Goal: Transaction & Acquisition: Purchase product/service

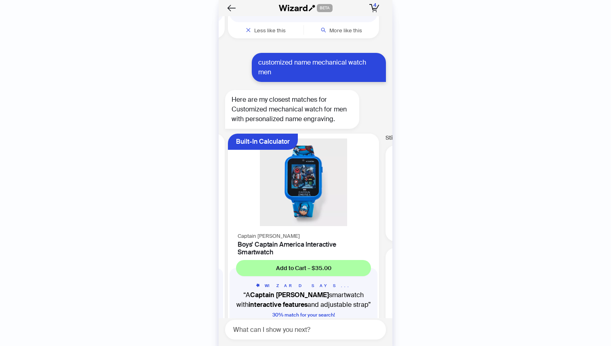
click at [287, 326] on textarea at bounding box center [309, 330] width 154 height 10
type textarea "*"
type textarea "**********"
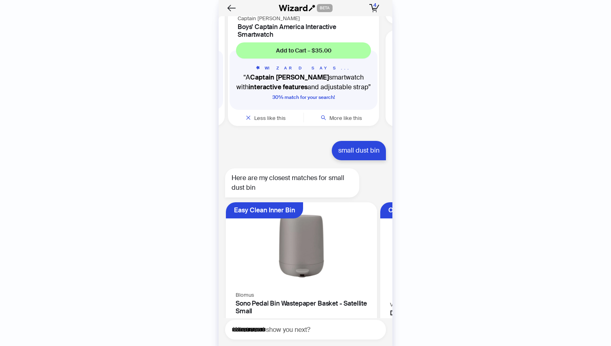
scroll to position [3737, 0]
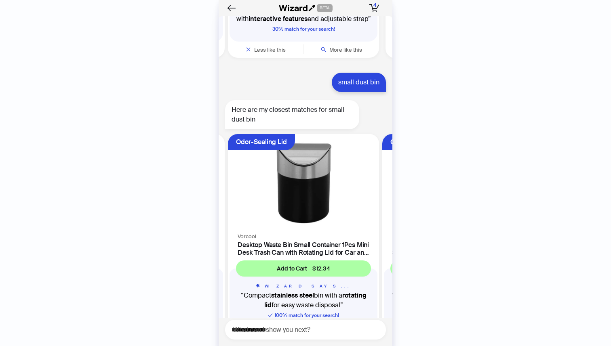
drag, startPoint x: 320, startPoint y: 200, endPoint x: 207, endPoint y: 192, distance: 113.4
click at [207, 192] on div "History Sign Out BETA Hi, I’m Your superpowered shopping agent I scour websites…" at bounding box center [305, 173] width 611 height 346
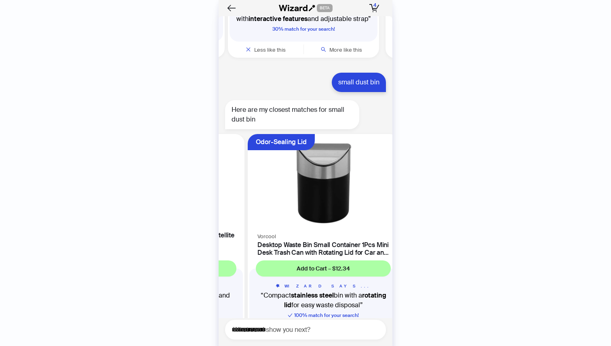
scroll to position [0, 77]
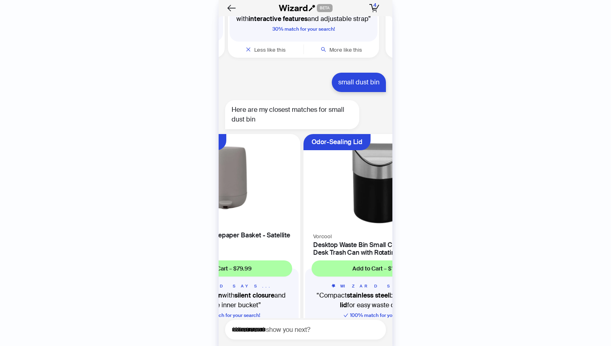
drag, startPoint x: 254, startPoint y: 197, endPoint x: 336, endPoint y: 212, distance: 83.8
click at [335, 212] on ul "Easy Clean Inner Bin Blomus Sono Pedal Bin Wastepaper Basket - Satellite Small …" at bounding box center [304, 241] width 178 height 220
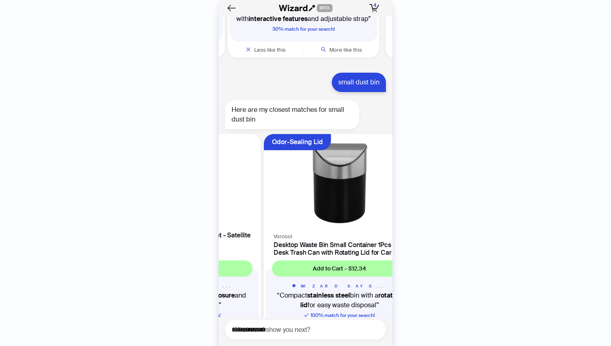
drag, startPoint x: 334, startPoint y: 198, endPoint x: 257, endPoint y: 196, distance: 77.2
click at [257, 222] on div "Blomus Sono Pedal Bin Wastepaper Basket - Satellite Small 4.7 (184)" at bounding box center [185, 239] width 151 height 35
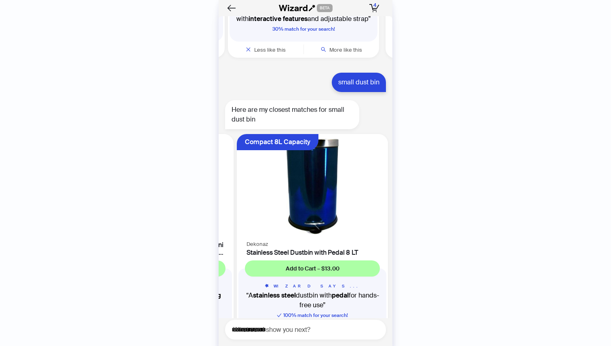
drag, startPoint x: 316, startPoint y: 190, endPoint x: 216, endPoint y: 187, distance: 99.4
click at [216, 187] on div "History Sign Out BETA Hi, I’m Your superpowered shopping agent I scour websites…" at bounding box center [305, 173] width 611 height 346
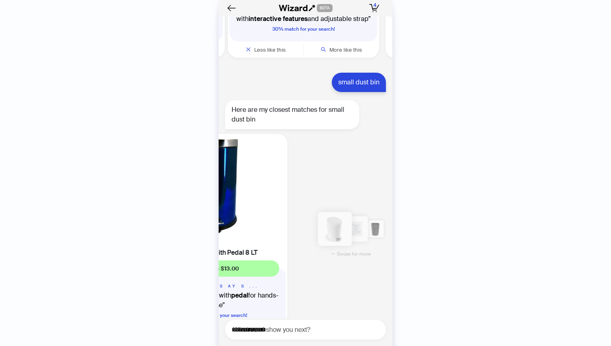
drag, startPoint x: 320, startPoint y: 193, endPoint x: 240, endPoint y: 185, distance: 80.5
click at [252, 185] on img at bounding box center [211, 186] width 141 height 95
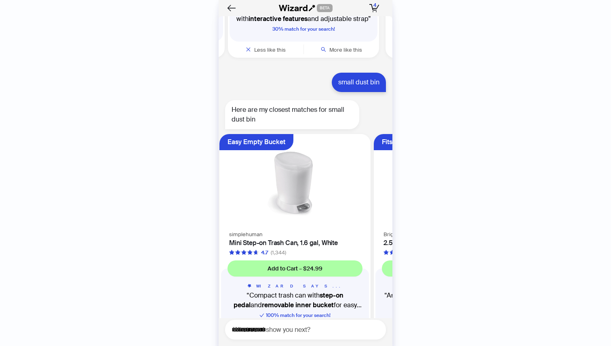
scroll to position [0, 461]
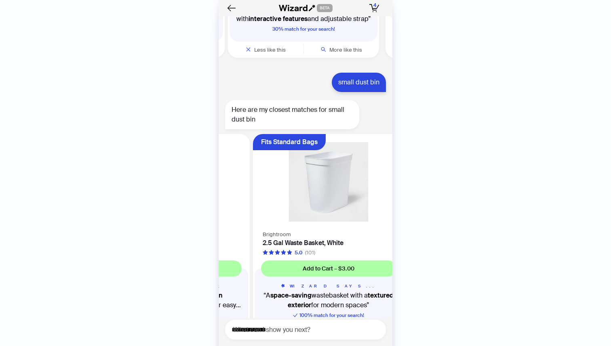
drag, startPoint x: 364, startPoint y: 177, endPoint x: 278, endPoint y: 175, distance: 86.1
click at [278, 175] on ul "Easy Clean Inner Bin Blomus Sono Pedal Bin Wastepaper Basket - Satellite Small …" at bounding box center [304, 241] width 178 height 220
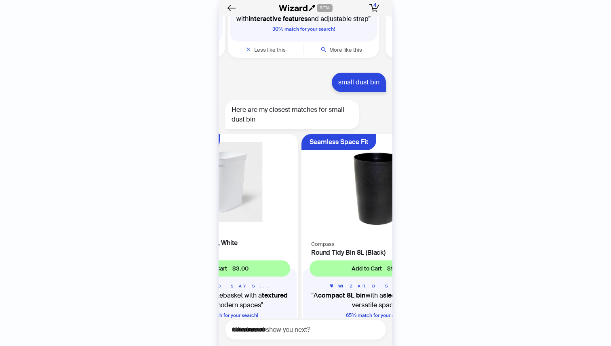
drag, startPoint x: 339, startPoint y: 196, endPoint x: 271, endPoint y: 184, distance: 69.7
click at [273, 185] on div "Fits Standard Bags Brightroom 2.5 Gal Waste Basket, White 5.0 (101) Add to Cart…" at bounding box center [222, 239] width 151 height 210
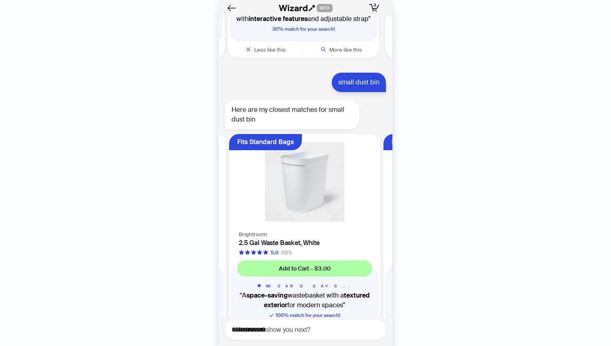
drag, startPoint x: 273, startPoint y: 183, endPoint x: 377, endPoint y: 196, distance: 105.0
click at [377, 196] on ul "Easy Clean Inner Bin Blomus Sono Pedal Bin Wastepaper Basket - Satellite Small …" at bounding box center [304, 241] width 178 height 220
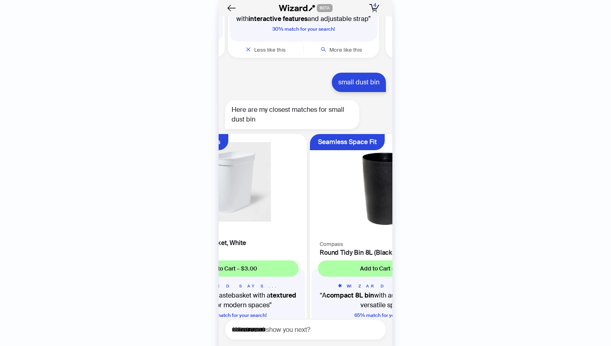
drag, startPoint x: 352, startPoint y: 187, endPoint x: 297, endPoint y: 179, distance: 55.5
click at [297, 179] on li "Fits Standard Bags Brightroom 2.5 Gal Waste Basket, White 5.0 (101) Add to Cart…" at bounding box center [231, 239] width 154 height 210
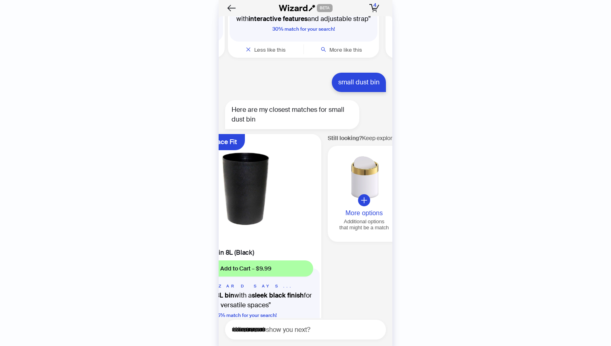
scroll to position [0, 926]
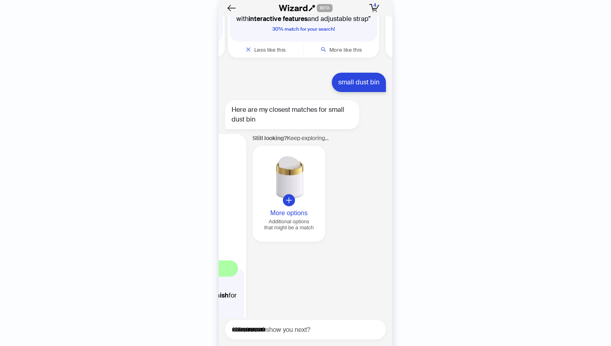
drag, startPoint x: 326, startPoint y: 182, endPoint x: 259, endPoint y: 172, distance: 67.8
click at [241, 173] on img at bounding box center [170, 186] width 141 height 95
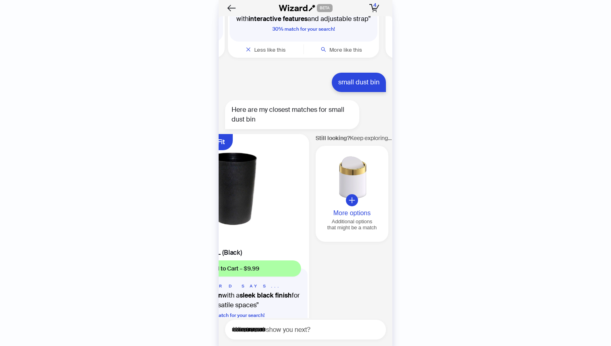
scroll to position [0, 770]
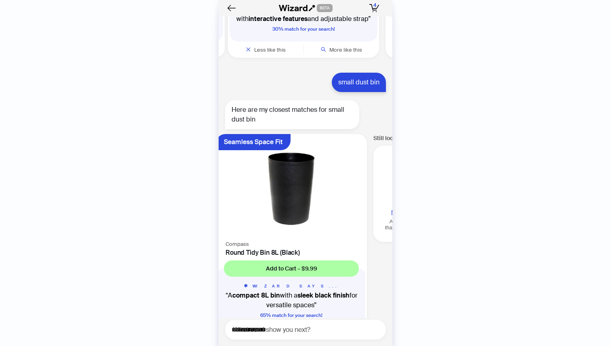
drag, startPoint x: 262, startPoint y: 173, endPoint x: 344, endPoint y: 190, distance: 83.2
click at [344, 190] on ul "Easy Clean Inner Bin Blomus Sono Pedal Bin Wastepaper Basket - Satellite Small …" at bounding box center [304, 241] width 178 height 220
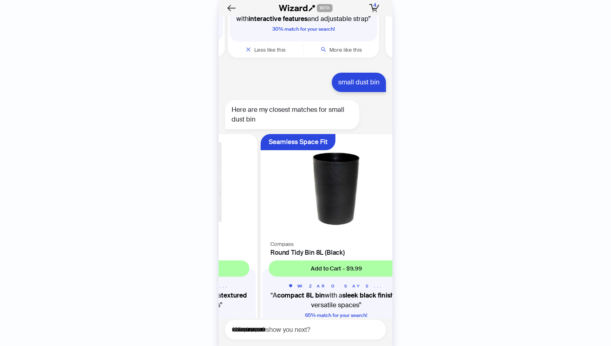
scroll to position [0, 615]
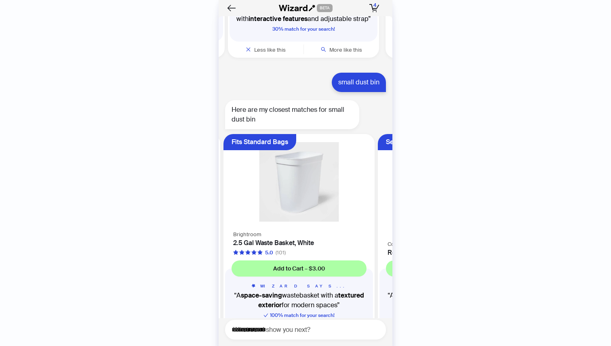
drag, startPoint x: 302, startPoint y: 180, endPoint x: 358, endPoint y: 194, distance: 58.3
click at [383, 194] on img at bounding box center [453, 186] width 141 height 95
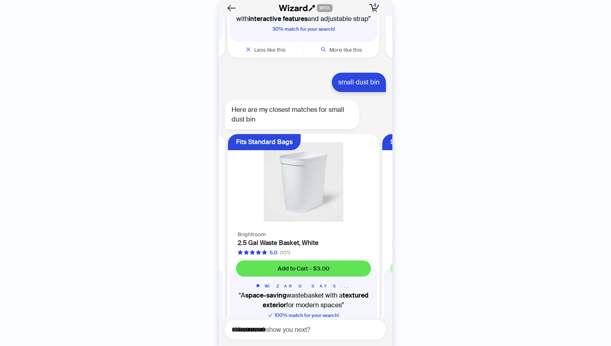
click at [312, 265] on span "Add to Cart – $3.00" at bounding box center [304, 268] width 52 height 7
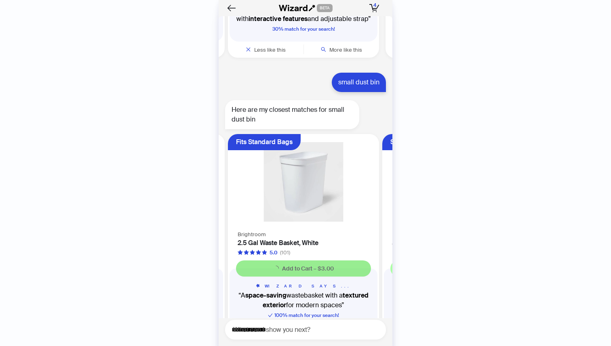
scroll to position [3735, 0]
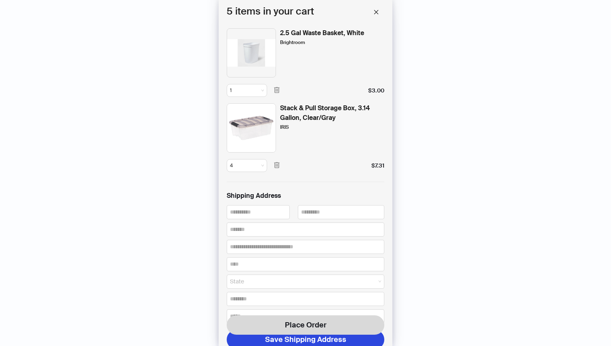
click at [259, 51] on img at bounding box center [251, 52] width 49 height 49
click at [318, 31] on div "2.5 Gal Waste Basket, White" at bounding box center [322, 33] width 84 height 10
click at [280, 163] on button "button" at bounding box center [276, 165] width 13 height 13
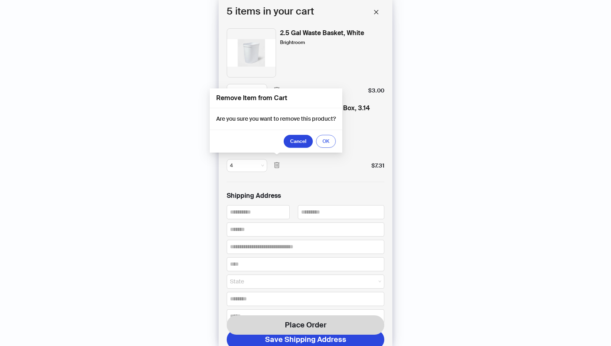
click at [325, 143] on span "OK" at bounding box center [325, 141] width 7 height 6
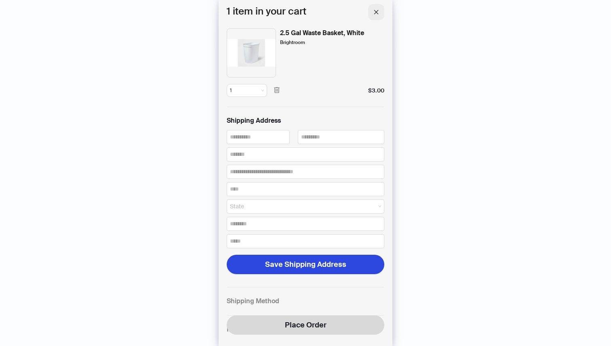
click at [375, 13] on icon "close" at bounding box center [376, 12] width 6 height 6
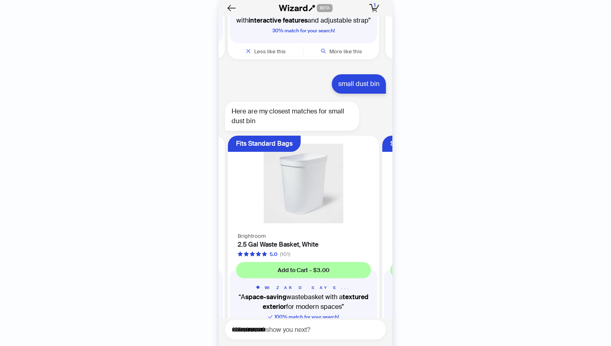
click at [291, 172] on img at bounding box center [303, 184] width 141 height 86
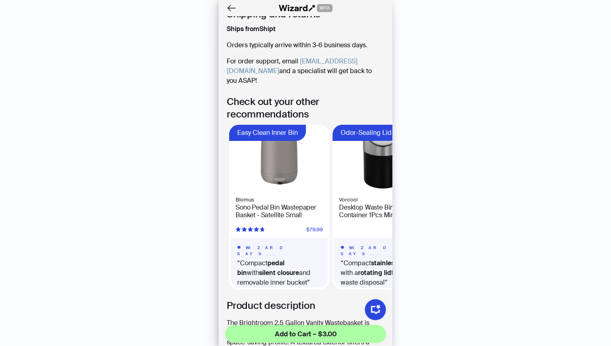
scroll to position [362, 0]
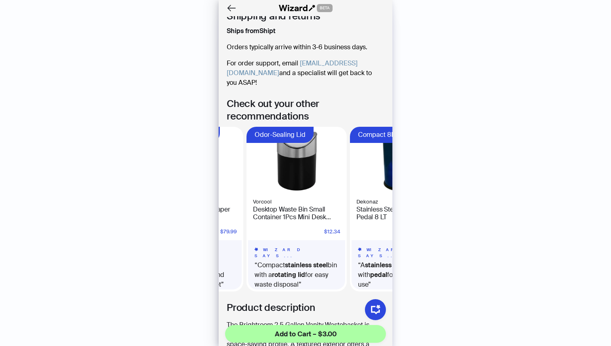
scroll to position [0, 80]
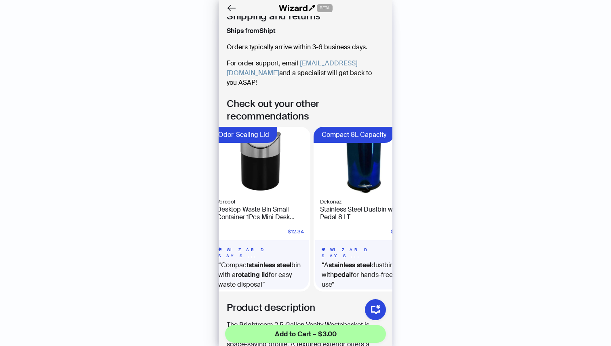
drag, startPoint x: 349, startPoint y: 200, endPoint x: 216, endPoint y: 221, distance: 134.6
click at [218, 220] on body "History Sign Out BETA Hi, I’m Your superpowered shopping agent I scour websites…" at bounding box center [305, 173] width 611 height 346
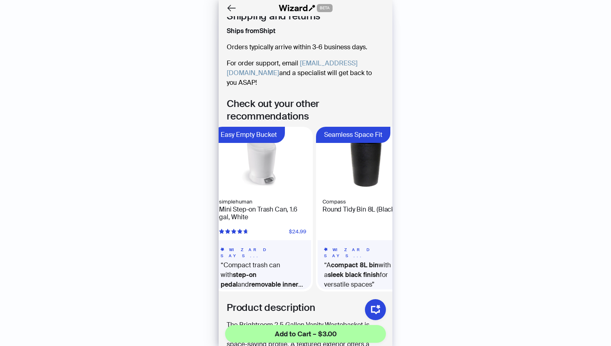
drag, startPoint x: 347, startPoint y: 202, endPoint x: 236, endPoint y: 213, distance: 112.5
click at [239, 213] on ul "Easy Clean Inner Bin Blomus Sono Pedal Bin Wastepaper Basket - Satellite Small …" at bounding box center [306, 209] width 174 height 165
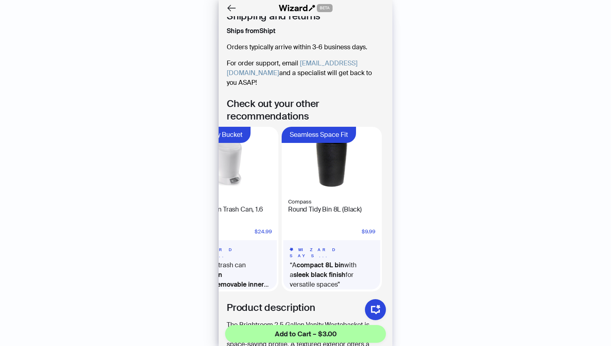
drag, startPoint x: 332, startPoint y: 204, endPoint x: 241, endPoint y: 209, distance: 91.0
click at [241, 209] on ul "Easy Clean Inner Bin Blomus Sono Pedal Bin Wastepaper Basket - Satellite Small …" at bounding box center [306, 209] width 174 height 165
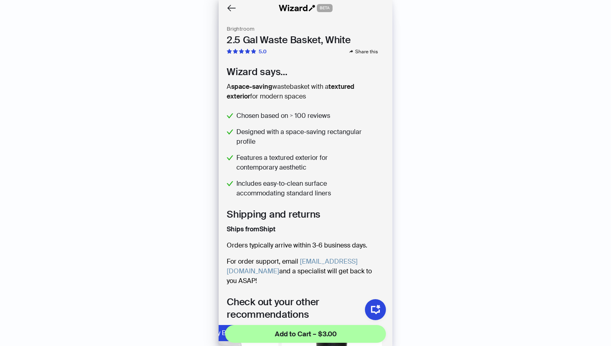
scroll to position [0, 0]
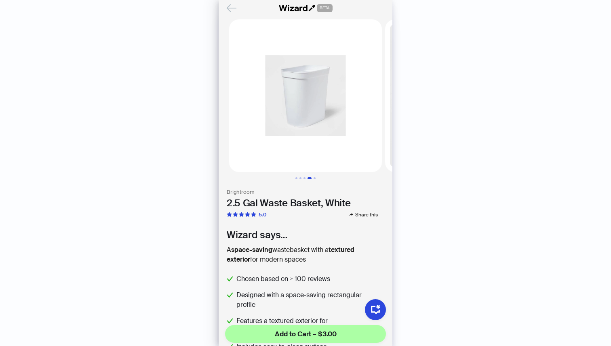
click at [232, 8] on icon "Back" at bounding box center [231, 7] width 9 height 7
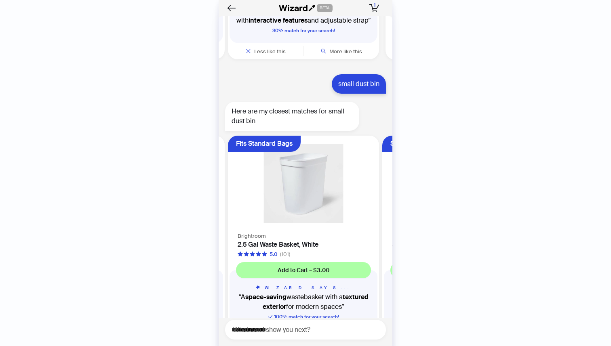
click at [310, 339] on div "**********" at bounding box center [305, 330] width 161 height 20
click at [248, 329] on textarea "**********" at bounding box center [309, 330] width 154 height 10
type textarea "**********"
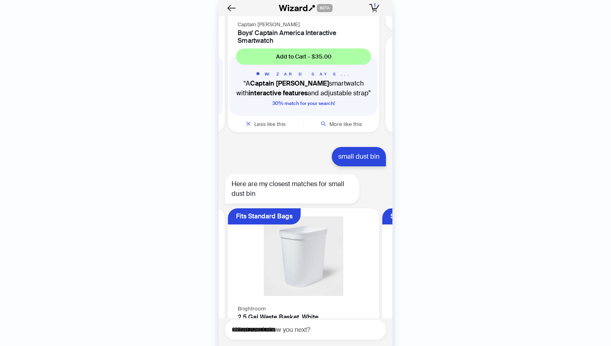
scroll to position [3797, 0]
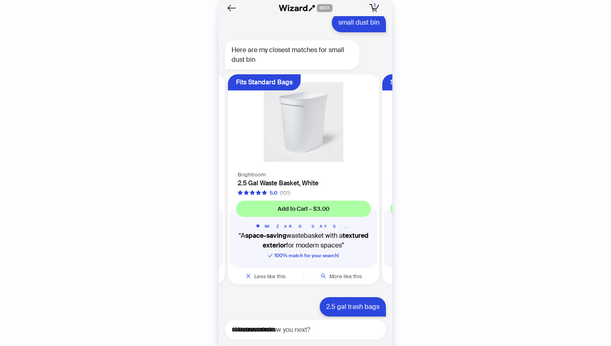
click at [295, 346] on div "I am looking for storage contaniers Here are my closest matches for storage con…" at bounding box center [306, 181] width 174 height 330
click at [281, 343] on div "I am looking for storage contaniers Here are my closest matches for storage con…" at bounding box center [306, 181] width 174 height 330
click at [238, 331] on textarea "**********" at bounding box center [309, 330] width 154 height 10
type textarea "*"
type textarea "**********"
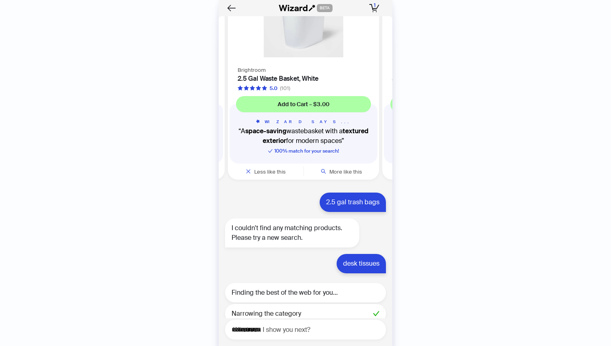
scroll to position [3911, 0]
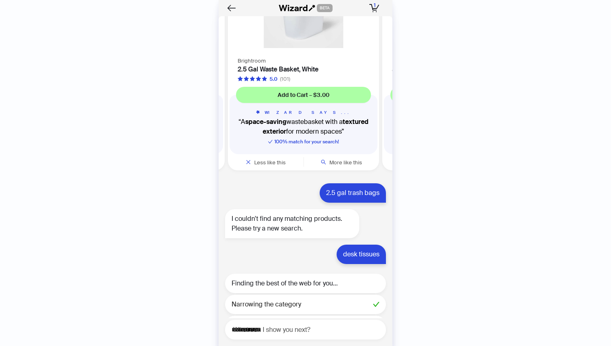
click at [286, 227] on div "I am looking for storage contaniers Here are my closest matches for storage con…" at bounding box center [306, 167] width 174 height 302
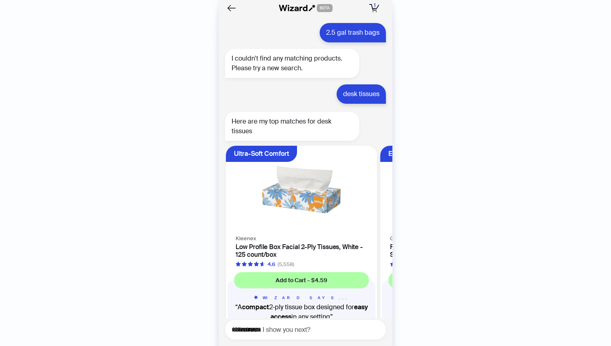
scroll to position [4083, 0]
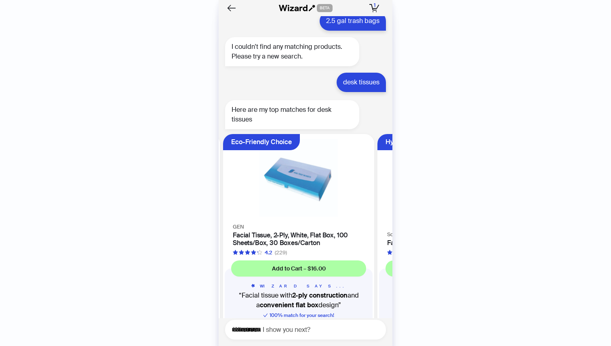
drag, startPoint x: 352, startPoint y: 196, endPoint x: 247, endPoint y: 208, distance: 105.4
click at [247, 208] on ul "Ultra-Soft Comfort Kleenex Low Profile Box Facial 2-Ply Tissues, White - 125 co…" at bounding box center [304, 241] width 178 height 220
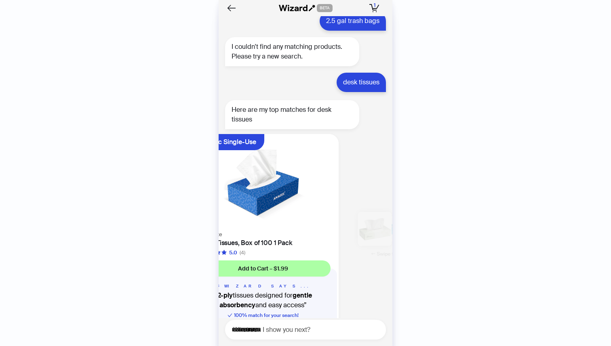
drag, startPoint x: 359, startPoint y: 197, endPoint x: 229, endPoint y: 208, distance: 130.1
click at [229, 208] on ul "Ultra-Soft Comfort Kleenex Low Profile Box Facial 2-Ply Tissues, White - 125 co…" at bounding box center [304, 241] width 178 height 220
drag, startPoint x: 333, startPoint y: 197, endPoint x: 306, endPoint y: 200, distance: 26.9
click at [306, 230] on div "Soft White Facial Tissues, Box of 100 1 Pack 5.0 (4)" at bounding box center [262, 243] width 151 height 27
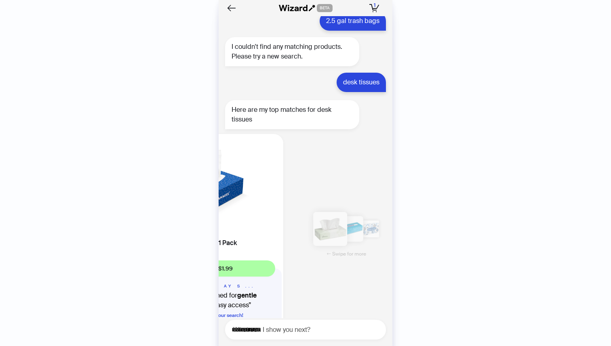
scroll to position [0, 470]
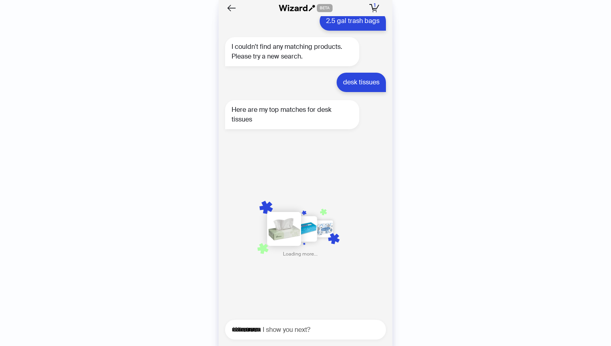
drag, startPoint x: 343, startPoint y: 194, endPoint x: 218, endPoint y: 209, distance: 125.8
click at [218, 209] on div "History Sign Out BETA Hi, I’m Your superpowered shopping agent I scour websites…" at bounding box center [305, 173] width 611 height 346
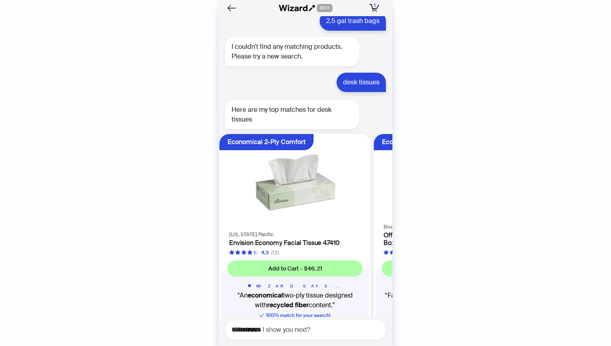
scroll to position [0, 461]
drag, startPoint x: 336, startPoint y: 211, endPoint x: 331, endPoint y: 211, distance: 4.5
click at [331, 249] on div "4.3 (12)" at bounding box center [297, 253] width 132 height 8
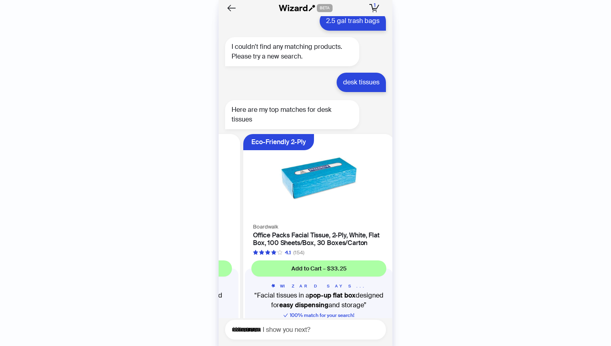
drag, startPoint x: 359, startPoint y: 198, endPoint x: 265, endPoint y: 213, distance: 94.6
click at [265, 213] on ul "Ultra-Soft Comfort Kleenex Low Profile Box Facial 2-Ply Tissues, White - 125 co…" at bounding box center [304, 241] width 178 height 220
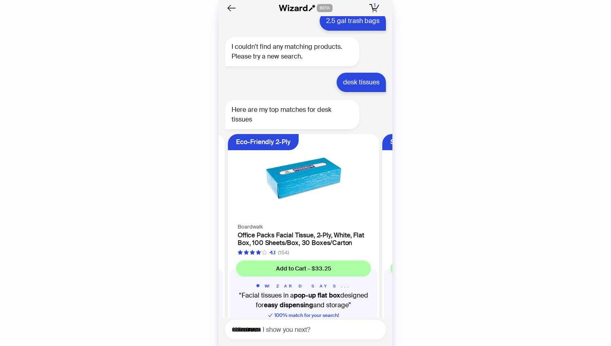
click at [352, 222] on div "Boardwalk Office Packs Facial Tissue, 2-Ply, White, Flat Box, 100 Sheets/Box, 3…" at bounding box center [303, 239] width 151 height 35
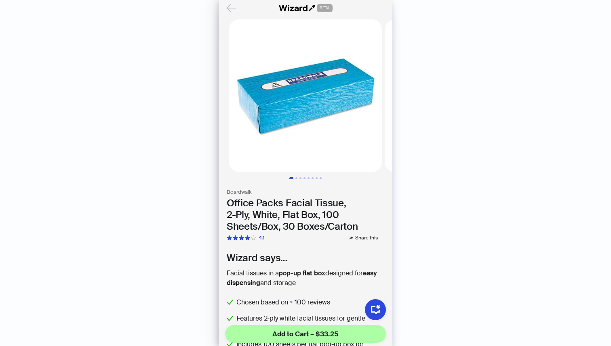
click at [230, 21] on div at bounding box center [305, 95] width 153 height 153
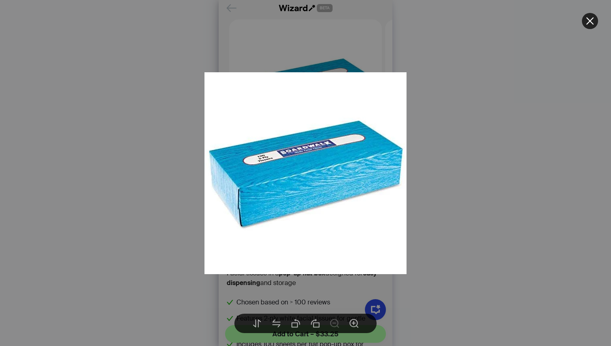
click at [591, 33] on div at bounding box center [305, 173] width 611 height 346
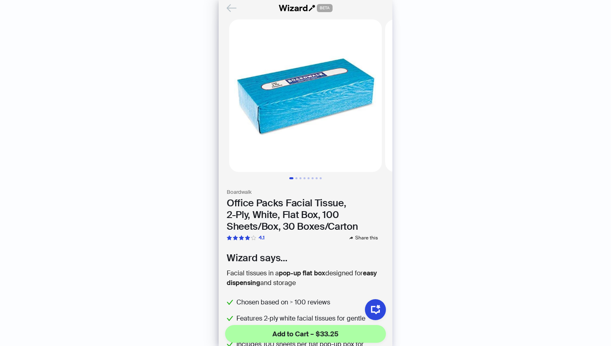
click at [231, 17] on div "BETA Boardwalk Office Packs Facial Tissue, 2-Ply, White, Flat Box, 100 Sheets/B…" at bounding box center [306, 173] width 174 height 346
click at [231, 20] on div at bounding box center [305, 95] width 153 height 153
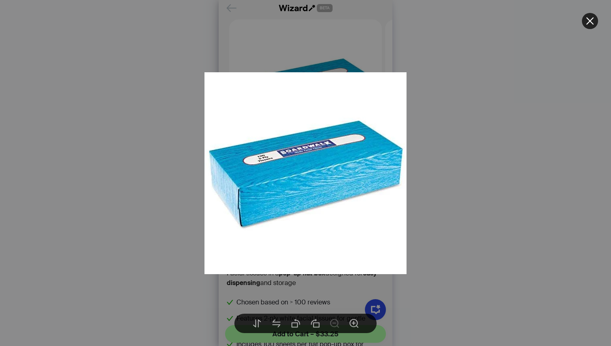
click at [231, 19] on div at bounding box center [305, 173] width 611 height 346
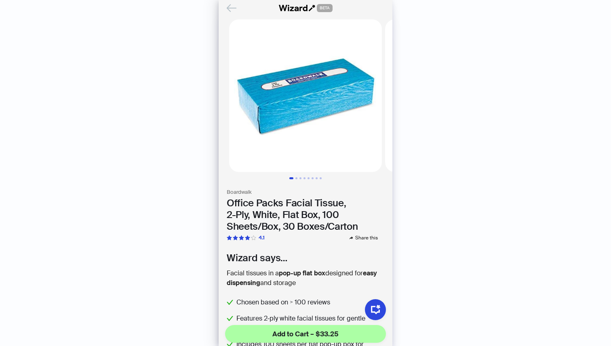
click at [227, 15] on div "BETA" at bounding box center [306, 8] width 174 height 16
click at [221, 21] on li at bounding box center [301, 95] width 165 height 153
click at [217, 21] on div "History Sign Out BETA Hi, I’m Your superpowered shopping agent I scour websites…" at bounding box center [305, 173] width 611 height 346
click at [238, 19] on img at bounding box center [305, 95] width 153 height 153
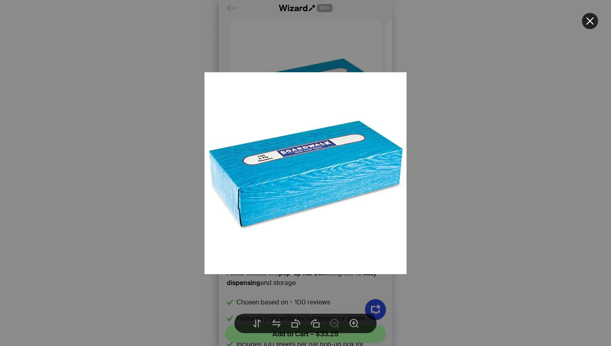
click at [238, 19] on div at bounding box center [305, 173] width 611 height 346
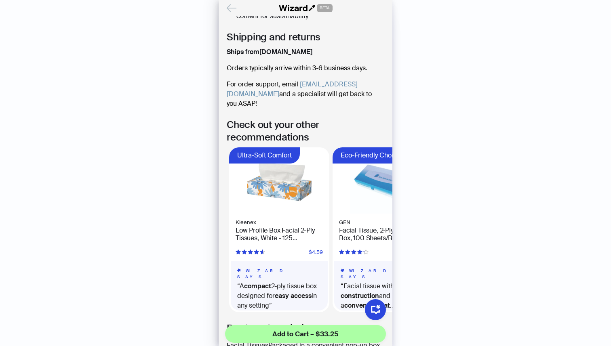
scroll to position [369, 0]
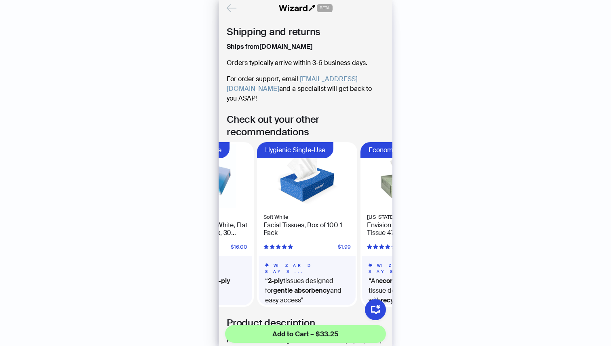
drag, startPoint x: 356, startPoint y: 255, endPoint x: 237, endPoint y: 270, distance: 120.2
click at [237, 276] on q "Facial tissue with 2-ply construction and a convenient flat box design" at bounding box center [204, 290] width 84 height 29
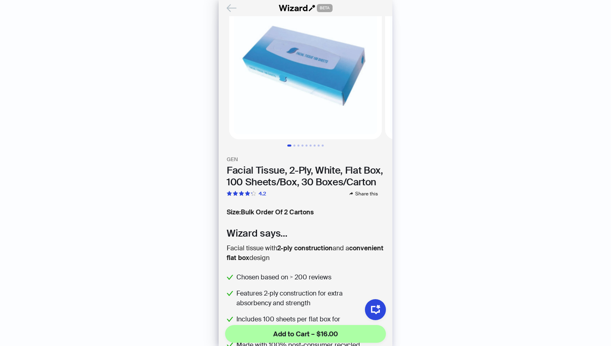
scroll to position [22, 0]
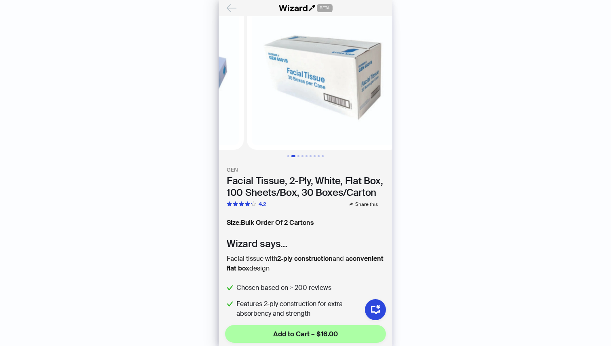
drag, startPoint x: 374, startPoint y: 115, endPoint x: 282, endPoint y: 127, distance: 92.9
click at [282, 127] on ul at bounding box center [306, 73] width 174 height 153
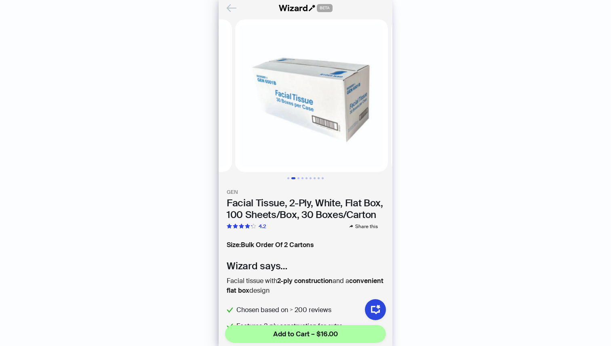
click at [235, 19] on div at bounding box center [311, 95] width 153 height 153
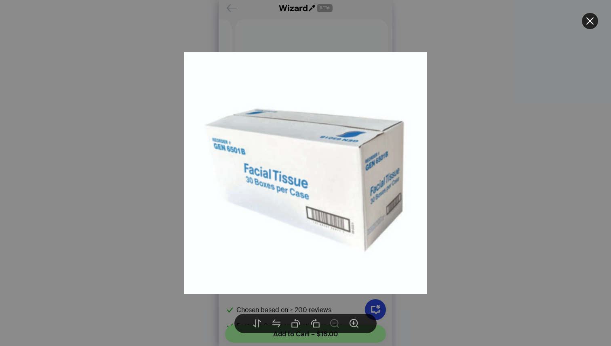
click at [231, 19] on div at bounding box center [305, 173] width 611 height 346
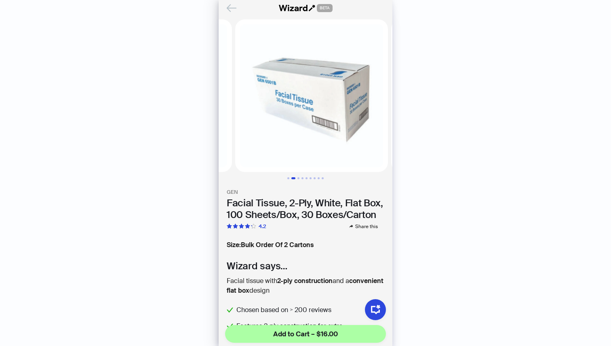
click at [223, 16] on div "BETA GEN Facial Tissue, 2-Ply, White, Flat Box, 100 Sheets/Box, 30 Boxes/Carton…" at bounding box center [306, 173] width 174 height 346
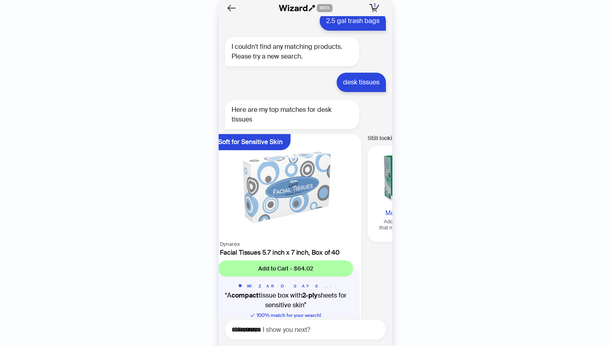
drag, startPoint x: 369, startPoint y: 193, endPoint x: 254, endPoint y: 208, distance: 115.8
click at [254, 208] on ul "Ultra-Soft Comfort Kleenex Low Profile Box Facial 2-Ply Tissues, White - 125 co…" at bounding box center [304, 241] width 178 height 220
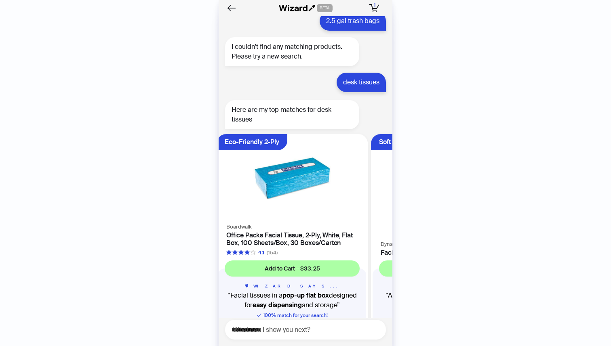
drag, startPoint x: 263, startPoint y: 201, endPoint x: 358, endPoint y: 204, distance: 95.4
click at [358, 204] on ul "Ultra-Soft Comfort Kleenex Low Profile Box Facial 2-Ply Tissues, White - 125 co…" at bounding box center [304, 241] width 178 height 220
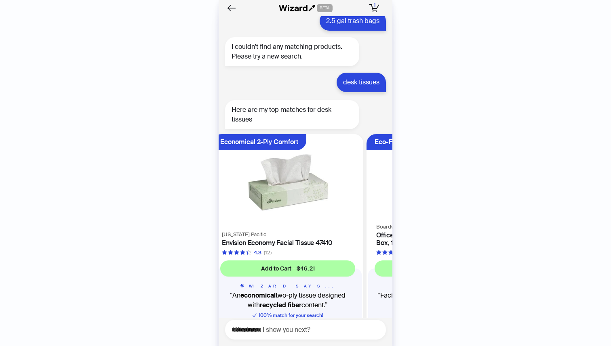
drag, startPoint x: 263, startPoint y: 199, endPoint x: 357, endPoint y: 196, distance: 94.2
click at [356, 196] on ul "Ultra-Soft Comfort Kleenex Low Profile Box Facial 2-Ply Tissues, White - 125 co…" at bounding box center [304, 241] width 178 height 220
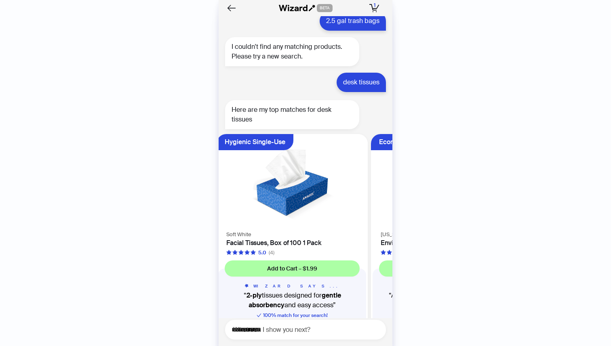
drag, startPoint x: 252, startPoint y: 204, endPoint x: 348, endPoint y: 199, distance: 96.7
click at [347, 199] on ul "Ultra-Soft Comfort Kleenex Low Profile Box Facial 2-Ply Tissues, White - 125 co…" at bounding box center [304, 241] width 178 height 220
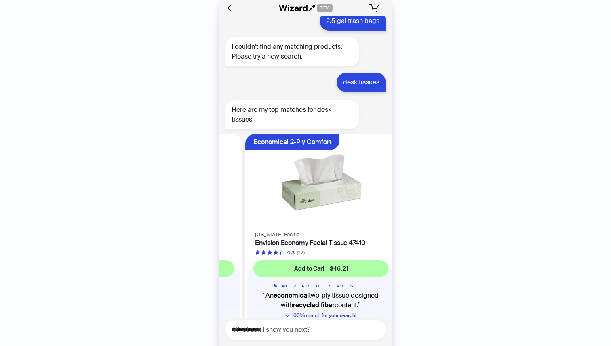
drag, startPoint x: 344, startPoint y: 204, endPoint x: 251, endPoint y: 210, distance: 92.7
click at [251, 210] on ul "Ultra-Soft Comfort Kleenex Low Profile Box Facial 2-Ply Tissues, White - 125 co…" at bounding box center [304, 241] width 178 height 220
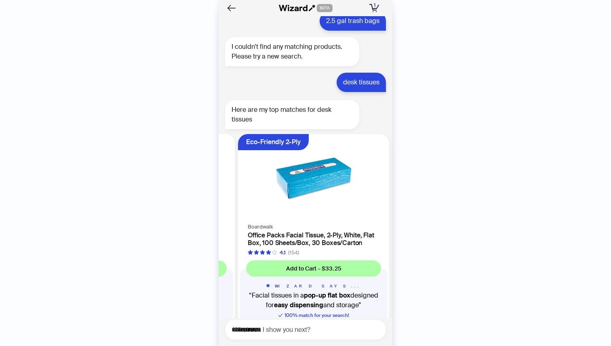
drag, startPoint x: 345, startPoint y: 202, endPoint x: 248, endPoint y: 209, distance: 96.8
click at [248, 209] on ul "Ultra-Soft Comfort Kleenex Low Profile Box Facial 2-Ply Tissues, White - 125 co…" at bounding box center [304, 241] width 178 height 220
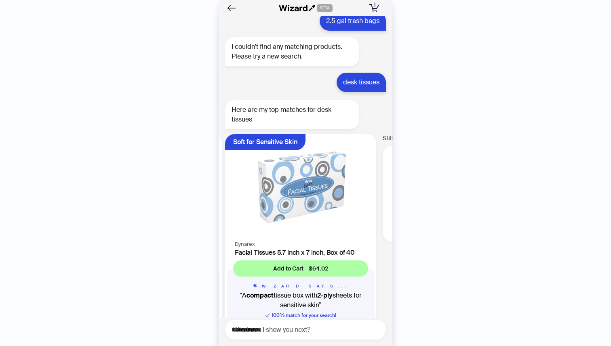
drag, startPoint x: 340, startPoint y: 194, endPoint x: 235, endPoint y: 207, distance: 105.8
click at [235, 207] on ul "Ultra-Soft Comfort Kleenex Low Profile Box Facial 2-Ply Tissues, White - 125 co…" at bounding box center [304, 241] width 178 height 220
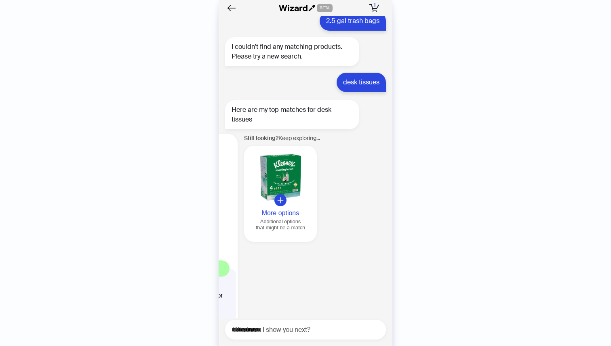
scroll to position [0, 926]
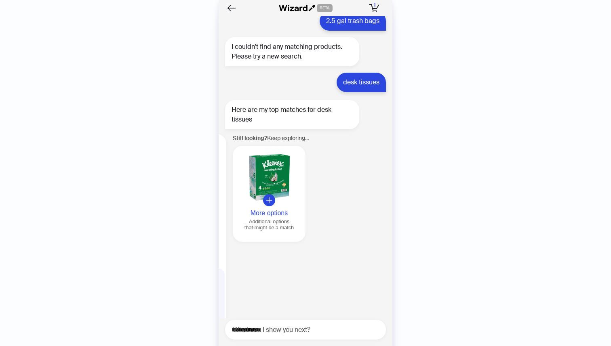
drag, startPoint x: 340, startPoint y: 201, endPoint x: 244, endPoint y: 206, distance: 95.5
click at [244, 206] on ul "Ultra-Soft Comfort Kleenex Low Profile Box Facial 2-Ply Tissues, White - 125 co…" at bounding box center [304, 241] width 178 height 220
click at [265, 219] on div "Additional options that might be a match" at bounding box center [265, 225] width 66 height 12
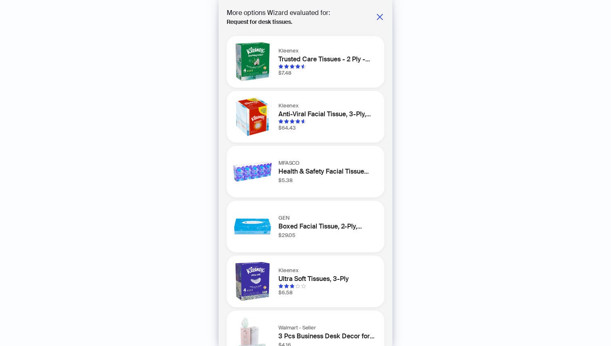
click at [322, 77] on div "Kleenex Trusted Care Tissues - 2 Ply - 8.40" Width x 8.50" Length - White - 160…" at bounding box center [306, 62] width 158 height 52
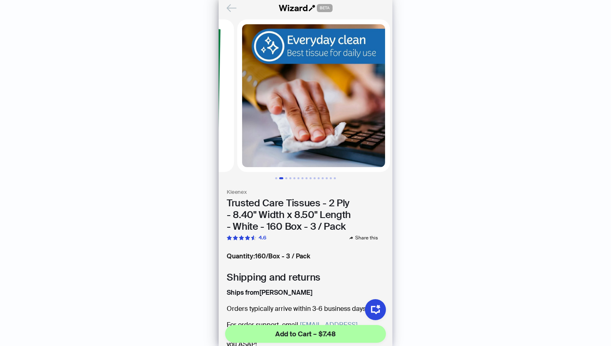
drag, startPoint x: 352, startPoint y: 136, endPoint x: 253, endPoint y: 146, distance: 99.1
click at [253, 146] on ul at bounding box center [306, 95] width 174 height 153
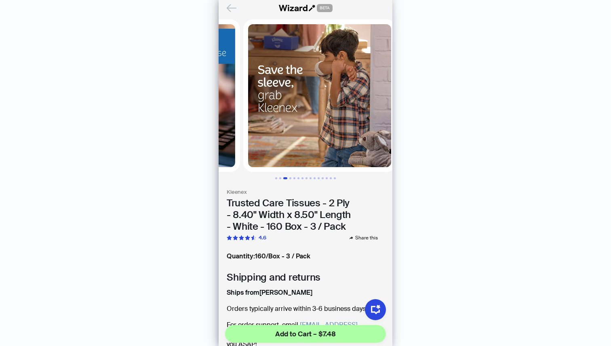
drag, startPoint x: 355, startPoint y: 140, endPoint x: 257, endPoint y: 145, distance: 98.3
click at [257, 145] on ul at bounding box center [306, 95] width 174 height 153
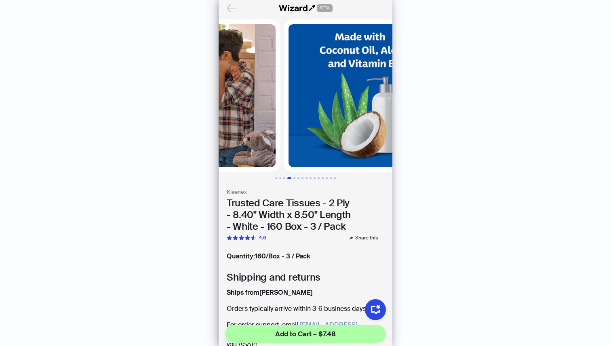
drag, startPoint x: 324, startPoint y: 148, endPoint x: 251, endPoint y: 158, distance: 73.4
click at [251, 158] on img at bounding box center [204, 95] width 153 height 153
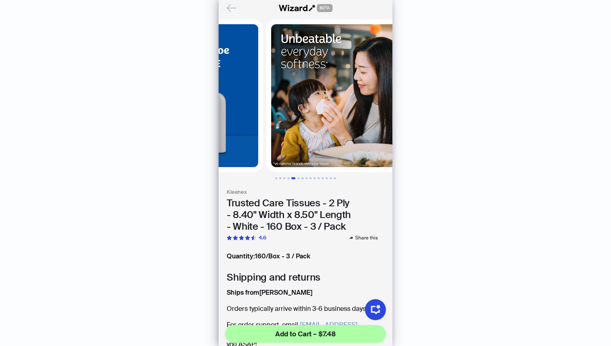
drag, startPoint x: 358, startPoint y: 148, endPoint x: 267, endPoint y: 153, distance: 91.0
click at [267, 153] on ul at bounding box center [306, 95] width 174 height 153
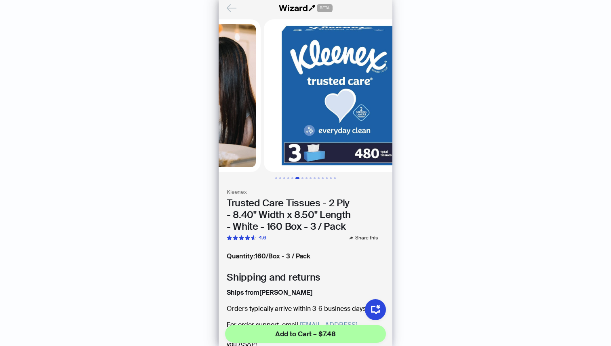
drag, startPoint x: 333, startPoint y: 150, endPoint x: 235, endPoint y: 161, distance: 97.9
click at [235, 161] on ul at bounding box center [306, 95] width 174 height 153
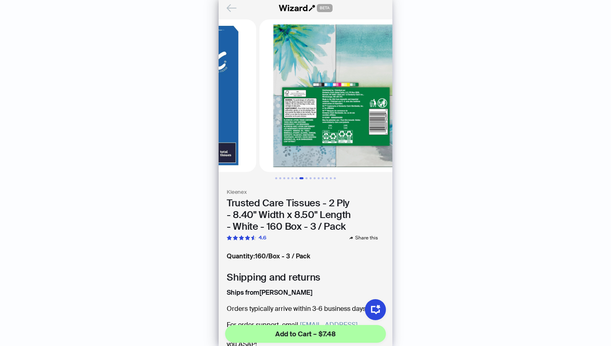
drag, startPoint x: 368, startPoint y: 156, endPoint x: 262, endPoint y: 159, distance: 105.9
click at [262, 159] on ul at bounding box center [306, 95] width 174 height 153
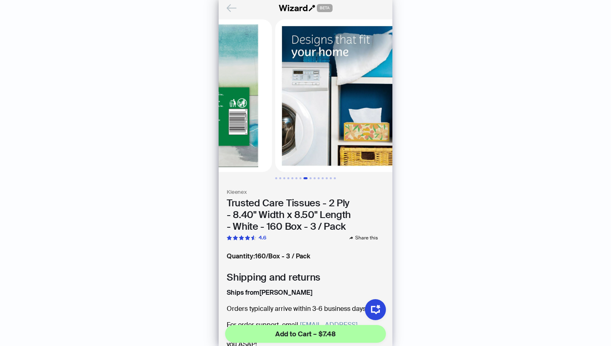
drag, startPoint x: 344, startPoint y: 140, endPoint x: 246, endPoint y: 144, distance: 97.5
click at [246, 144] on ul at bounding box center [306, 95] width 174 height 153
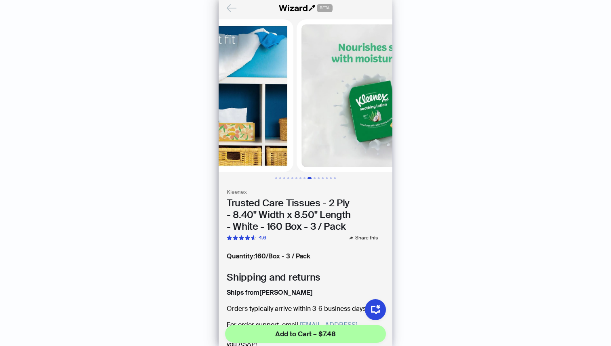
drag, startPoint x: 341, startPoint y: 147, endPoint x: 253, endPoint y: 151, distance: 87.8
click at [253, 151] on ul at bounding box center [306, 95] width 174 height 153
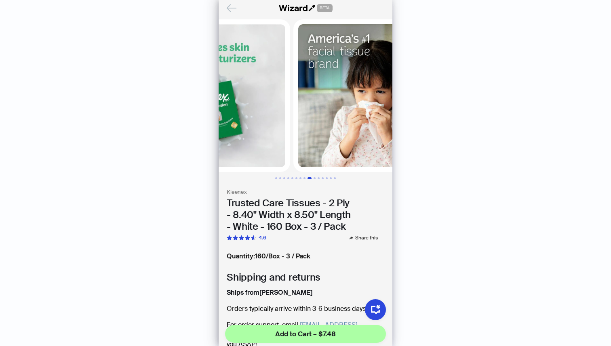
drag, startPoint x: 339, startPoint y: 150, endPoint x: 245, endPoint y: 154, distance: 93.4
click at [245, 154] on ul at bounding box center [306, 95] width 174 height 153
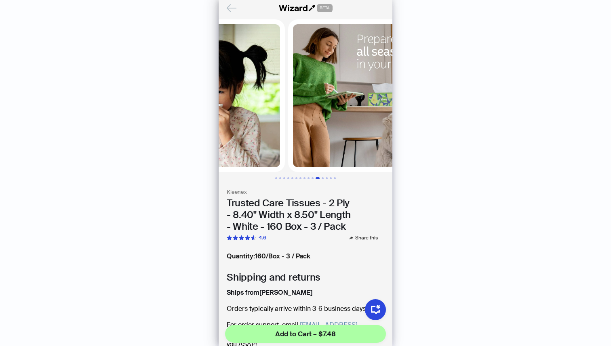
drag, startPoint x: 332, startPoint y: 149, endPoint x: 187, endPoint y: 156, distance: 145.2
click at [187, 156] on body "History Sign Out BETA Hi, I’m Your superpowered shopping agent I scour websites…" at bounding box center [305, 173] width 611 height 346
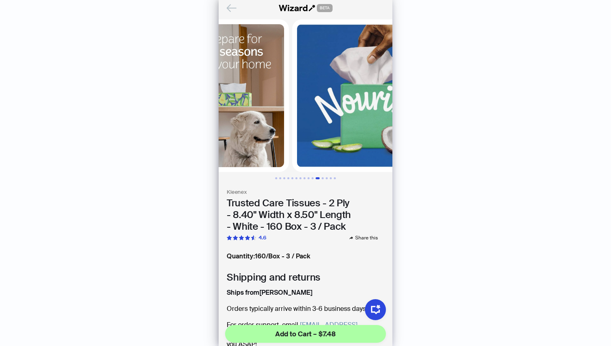
drag, startPoint x: 377, startPoint y: 141, endPoint x: 267, endPoint y: 154, distance: 110.2
click at [267, 154] on ul at bounding box center [306, 95] width 174 height 153
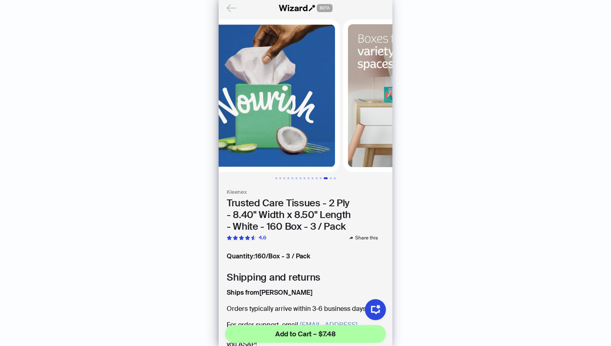
scroll to position [0, 1799]
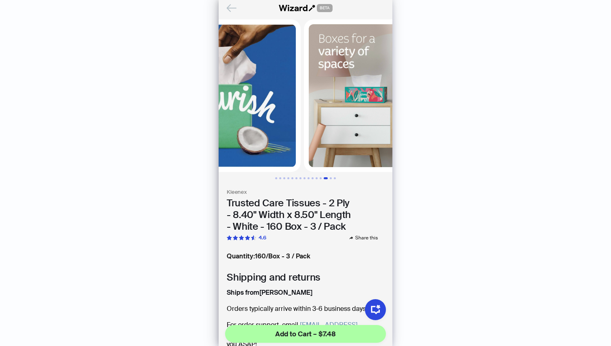
drag, startPoint x: 341, startPoint y: 154, endPoint x: 244, endPoint y: 160, distance: 96.8
click at [244, 160] on ul at bounding box center [306, 95] width 174 height 153
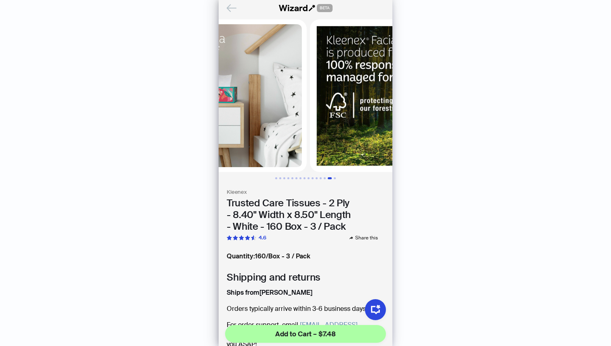
drag, startPoint x: 352, startPoint y: 153, endPoint x: 254, endPoint y: 151, distance: 98.6
click at [254, 151] on ul at bounding box center [306, 95] width 174 height 153
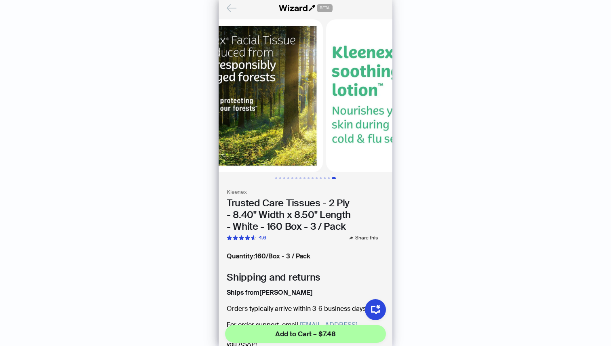
drag, startPoint x: 360, startPoint y: 141, endPoint x: 268, endPoint y: 143, distance: 92.2
click at [268, 143] on ul at bounding box center [306, 95] width 174 height 153
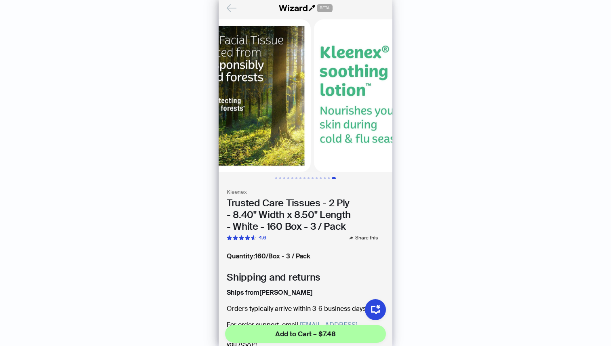
drag, startPoint x: 329, startPoint y: 125, endPoint x: 287, endPoint y: 127, distance: 41.7
click at [314, 127] on img at bounding box center [390, 95] width 153 height 153
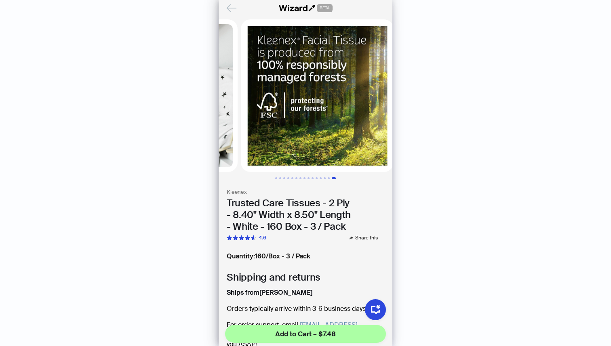
drag, startPoint x: 270, startPoint y: 135, endPoint x: 359, endPoint y: 134, distance: 88.9
click at [397, 135] on img at bounding box center [473, 95] width 153 height 153
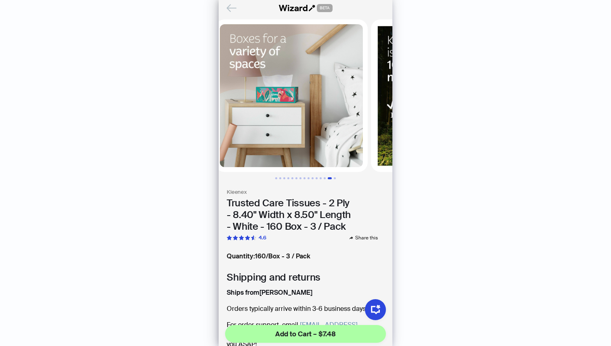
drag, startPoint x: 280, startPoint y: 149, endPoint x: 348, endPoint y: 149, distance: 68.3
click at [371, 148] on img at bounding box center [447, 95] width 153 height 153
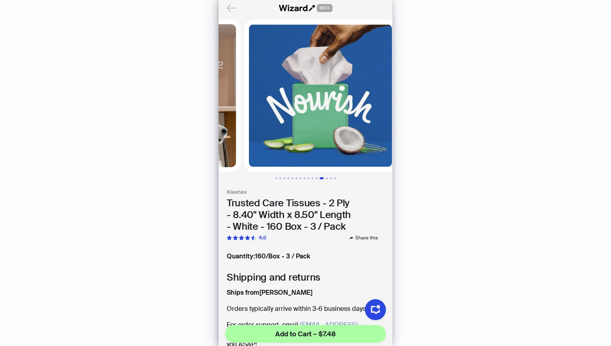
scroll to position [0, 1649]
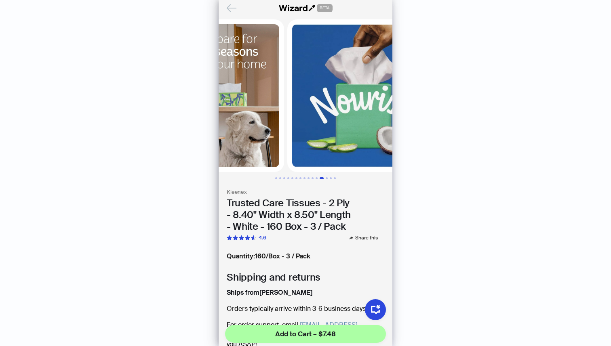
drag, startPoint x: 261, startPoint y: 164, endPoint x: 341, endPoint y: 160, distance: 80.1
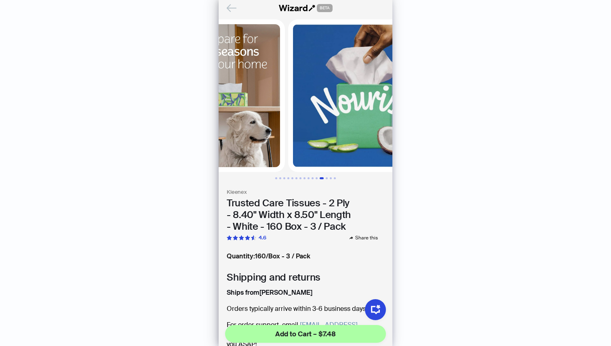
click at [340, 161] on ul at bounding box center [306, 95] width 174 height 153
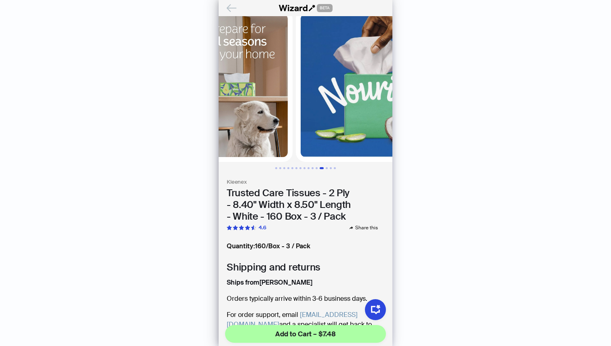
scroll to position [0, 0]
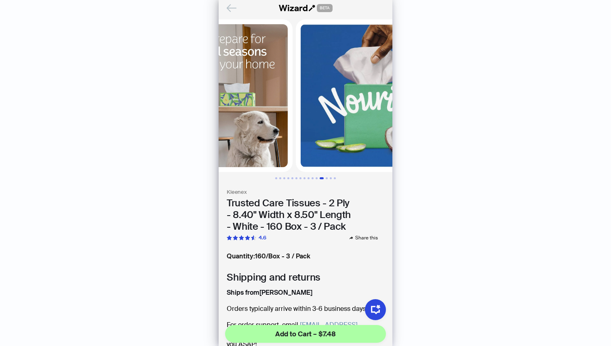
click at [209, 21] on div "History Sign Out BETA Hi, I’m Your superpowered shopping agent I scour websites…" at bounding box center [305, 173] width 611 height 346
click at [296, 20] on div at bounding box center [372, 95] width 153 height 153
click at [296, 19] on div at bounding box center [372, 95] width 153 height 153
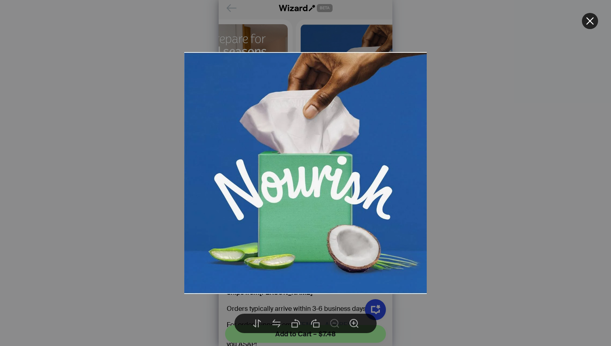
click at [591, 37] on div at bounding box center [305, 173] width 611 height 346
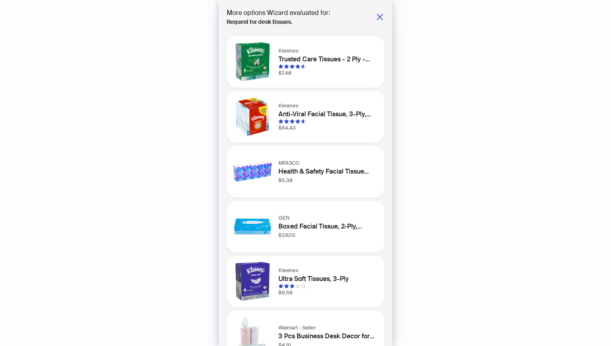
click at [328, 203] on div "GEN Boxed Facial Tissue, 2-Ply, White, 100 Sheets-box $29.05" at bounding box center [306, 227] width 158 height 52
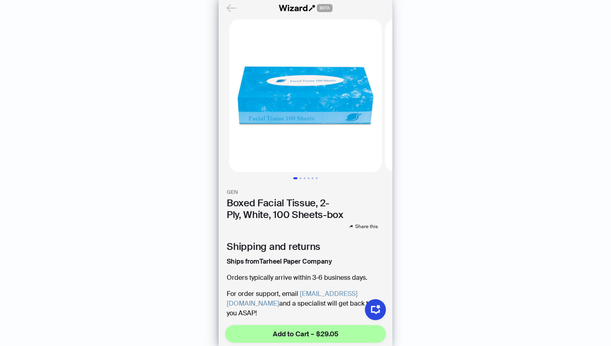
click at [234, 23] on img at bounding box center [305, 95] width 153 height 153
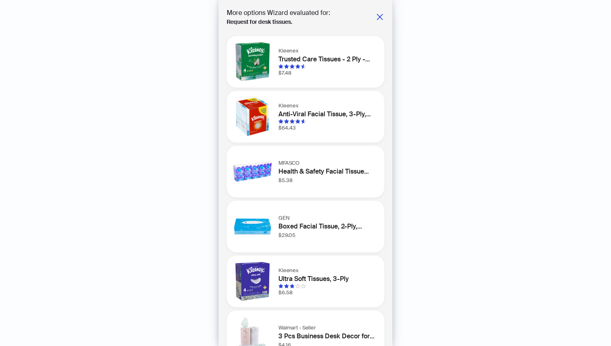
click at [246, 166] on img at bounding box center [252, 171] width 39 height 39
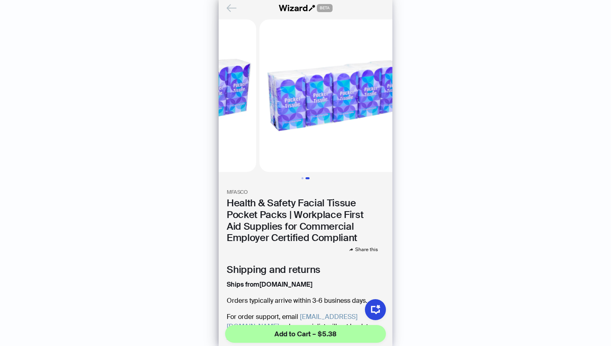
drag, startPoint x: 352, startPoint y: 157, endPoint x: 265, endPoint y: 161, distance: 86.1
click at [265, 161] on ul at bounding box center [306, 95] width 174 height 153
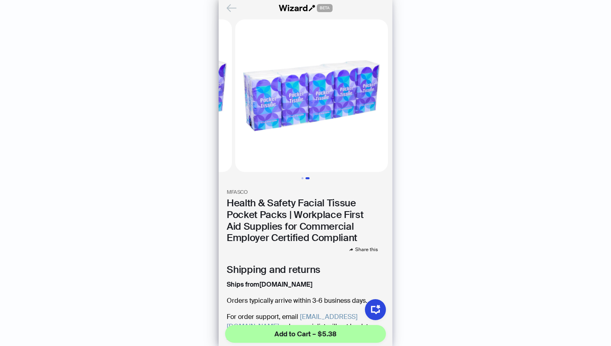
drag, startPoint x: 320, startPoint y: 155, endPoint x: 275, endPoint y: 154, distance: 45.7
click at [275, 154] on img at bounding box center [311, 95] width 153 height 153
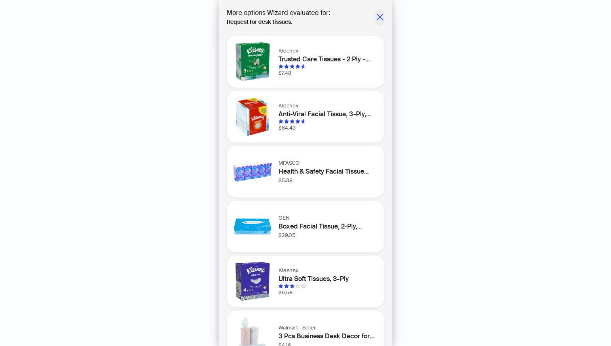
click at [376, 22] on span "button" at bounding box center [380, 17] width 8 height 11
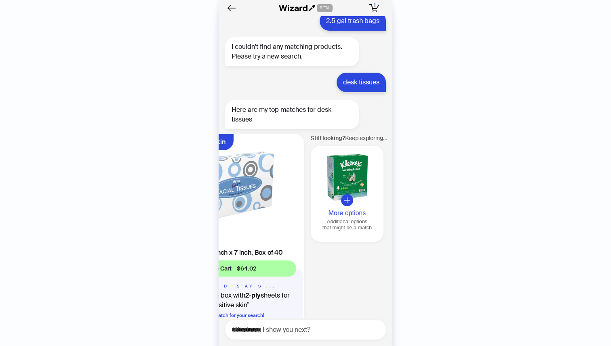
scroll to position [0, 770]
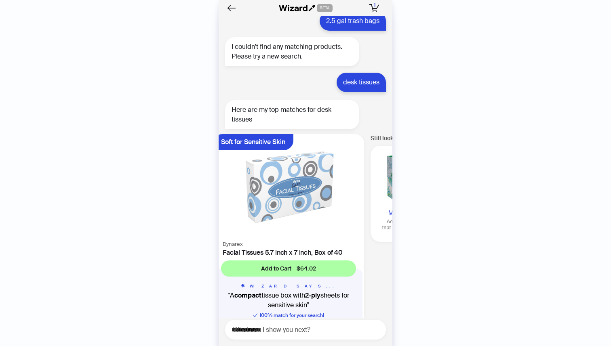
drag, startPoint x: 272, startPoint y: 236, endPoint x: 350, endPoint y: 243, distance: 77.9
click at [366, 243] on li "Still looking? Keep exploring... More options Additional options that might be …" at bounding box center [450, 239] width 168 height 210
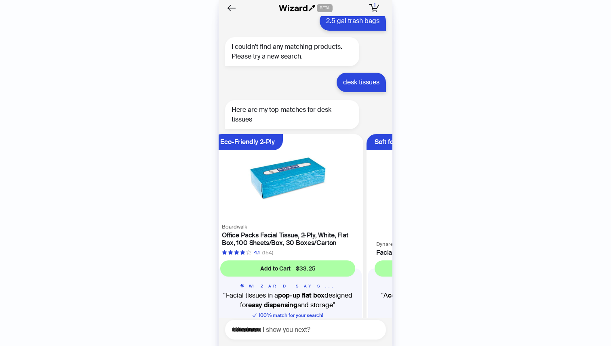
scroll to position [0, 615]
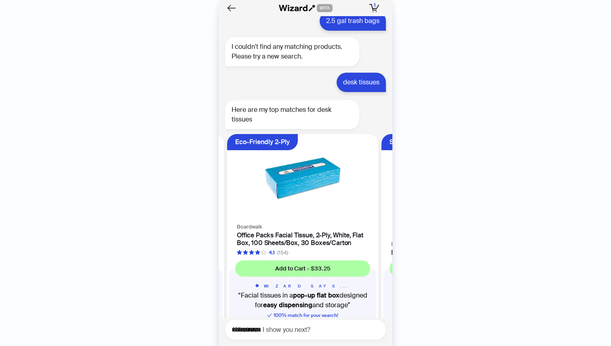
drag, startPoint x: 247, startPoint y: 286, endPoint x: 347, endPoint y: 288, distance: 99.4
click at [347, 288] on ul "Ultra-Soft Comfort Kleenex Low Profile Box Facial 2-Ply Tissues, White - 125 co…" at bounding box center [304, 241] width 178 height 220
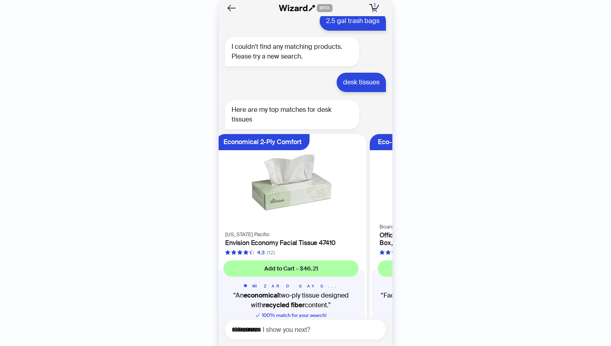
drag, startPoint x: 249, startPoint y: 281, endPoint x: 344, endPoint y: 282, distance: 94.6
click at [344, 282] on ul "Ultra-Soft Comfort Kleenex Low Profile Box Facial 2-Ply Tissues, White - 125 co…" at bounding box center [304, 241] width 178 height 220
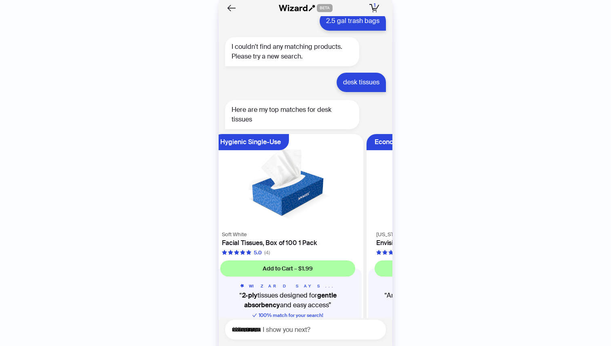
drag, startPoint x: 264, startPoint y: 289, endPoint x: 364, endPoint y: 289, distance: 100.6
click at [356, 290] on ul "Ultra-Soft Comfort Kleenex Low Profile Box Facial 2-Ply Tissues, White - 125 co…" at bounding box center [304, 241] width 178 height 220
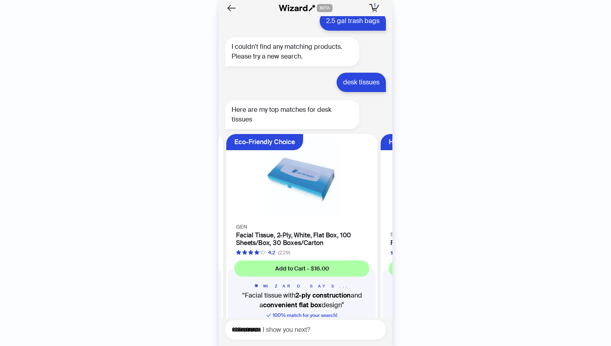
drag, startPoint x: 246, startPoint y: 207, endPoint x: 349, endPoint y: 217, distance: 102.7
click at [348, 217] on ul "Ultra-Soft Comfort Kleenex Low Profile Box Facial 2-Ply Tissues, White - 125 co…" at bounding box center [304, 241] width 178 height 220
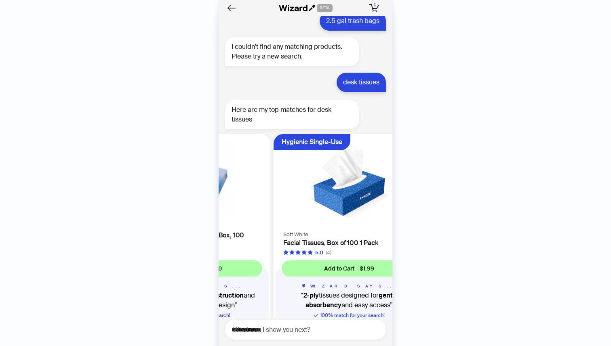
drag, startPoint x: 331, startPoint y: 184, endPoint x: 240, endPoint y: 185, distance: 90.9
click at [242, 222] on div "GEN Facial Tissue, 2-Ply, White, Flat Box, 100 Sheets/Box, 30 Boxes/Carton 4.2 …" at bounding box center [194, 239] width 151 height 35
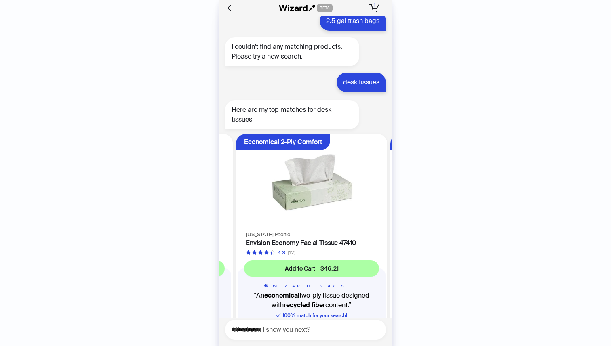
drag, startPoint x: 343, startPoint y: 192, endPoint x: 243, endPoint y: 196, distance: 100.3
click at [243, 196] on ul "Ultra-Soft Comfort Kleenex Low Profile Box Facial 2-Ply Tissues, White - 125 co…" at bounding box center [304, 241] width 178 height 220
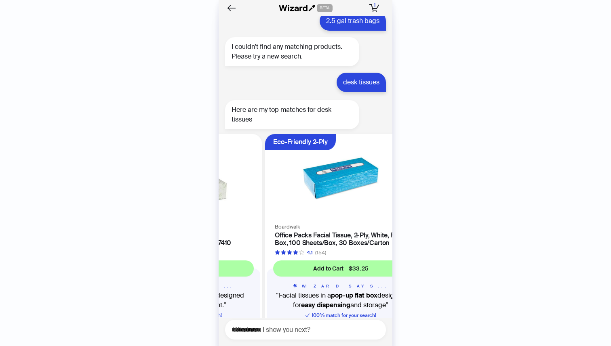
drag, startPoint x: 348, startPoint y: 198, endPoint x: 259, endPoint y: 214, distance: 90.7
click at [259, 214] on ul "Ultra-Soft Comfort Kleenex Low Profile Box Facial 2-Ply Tissues, White - 125 co…" at bounding box center [304, 241] width 178 height 220
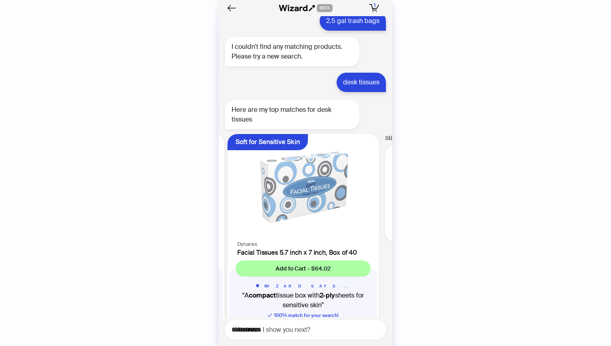
drag, startPoint x: 363, startPoint y: 208, endPoint x: 256, endPoint y: 219, distance: 107.6
click at [260, 219] on ul "Ultra-Soft Comfort Kleenex Low Profile Box Facial 2-Ply Tissues, White - 125 co…" at bounding box center [304, 241] width 178 height 220
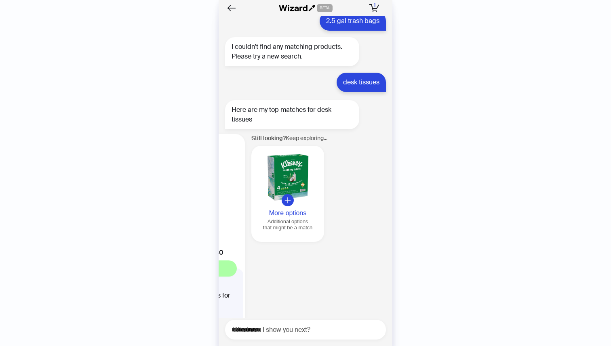
drag, startPoint x: 350, startPoint y: 204, endPoint x: 251, endPoint y: 212, distance: 99.7
click at [255, 211] on ul "Ultra-Soft Comfort Kleenex Low Profile Box Facial 2-Ply Tissues, White - 125 co…" at bounding box center [304, 241] width 178 height 220
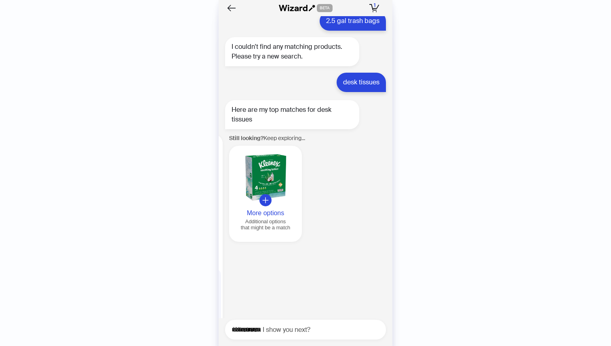
click at [265, 154] on div at bounding box center [265, 177] width 66 height 46
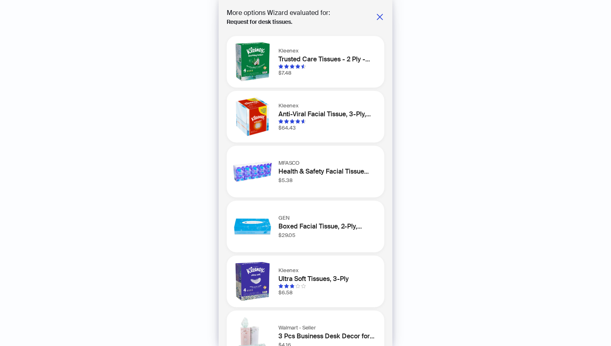
click at [314, 82] on div "Kleenex Trusted Care Tissues - 2 Ply - 8.40" Width x 8.50" Length - White - 160…" at bounding box center [306, 62] width 158 height 52
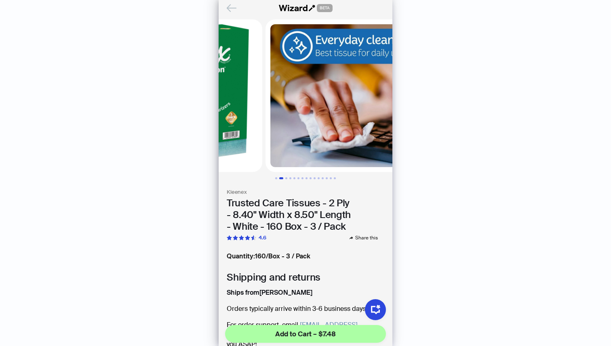
drag, startPoint x: 341, startPoint y: 156, endPoint x: 255, endPoint y: 159, distance: 86.1
click at [257, 159] on ul at bounding box center [306, 95] width 174 height 153
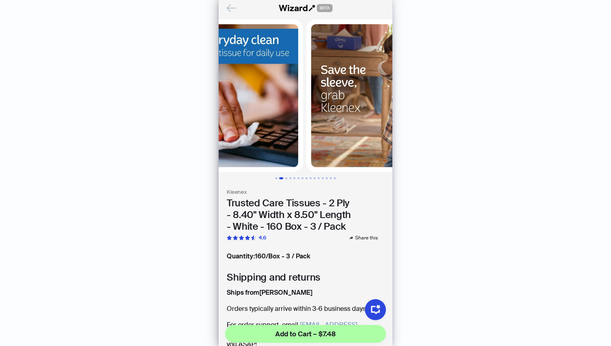
drag, startPoint x: 319, startPoint y: 159, endPoint x: 251, endPoint y: 159, distance: 67.9
click at [248, 160] on img at bounding box center [226, 95] width 153 height 153
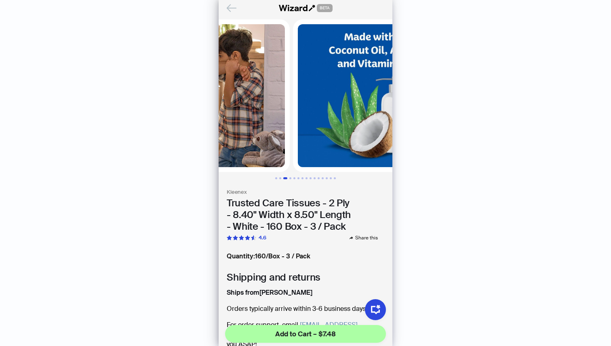
drag, startPoint x: 351, startPoint y: 157, endPoint x: 273, endPoint y: 162, distance: 77.8
click at [273, 162] on ul at bounding box center [306, 95] width 174 height 153
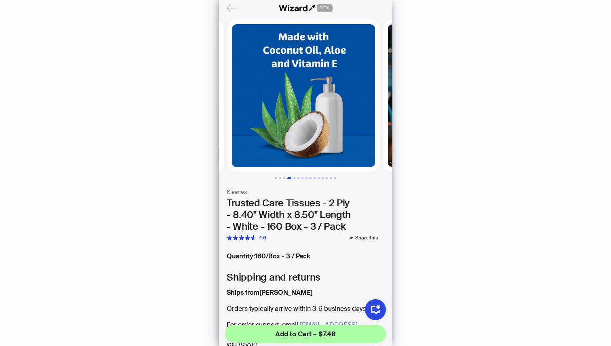
scroll to position [0, 600]
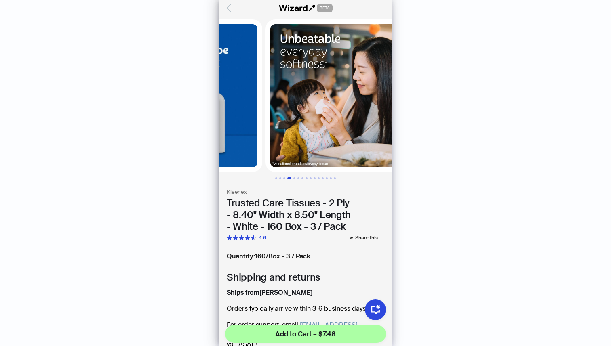
drag, startPoint x: 335, startPoint y: 157, endPoint x: 283, endPoint y: 159, distance: 52.6
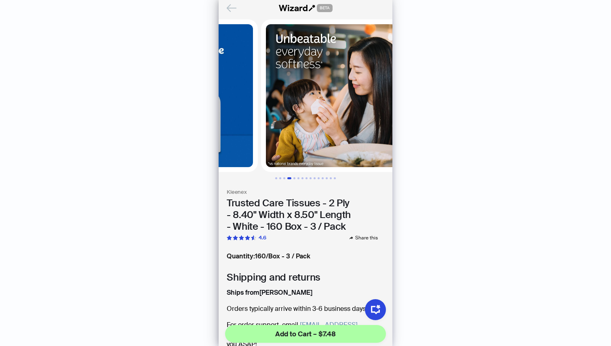
click at [258, 159] on img at bounding box center [181, 95] width 153 height 153
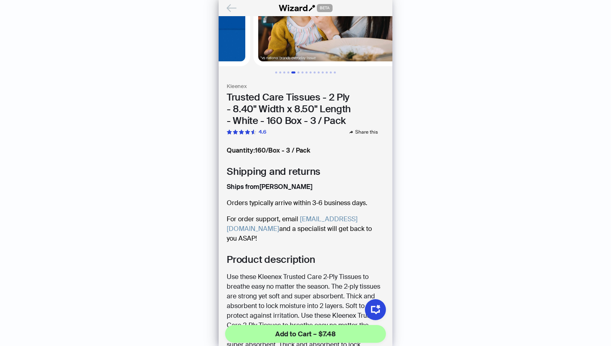
scroll to position [96, 0]
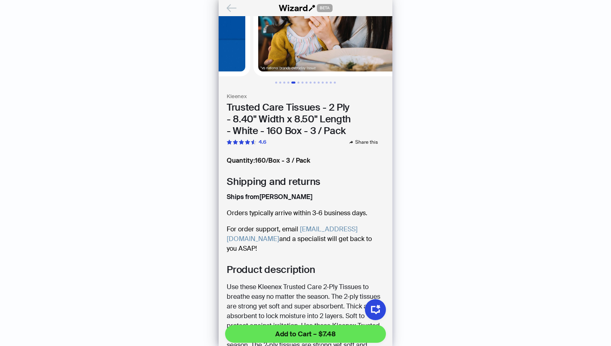
click at [318, 346] on html "History Sign Out BETA Hi, I’m Your superpowered shopping agent I scour websites…" at bounding box center [305, 173] width 611 height 346
click at [298, 343] on button "Add to Cart – $7.48" at bounding box center [305, 334] width 161 height 18
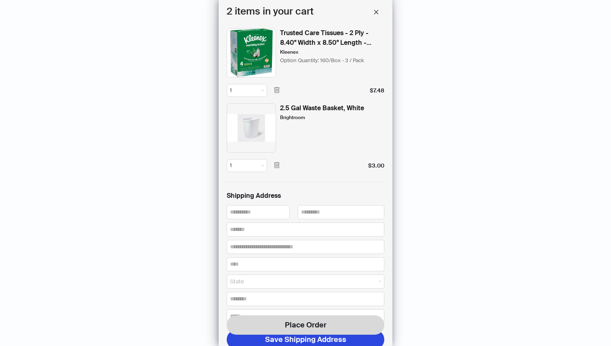
click at [260, 110] on img at bounding box center [251, 127] width 49 height 49
click at [260, 97] on div "Trusted Care Tissues - 2 Ply - 8.40" Width x 8.50" Length - White - 160 Box - 3…" at bounding box center [306, 275] width 158 height 495
click at [260, 94] on span "1" at bounding box center [247, 90] width 34 height 12
click at [253, 146] on div "4" at bounding box center [247, 146] width 24 height 7
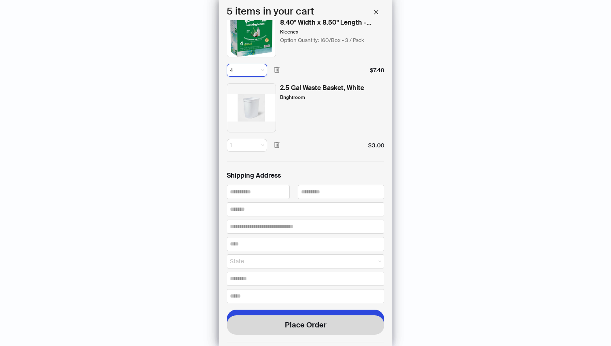
scroll to position [10, 0]
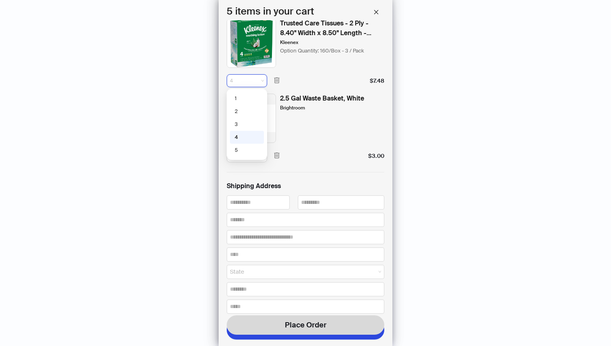
click at [259, 83] on span "4" at bounding box center [247, 81] width 34 height 12
click at [246, 125] on div "3" at bounding box center [247, 124] width 24 height 7
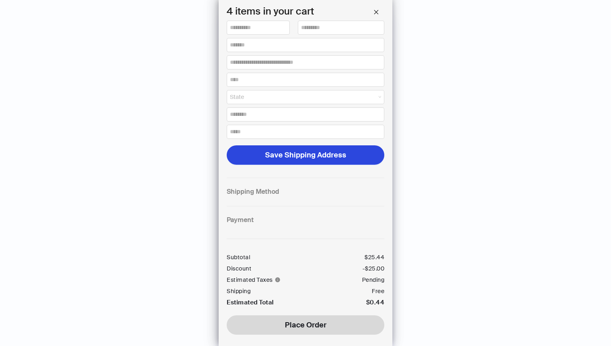
scroll to position [0, 0]
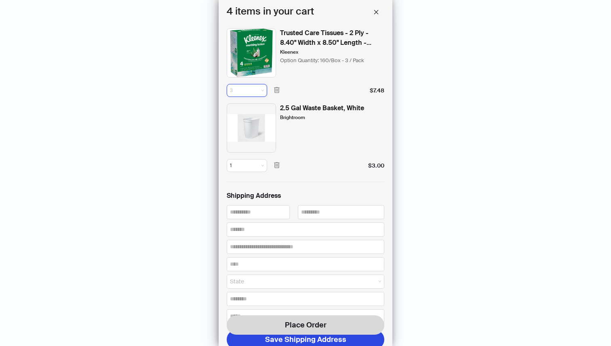
click at [250, 95] on span "3" at bounding box center [247, 90] width 34 height 12
click at [313, 139] on div "2.5 Gal Waste Basket, White Brightroom" at bounding box center [322, 127] width 84 height 49
click at [260, 95] on span "3" at bounding box center [247, 90] width 34 height 12
click at [249, 120] on div "2" at bounding box center [247, 121] width 24 height 7
click at [261, 96] on span "2" at bounding box center [247, 90] width 34 height 12
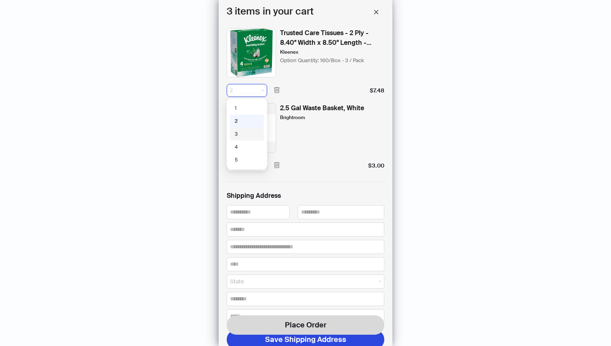
click at [255, 135] on div "3" at bounding box center [247, 134] width 24 height 7
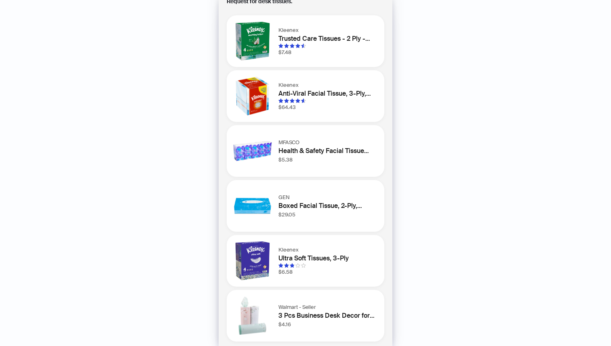
scroll to position [24, 0]
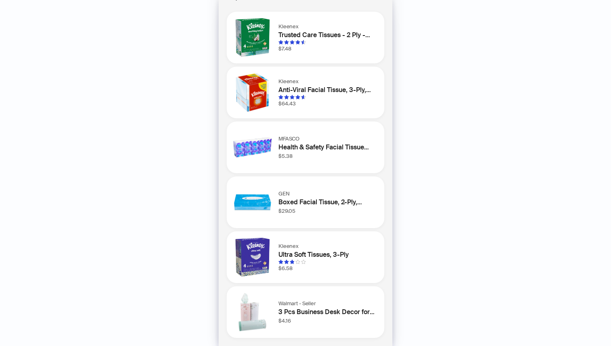
click at [301, 250] on h1 "Ultra Soft Tissues, 3-Ply" at bounding box center [326, 255] width 96 height 10
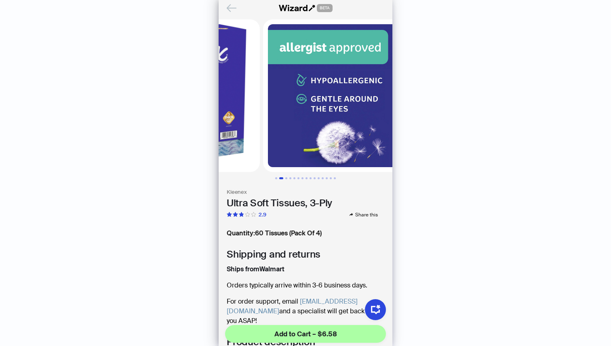
drag, startPoint x: 337, startPoint y: 109, endPoint x: 255, endPoint y: 118, distance: 82.1
click at [255, 118] on ul at bounding box center [306, 95] width 174 height 153
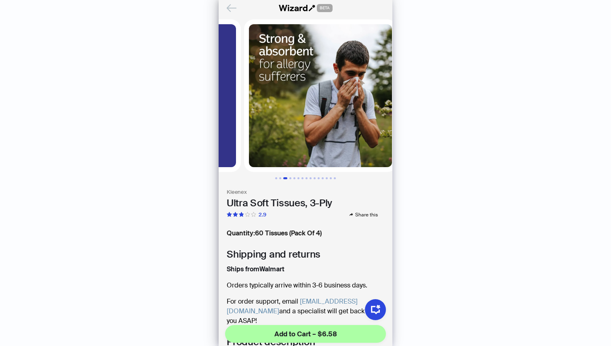
drag, startPoint x: 325, startPoint y: 124, endPoint x: 246, endPoint y: 123, distance: 78.8
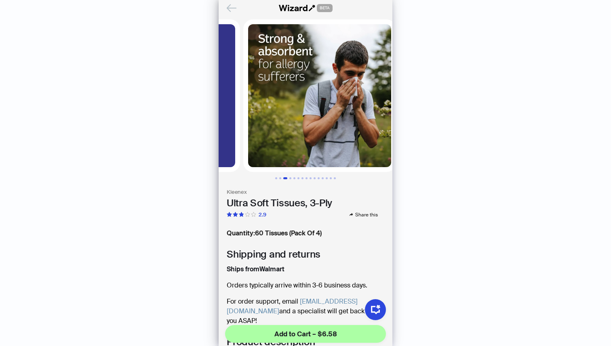
click at [240, 123] on img at bounding box center [163, 95] width 153 height 153
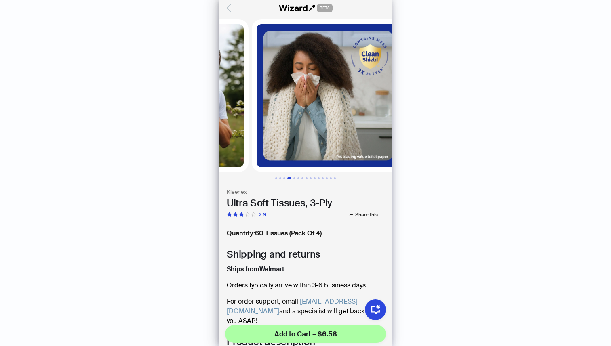
drag, startPoint x: 343, startPoint y: 134, endPoint x: 245, endPoint y: 136, distance: 98.2
click at [245, 136] on ul at bounding box center [306, 95] width 174 height 153
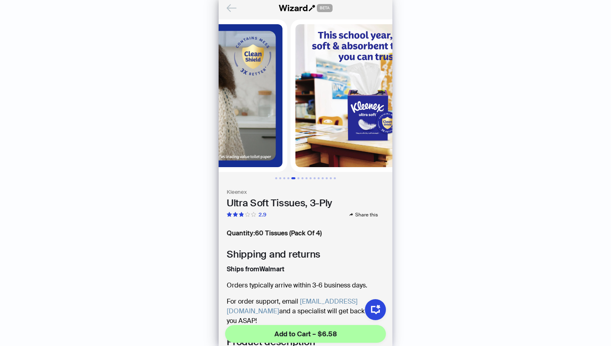
drag, startPoint x: 341, startPoint y: 141, endPoint x: 260, endPoint y: 143, distance: 81.2
click at [261, 143] on ul at bounding box center [306, 95] width 174 height 153
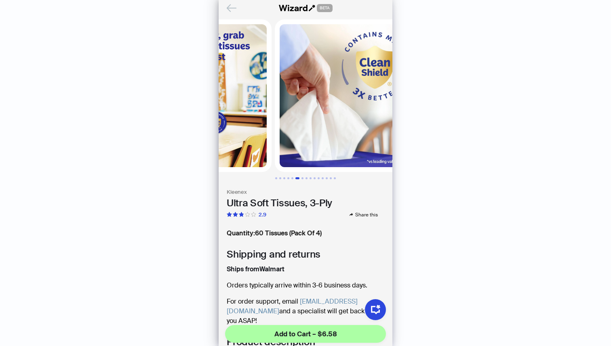
drag, startPoint x: 354, startPoint y: 144, endPoint x: 263, endPoint y: 152, distance: 90.9
click at [264, 152] on ul at bounding box center [306, 95] width 174 height 153
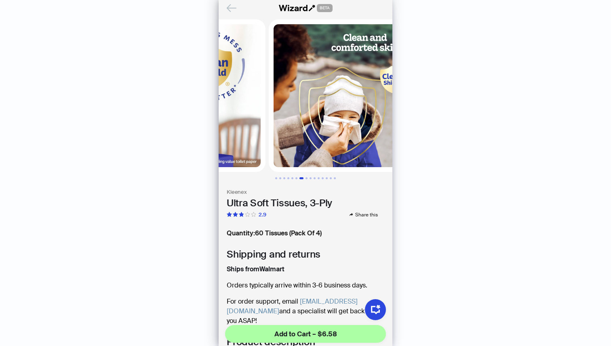
drag, startPoint x: 346, startPoint y: 152, endPoint x: 248, endPoint y: 159, distance: 98.1
click at [248, 159] on ul at bounding box center [306, 95] width 174 height 153
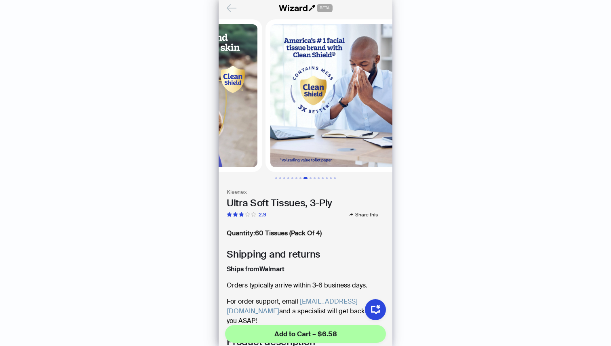
drag, startPoint x: 365, startPoint y: 152, endPoint x: 244, endPoint y: 153, distance: 120.4
click at [244, 153] on ul at bounding box center [306, 95] width 174 height 153
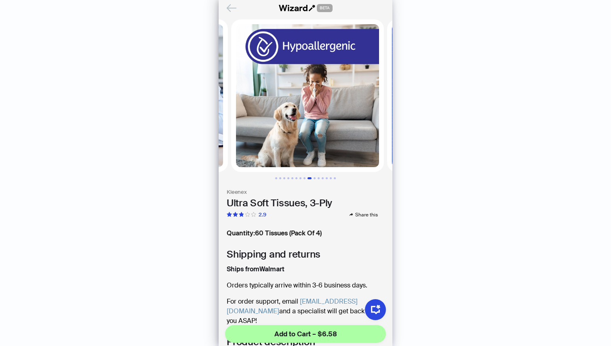
drag, startPoint x: 375, startPoint y: 156, endPoint x: 244, endPoint y: 168, distance: 131.5
click at [244, 168] on div at bounding box center [306, 99] width 174 height 160
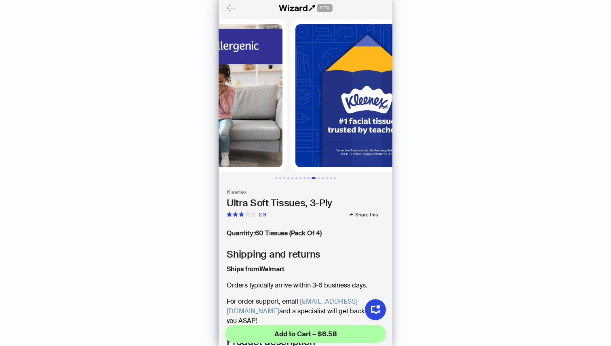
drag, startPoint x: 358, startPoint y: 152, endPoint x: 269, endPoint y: 162, distance: 89.5
click at [269, 162] on ul at bounding box center [306, 95] width 174 height 153
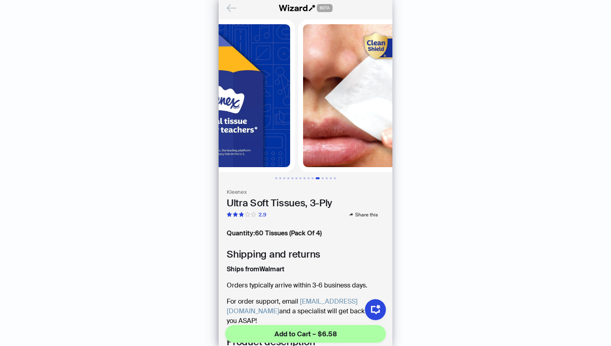
drag, startPoint x: 359, startPoint y: 148, endPoint x: 265, endPoint y: 148, distance: 94.1
click at [265, 148] on ul at bounding box center [306, 95] width 174 height 153
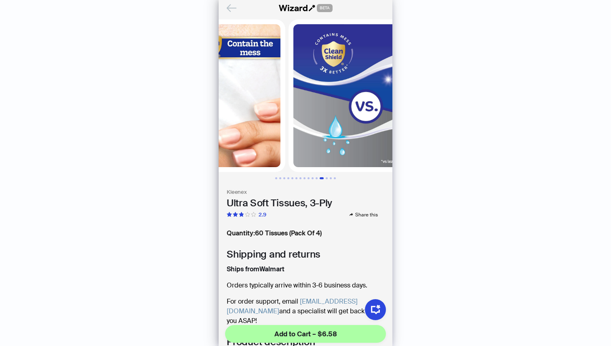
drag, startPoint x: 337, startPoint y: 95, endPoint x: 232, endPoint y: 109, distance: 105.5
click at [232, 109] on ul at bounding box center [306, 95] width 174 height 153
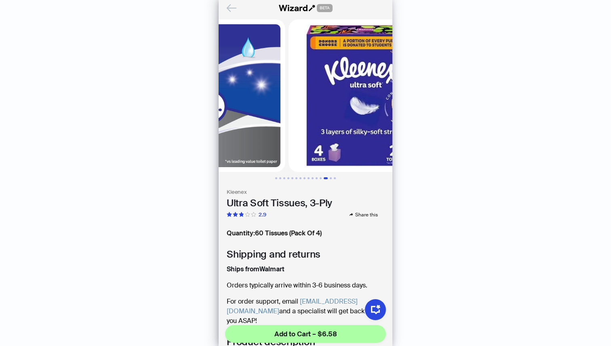
drag, startPoint x: 354, startPoint y: 114, endPoint x: 245, endPoint y: 126, distance: 109.4
click at [245, 126] on ul at bounding box center [306, 95] width 174 height 153
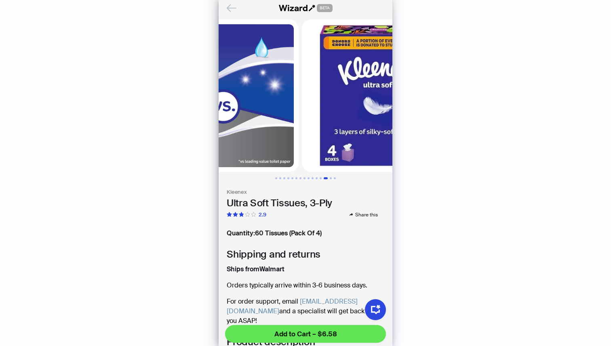
click at [288, 335] on span "Add to Cart – $6.58" at bounding box center [305, 334] width 63 height 10
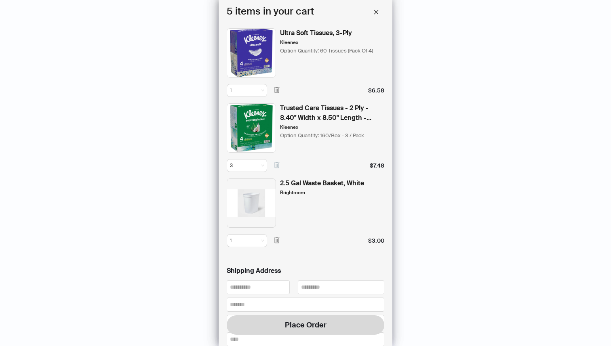
click at [272, 171] on button "button" at bounding box center [276, 165] width 13 height 13
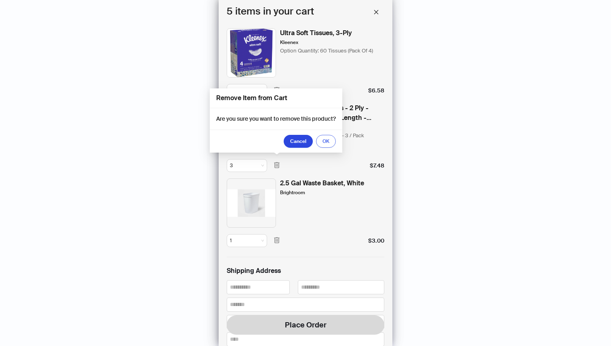
click at [324, 141] on span "OK" at bounding box center [325, 141] width 7 height 6
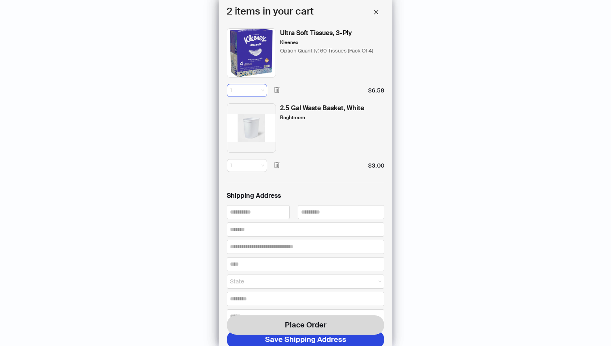
click at [255, 93] on span "1" at bounding box center [247, 90] width 34 height 12
click at [252, 137] on div "3" at bounding box center [247, 134] width 24 height 7
click at [258, 94] on span "3" at bounding box center [247, 90] width 34 height 12
click at [249, 150] on div "4" at bounding box center [247, 146] width 24 height 7
click at [259, 94] on span "4" at bounding box center [247, 90] width 34 height 12
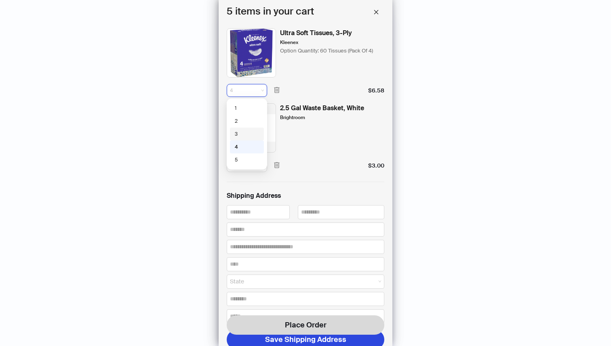
click at [252, 132] on div "3" at bounding box center [247, 134] width 24 height 7
click at [251, 79] on div "3 $6.58" at bounding box center [306, 87] width 158 height 19
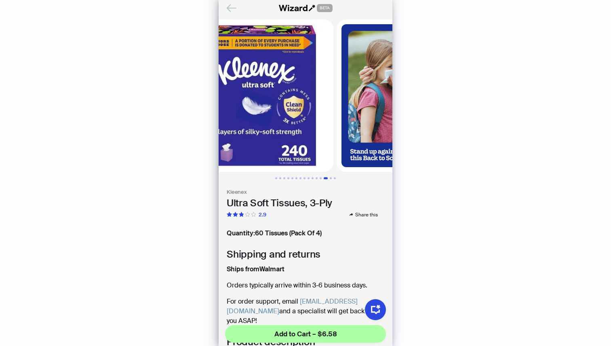
drag, startPoint x: 335, startPoint y: 140, endPoint x: 253, endPoint y: 142, distance: 81.2
click at [253, 142] on img at bounding box center [257, 95] width 153 height 153
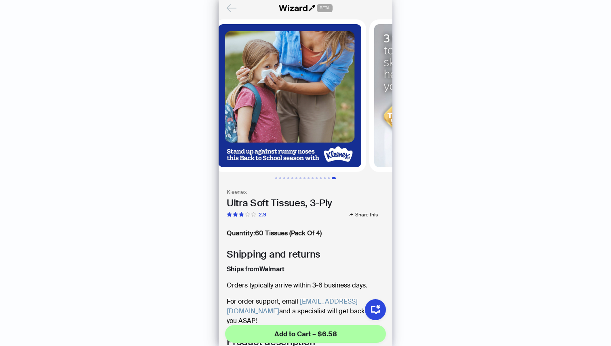
drag, startPoint x: 323, startPoint y: 139, endPoint x: 260, endPoint y: 139, distance: 63.0
click at [260, 139] on img at bounding box center [289, 95] width 153 height 153
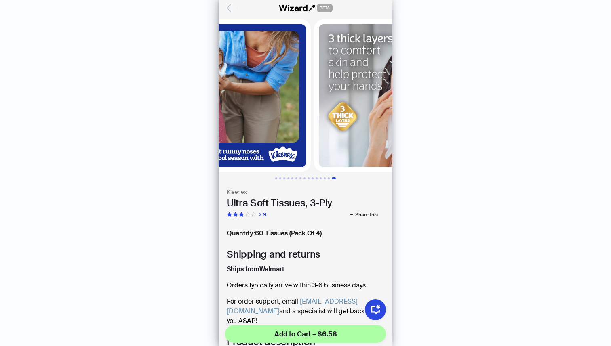
drag, startPoint x: 340, startPoint y: 141, endPoint x: 291, endPoint y: 141, distance: 48.9
click at [314, 141] on img at bounding box center [390, 95] width 153 height 153
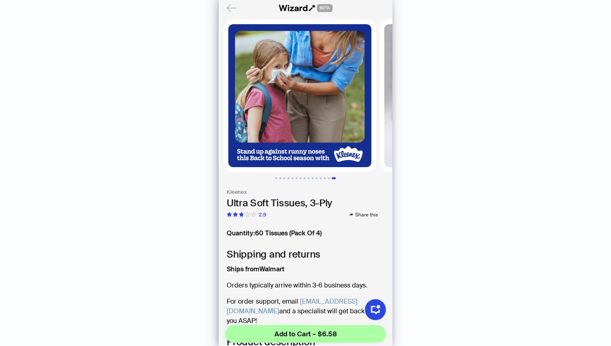
drag, startPoint x: 267, startPoint y: 143, endPoint x: 331, endPoint y: 144, distance: 63.4
click at [379, 144] on img at bounding box center [455, 95] width 153 height 153
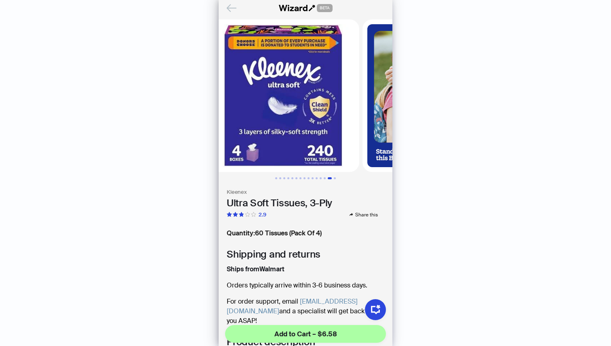
drag, startPoint x: 284, startPoint y: 148, endPoint x: 377, endPoint y: 147, distance: 92.1
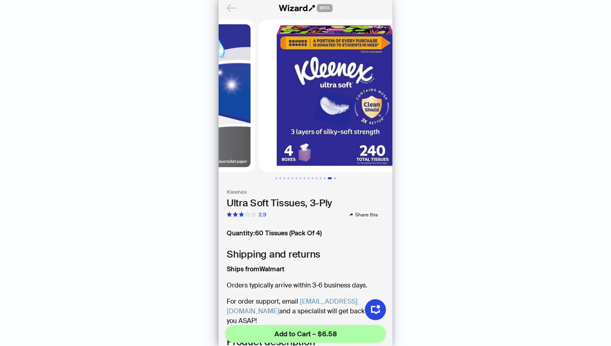
click at [415, 147] on img at bounding box center [491, 95] width 153 height 153
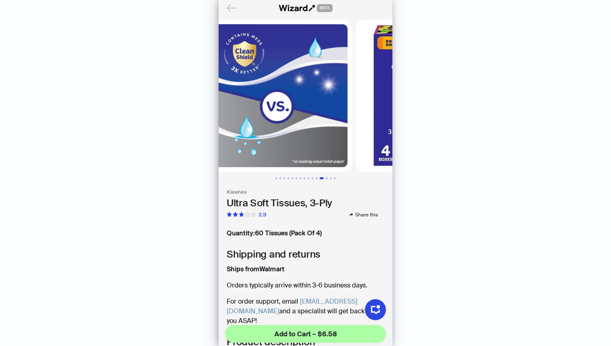
scroll to position [0, 1649]
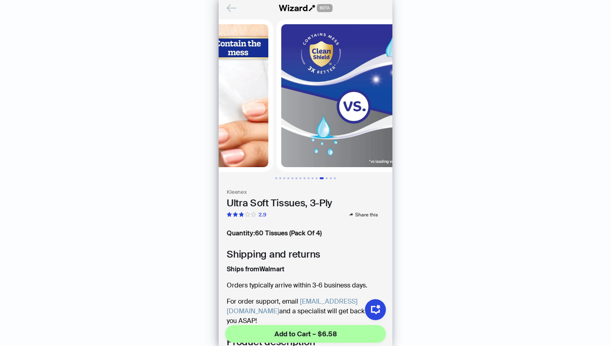
drag, startPoint x: 292, startPoint y: 143, endPoint x: 356, endPoint y: 144, distance: 63.9
click at [433, 144] on img at bounding box center [509, 95] width 153 height 153
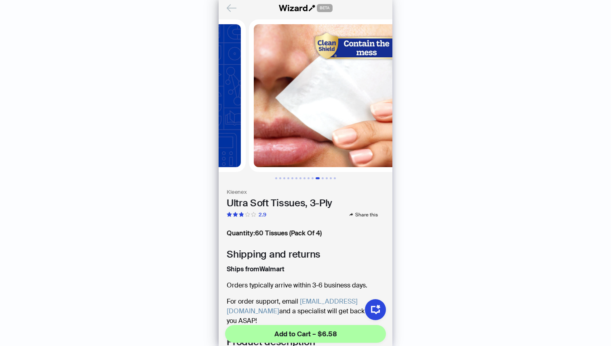
drag, startPoint x: 265, startPoint y: 147, endPoint x: 338, endPoint y: 150, distance: 73.6
click at [403, 150] on li at bounding box center [481, 95] width 156 height 153
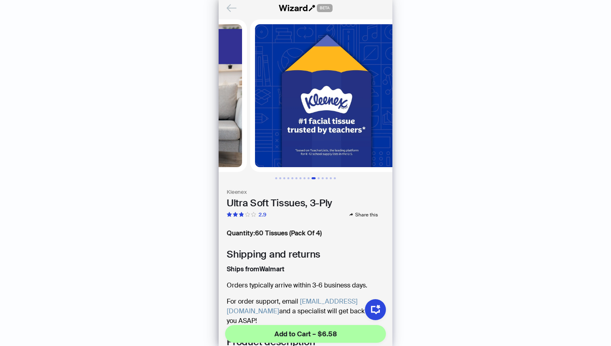
drag, startPoint x: 274, startPoint y: 145, endPoint x: 351, endPoint y: 147, distance: 77.6
click at [406, 147] on img at bounding box center [482, 95] width 153 height 153
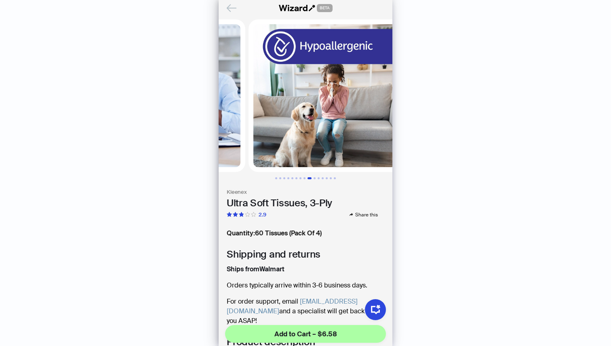
drag, startPoint x: 284, startPoint y: 140, endPoint x: 363, endPoint y: 144, distance: 79.3
click at [405, 144] on img at bounding box center [481, 95] width 153 height 153
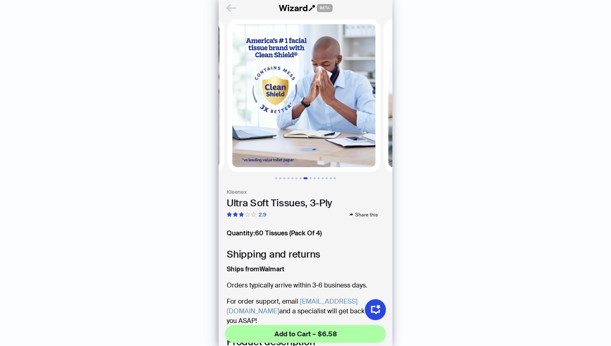
drag, startPoint x: 266, startPoint y: 137, endPoint x: 338, endPoint y: 140, distance: 72.0
click at [383, 140] on img at bounding box center [459, 95] width 153 height 153
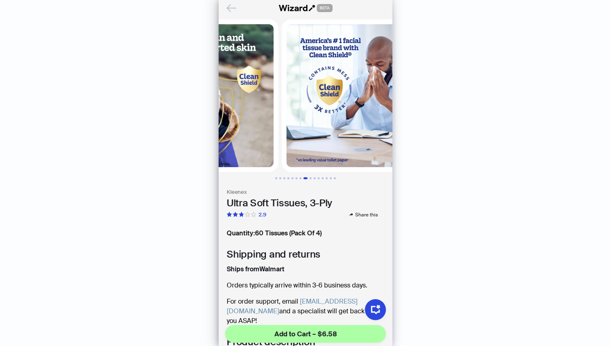
drag, startPoint x: 291, startPoint y: 126, endPoint x: 337, endPoint y: 134, distance: 46.6
click at [337, 134] on img at bounding box center [357, 95] width 153 height 153
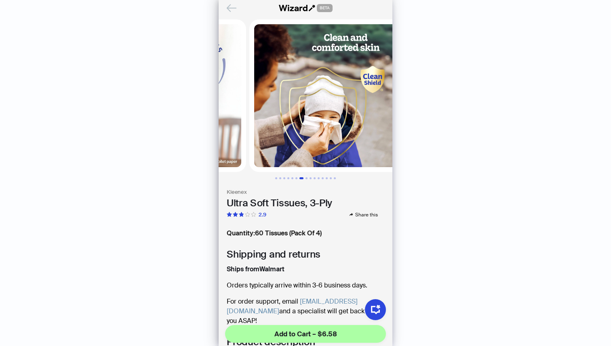
drag, startPoint x: 272, startPoint y: 133, endPoint x: 361, endPoint y: 140, distance: 90.0
click at [361, 140] on ul at bounding box center [306, 95] width 174 height 153
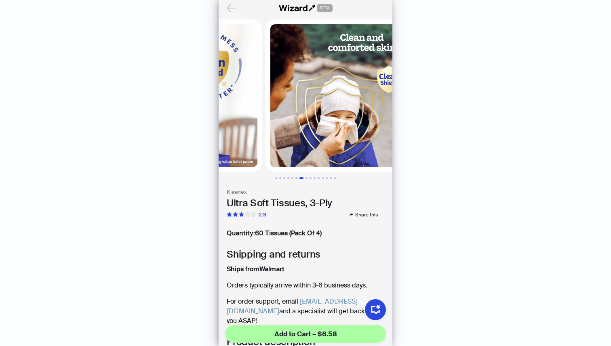
click at [273, 189] on h3 "Kleenex" at bounding box center [306, 192] width 158 height 7
click at [274, 189] on h3 "Kleenex" at bounding box center [306, 192] width 158 height 7
click at [289, 189] on h3 "Kleenex" at bounding box center [306, 192] width 158 height 7
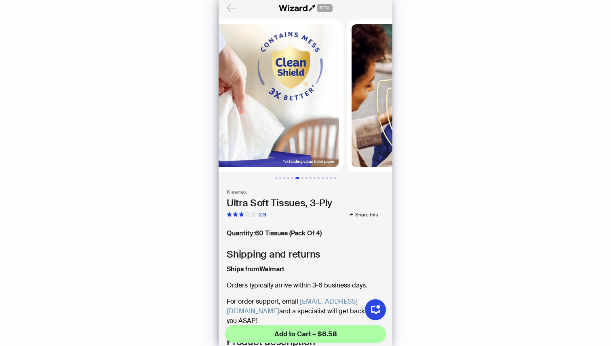
scroll to position [0, 750]
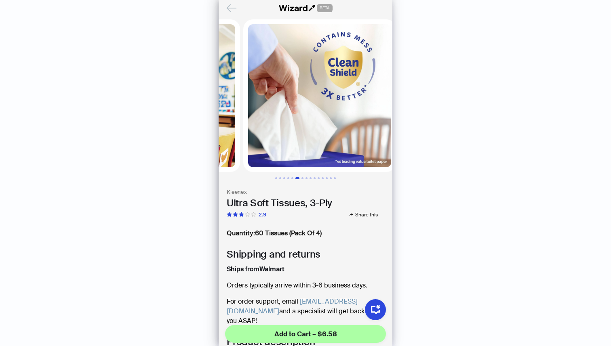
drag, startPoint x: 275, startPoint y: 133, endPoint x: 358, endPoint y: 140, distance: 83.6
click at [400, 140] on img at bounding box center [476, 95] width 153 height 153
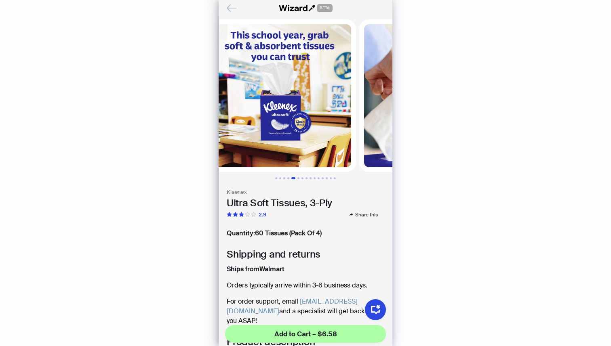
drag, startPoint x: 273, startPoint y: 138, endPoint x: 335, endPoint y: 144, distance: 61.7
click at [335, 144] on ul at bounding box center [306, 95] width 174 height 153
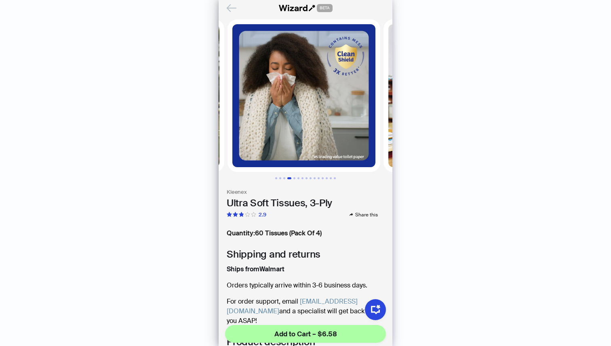
drag, startPoint x: 281, startPoint y: 149, endPoint x: 357, endPoint y: 154, distance: 75.7
click at [357, 154] on ul at bounding box center [306, 95] width 174 height 153
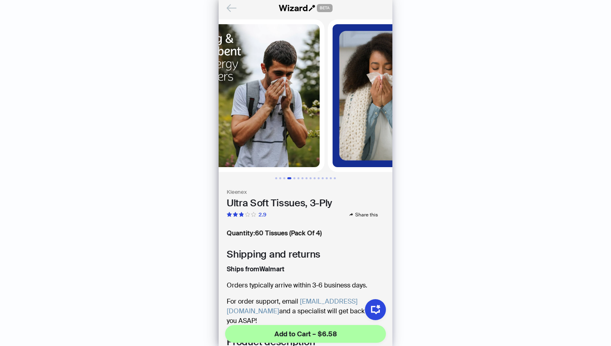
scroll to position [0, 300]
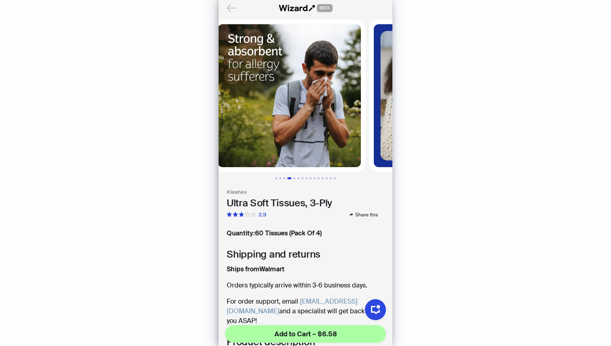
drag, startPoint x: 281, startPoint y: 135, endPoint x: 363, endPoint y: 140, distance: 82.2
click at [369, 139] on img at bounding box center [445, 95] width 153 height 153
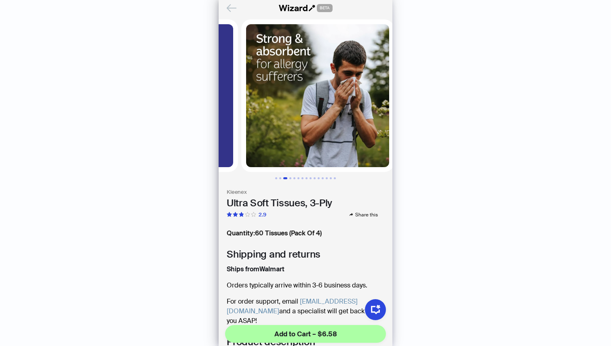
click at [241, 26] on img at bounding box center [317, 95] width 153 height 153
click at [241, 23] on img at bounding box center [317, 95] width 153 height 153
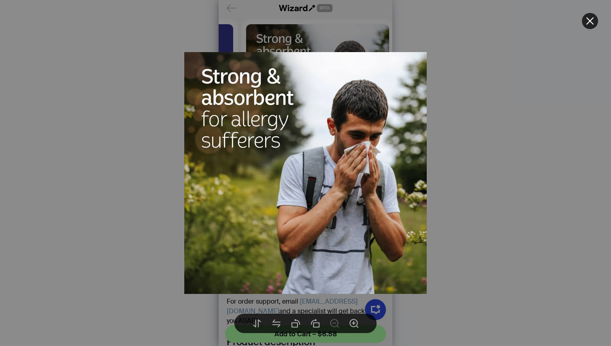
click at [230, 23] on div at bounding box center [305, 173] width 611 height 346
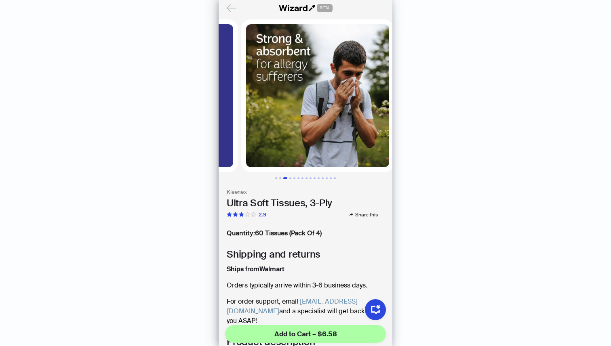
click at [241, 21] on img at bounding box center [317, 95] width 153 height 153
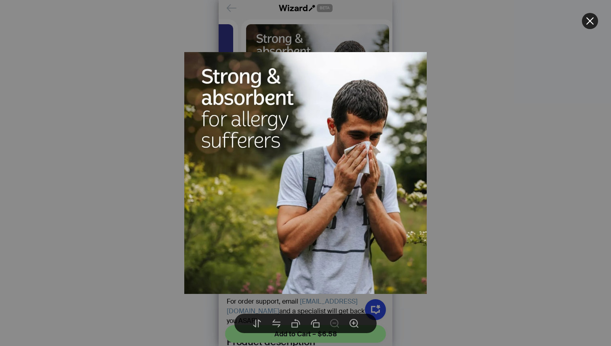
click at [589, 38] on div at bounding box center [305, 173] width 611 height 346
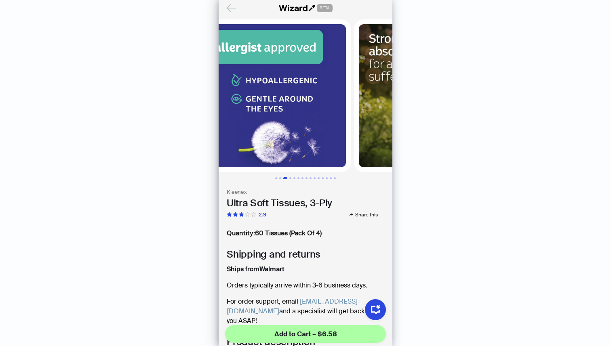
drag, startPoint x: 287, startPoint y: 139, endPoint x: 366, endPoint y: 155, distance: 80.8
click at [366, 155] on img at bounding box center [430, 95] width 153 height 153
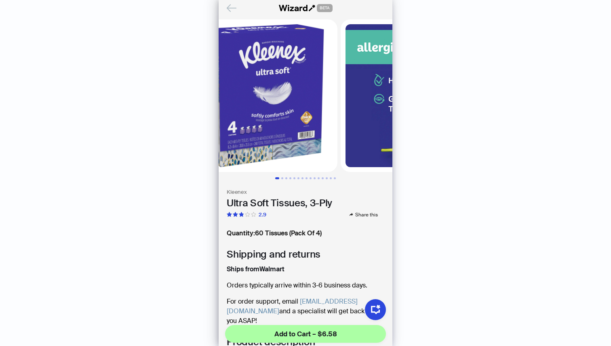
scroll to position [0, 42]
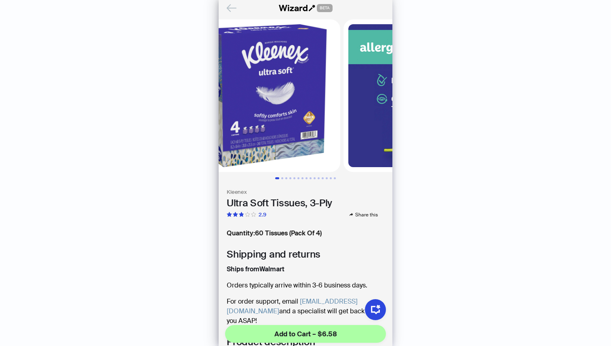
drag, startPoint x: 280, startPoint y: 133, endPoint x: 337, endPoint y: 146, distance: 57.7
click at [342, 146] on li at bounding box center [420, 95] width 156 height 153
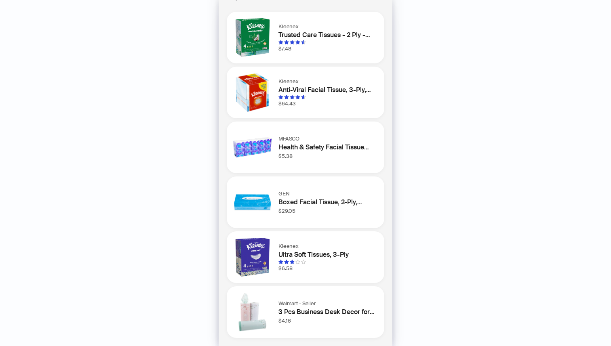
click at [276, 45] on div "Kleenex Trusted Care Tissues - 2 Ply - 8.40" Width x 8.50" Length - White - 160…" at bounding box center [306, 38] width 158 height 52
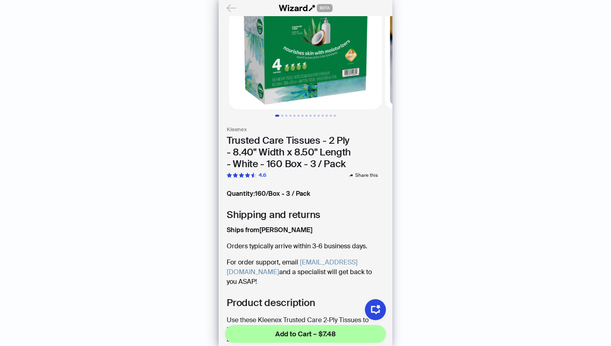
scroll to position [31, 0]
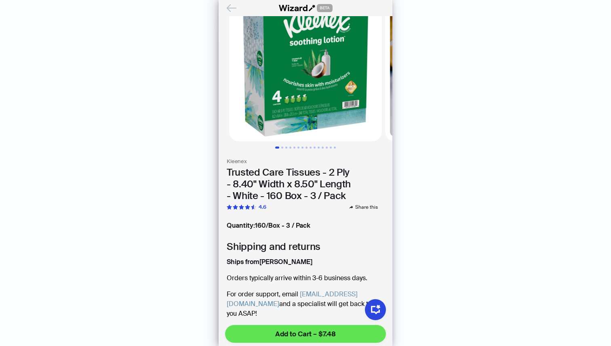
click at [293, 337] on span "Add to Cart – $7.48" at bounding box center [305, 334] width 61 height 10
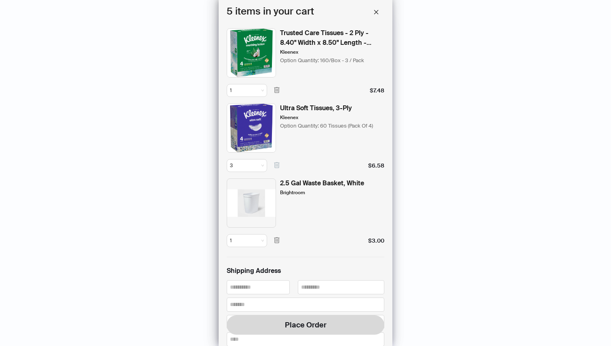
click at [275, 169] on icon "button" at bounding box center [276, 165] width 7 height 7
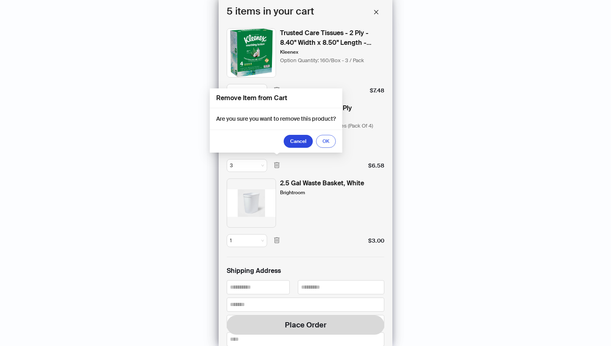
click at [331, 139] on button "OK" at bounding box center [326, 141] width 20 height 13
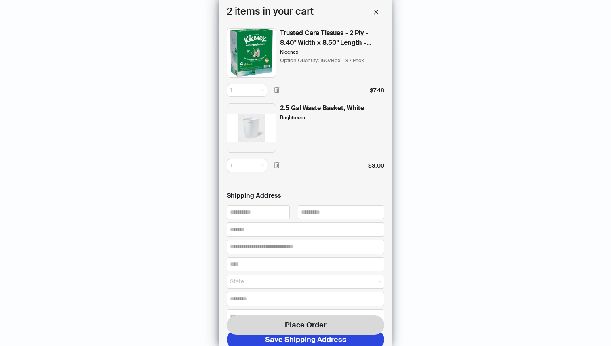
click at [251, 107] on img at bounding box center [251, 127] width 49 height 49
click at [263, 106] on img at bounding box center [251, 127] width 49 height 49
click at [259, 105] on img at bounding box center [251, 127] width 49 height 49
click at [246, 95] on span "1" at bounding box center [247, 90] width 34 height 12
click at [246, 133] on div "3" at bounding box center [247, 134] width 24 height 7
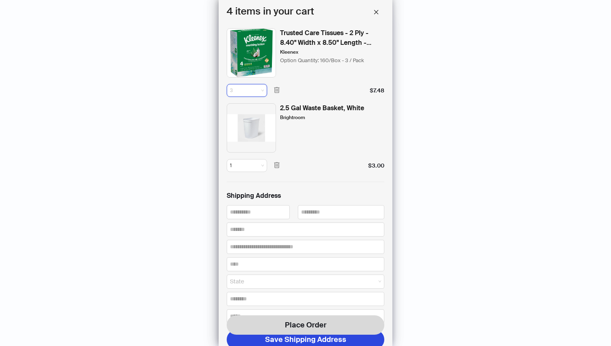
click at [261, 95] on span "3" at bounding box center [247, 90] width 34 height 12
click at [246, 122] on div "2" at bounding box center [247, 121] width 24 height 7
click at [377, 27] on div "Trusted Care Tissues - 2 Ply - 8.40" Width x 8.50" Length - White - 160 Box - 3…" at bounding box center [306, 183] width 174 height 326
click at [376, 19] on button "button" at bounding box center [376, 12] width 16 height 16
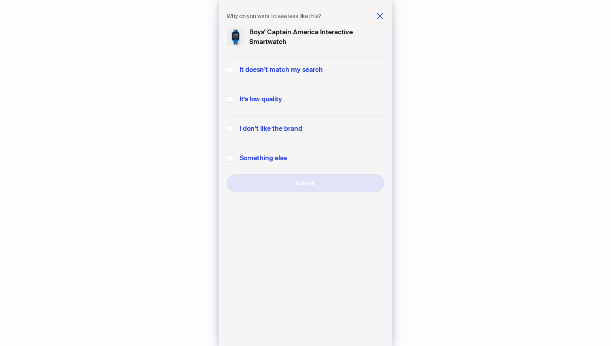
click at [380, 7] on form "Why do you want to see less like this? Boys' Captain America Interactive Smartw…" at bounding box center [306, 173] width 174 height 346
click at [379, 15] on icon "close" at bounding box center [380, 16] width 6 height 6
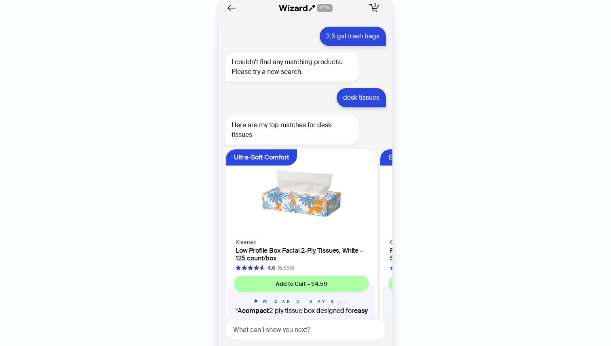
scroll to position [1912, 0]
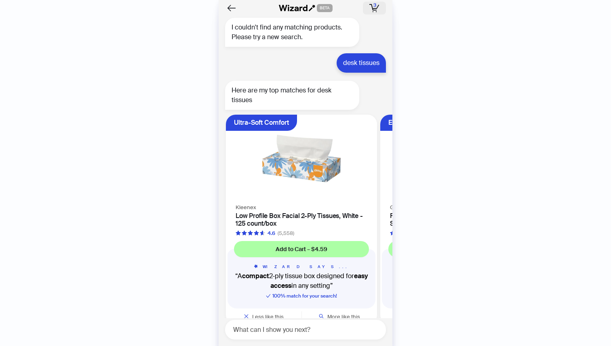
click at [376, 13] on button "3 3 items in your cart" at bounding box center [374, 8] width 23 height 13
click at [303, 343] on div "NORTHYARD Men's Athletic Running Shorts Quick Dry Workout Shorts 7"/ 5"/ 9" Lig…" at bounding box center [306, 181] width 174 height 330
click at [241, 333] on textarea at bounding box center [309, 330] width 154 height 10
type textarea "*"
type textarea "**********"
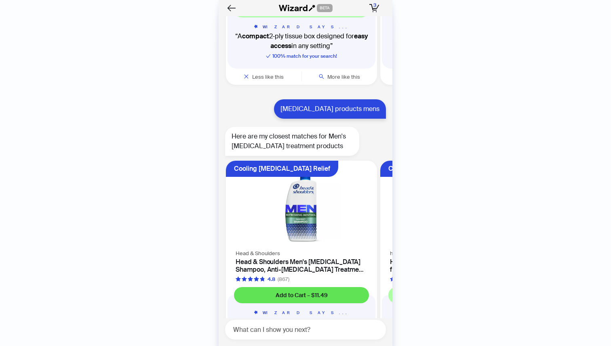
scroll to position [2198, 0]
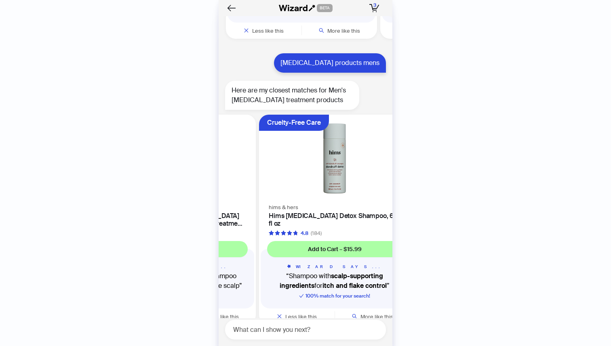
drag, startPoint x: 334, startPoint y: 183, endPoint x: 252, endPoint y: 189, distance: 82.6
click at [253, 202] on div "Head & Shoulders Head & Shoulders Men's Dandruff Shampoo, Anti-Dandruff Treatme…" at bounding box center [180, 219] width 151 height 35
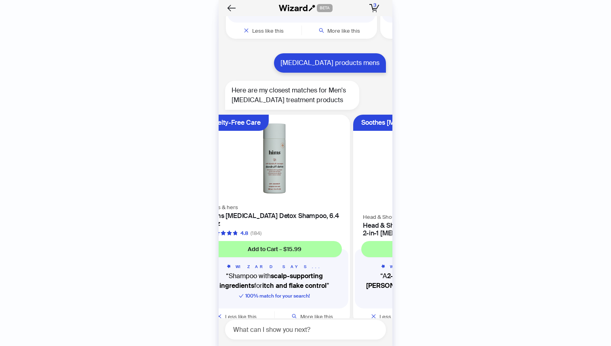
drag, startPoint x: 346, startPoint y: 190, endPoint x: 329, endPoint y: 193, distance: 17.8
click at [327, 193] on div "Cruelty-Free Care hims & hers Hims Dandruff Detox Shampoo, 6.4 fl oz 4.8 (184) …" at bounding box center [274, 220] width 151 height 210
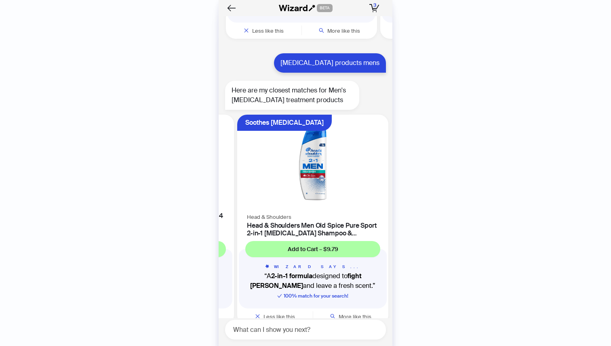
drag, startPoint x: 363, startPoint y: 214, endPoint x: 265, endPoint y: 212, distance: 97.4
click at [265, 212] on ul "Cooling Menthol Relief Head & Shoulders Head & Shoulders Men's Dandruff Shampoo…" at bounding box center [304, 222] width 178 height 220
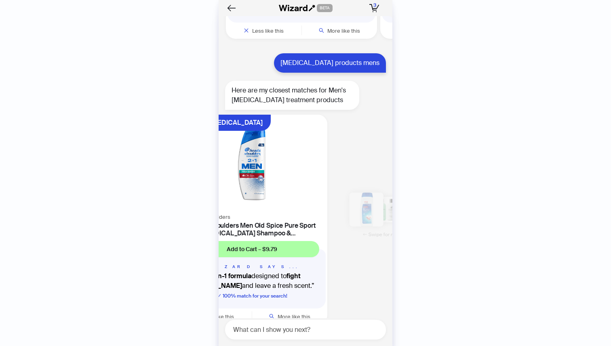
drag, startPoint x: 310, startPoint y: 210, endPoint x: 317, endPoint y: 212, distance: 6.9
click at [314, 222] on h4 "Head & Shoulders Men Old Spice Pure Sport 2-in-1 [MEDICAL_DATA] Shampoo & Condi…" at bounding box center [252, 229] width 132 height 15
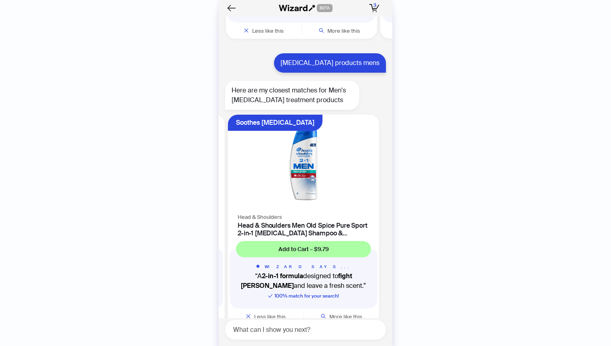
click at [284, 345] on div "NORTHYARD Men's Athletic Running Shorts Quick Dry Workout Shorts 7"/ 5"/ 9" Lig…" at bounding box center [306, 181] width 174 height 330
click at [243, 336] on div "What can I show you next?" at bounding box center [305, 330] width 161 height 20
click at [242, 330] on textarea at bounding box center [309, 330] width 154 height 10
type textarea "**********"
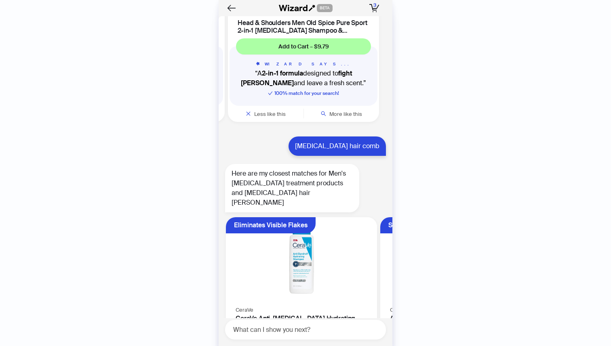
scroll to position [2494, 0]
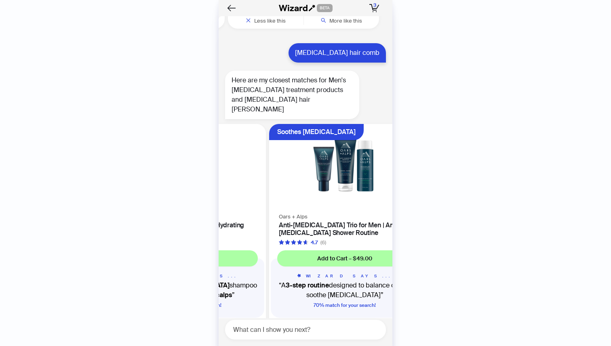
scroll to position [0, 152]
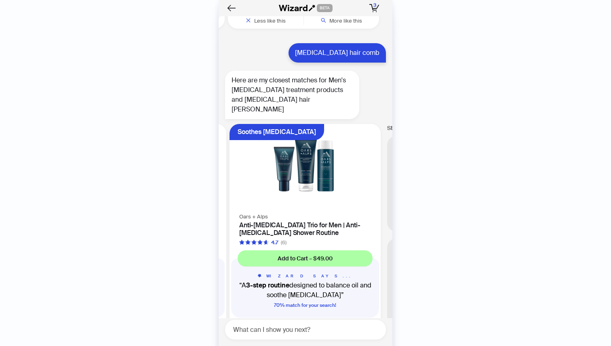
drag, startPoint x: 367, startPoint y: 204, endPoint x: 261, endPoint y: 202, distance: 105.9
click at [266, 202] on ul "Eliminates Visible Flakes CeraVe CeraVe Anti-Dandruff Hydrating Shampoo, 12 OZ …" at bounding box center [304, 231] width 178 height 220
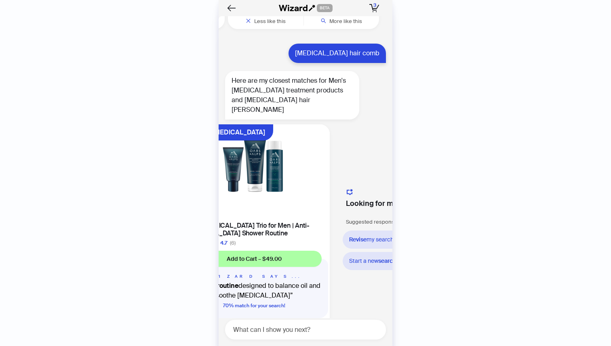
scroll to position [0, 241]
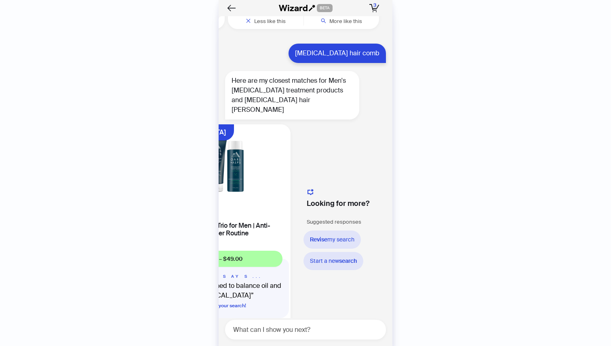
drag, startPoint x: 354, startPoint y: 201, endPoint x: 267, endPoint y: 204, distance: 86.5
click at [267, 222] on h4 "Anti-[MEDICAL_DATA] Trio for Men | Anti-[MEDICAL_DATA] Shower Routine" at bounding box center [215, 229] width 132 height 15
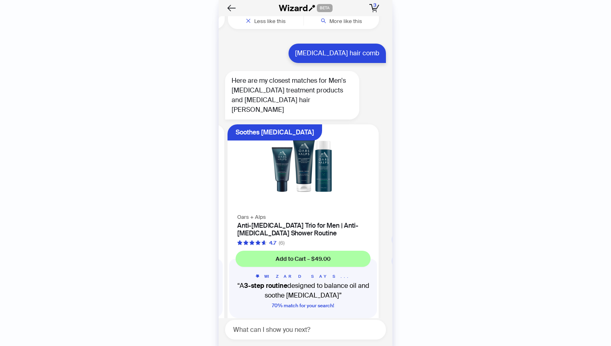
drag, startPoint x: 259, startPoint y: 207, endPoint x: 316, endPoint y: 212, distance: 57.2
click at [316, 212] on div "Oars + Alps Anti-Dandruff Trio for Men | Anti-Dandruff Shower Routine 4.7 (6)" at bounding box center [302, 229] width 151 height 35
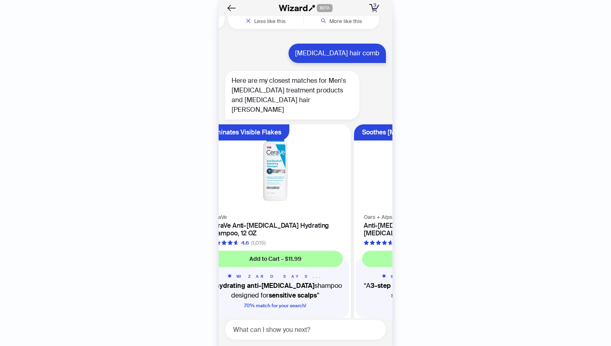
drag, startPoint x: 252, startPoint y: 213, endPoint x: 335, endPoint y: 216, distance: 83.3
click at [325, 216] on ul "Eliminates Visible Flakes CeraVe CeraVe Anti-Dandruff Hydrating Shampoo, 12 OZ …" at bounding box center [304, 231] width 178 height 220
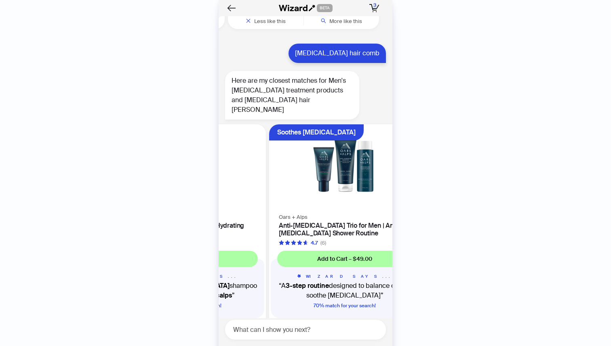
scroll to position [0, 152]
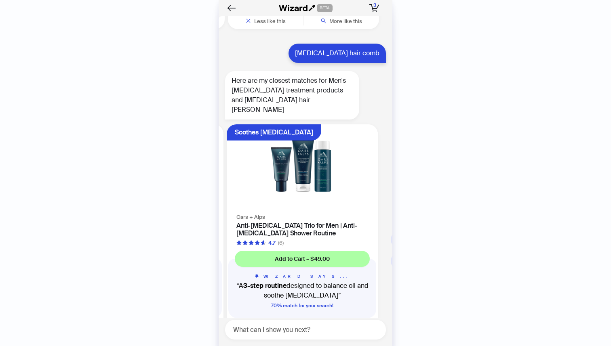
drag, startPoint x: 312, startPoint y: 215, endPoint x: 223, endPoint y: 212, distance: 88.5
click at [228, 212] on ul "Eliminates Visible Flakes CeraVe CeraVe Anti-Dandruff Hydrating Shampoo, 12 OZ …" at bounding box center [304, 231] width 178 height 220
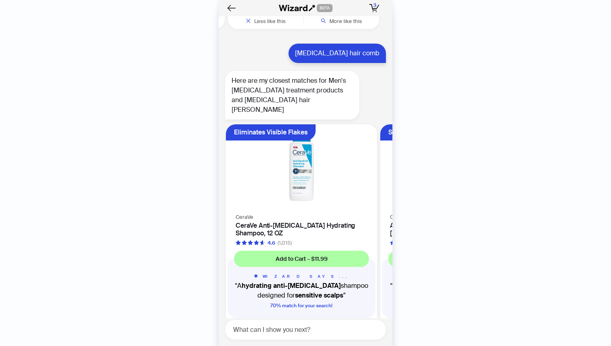
drag, startPoint x: 275, startPoint y: 208, endPoint x: 377, endPoint y: 210, distance: 102.6
click at [377, 210] on ul "Eliminates Visible Flakes CeraVe CeraVe Anti-Dandruff Hydrating Shampoo, 12 OZ …" at bounding box center [304, 231] width 178 height 220
click at [240, 333] on textarea at bounding box center [309, 330] width 154 height 10
type textarea "*"
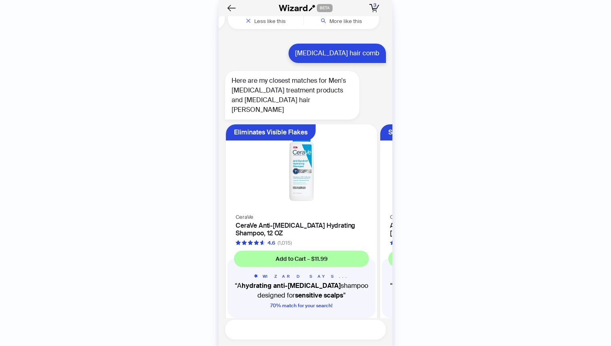
type textarea "*"
type textarea "**********"
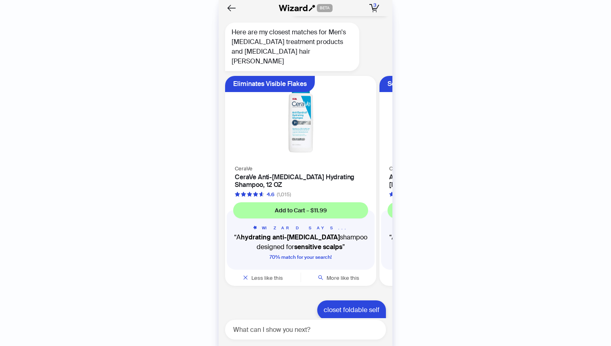
scroll to position [2519, 0]
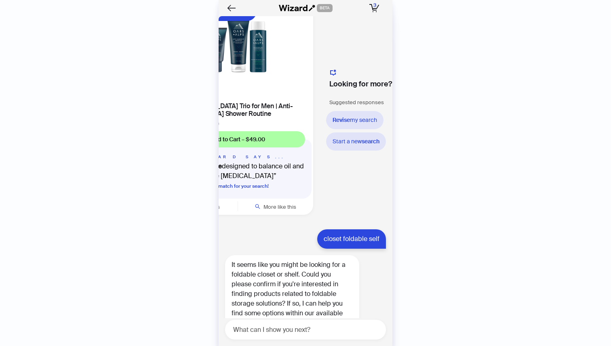
scroll to position [0, 196]
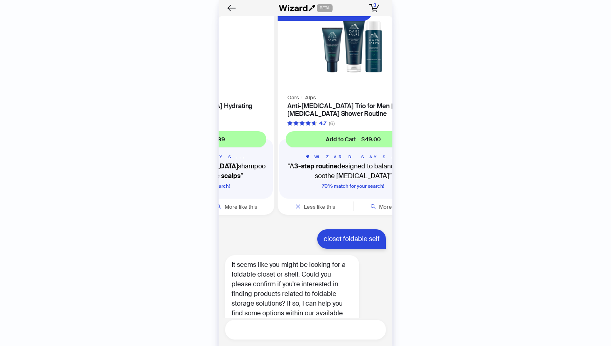
click at [239, 325] on textarea at bounding box center [309, 330] width 154 height 10
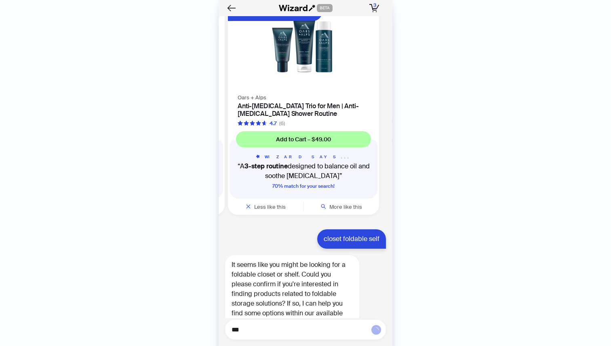
type textarea "***"
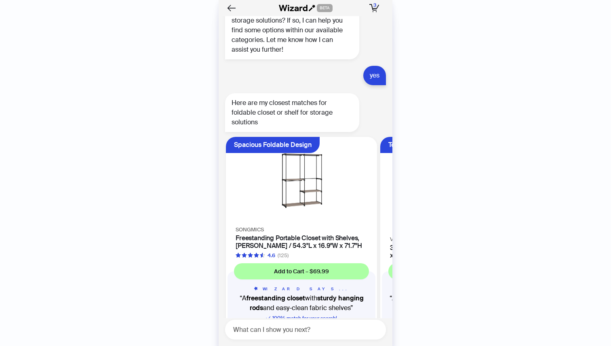
scroll to position [2909, 0]
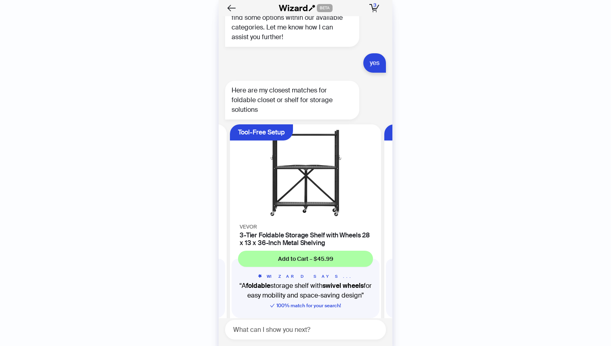
drag, startPoint x: 344, startPoint y: 200, endPoint x: 244, endPoint y: 205, distance: 100.4
click at [244, 205] on ul "Spacious Foldable Design SONGMICS Freestanding Portable Closet with Shelves, Br…" at bounding box center [304, 231] width 178 height 220
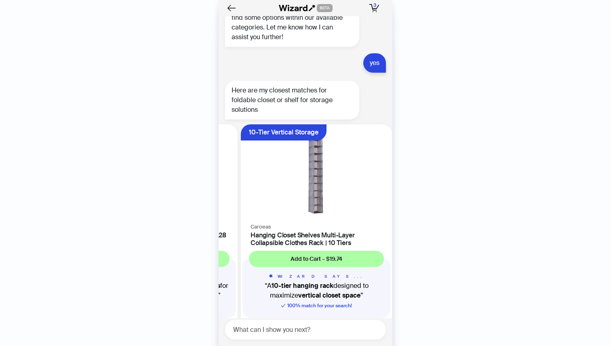
drag, startPoint x: 316, startPoint y: 204, endPoint x: 221, endPoint y: 208, distance: 94.2
click at [221, 232] on h4 "3-Tier Foldable Storage Shelf with Wheels 28 x 13 x 36-Inch Metal Shelving" at bounding box center [162, 239] width 132 height 15
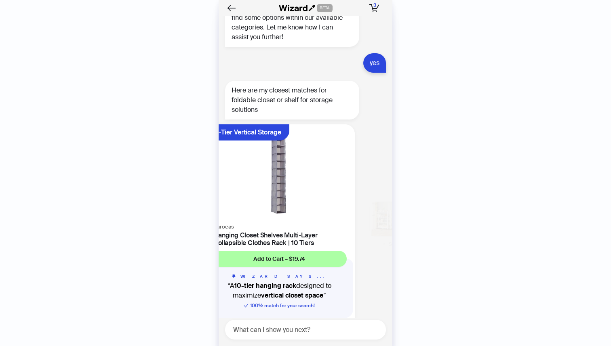
drag, startPoint x: 345, startPoint y: 211, endPoint x: 329, endPoint y: 211, distance: 16.2
click at [329, 232] on h4 "Hanging Closet Shelves Multi-Layer Collapsible Clothes Rack | 10 Tiers" at bounding box center [279, 239] width 132 height 15
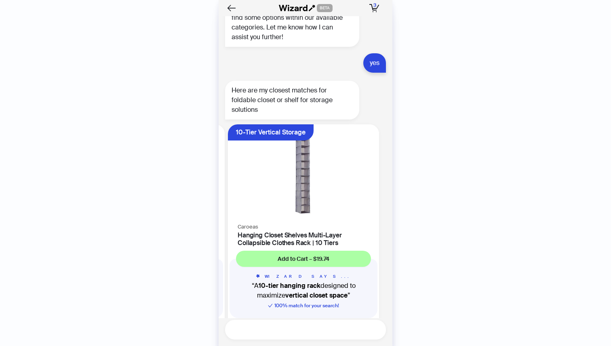
click at [238, 334] on textarea at bounding box center [309, 330] width 154 height 10
type textarea "**********"
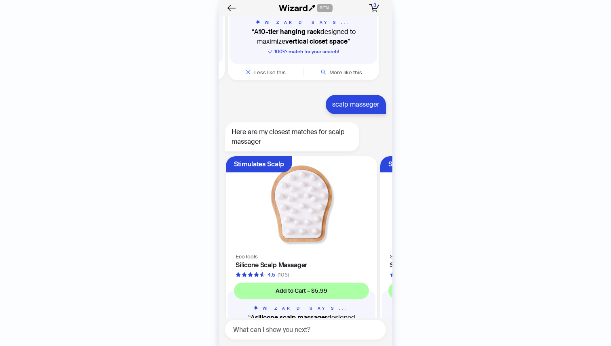
scroll to position [3195, 0]
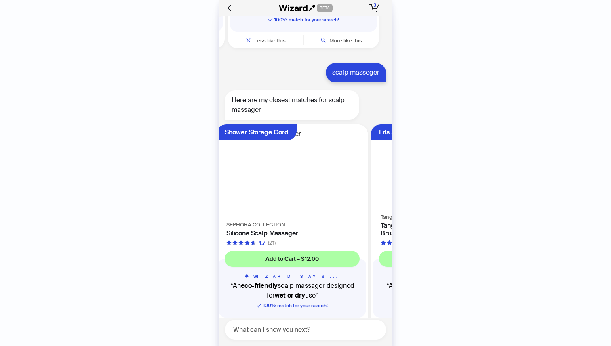
drag, startPoint x: 348, startPoint y: 211, endPoint x: 239, endPoint y: 217, distance: 109.2
click at [239, 217] on ul "Stimulates Scalp EcoTools Silicone Scalp Massager 4.5 (106) Add to Cart – $5.99…" at bounding box center [304, 231] width 178 height 220
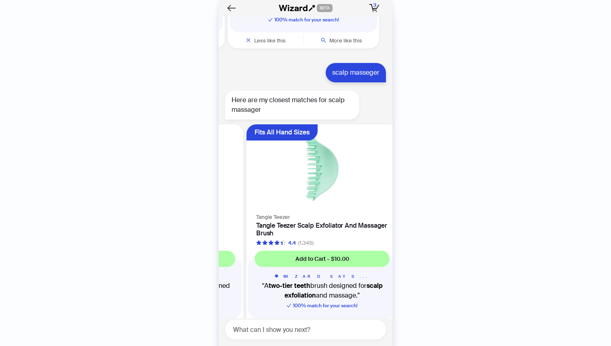
drag, startPoint x: 346, startPoint y: 215, endPoint x: 255, endPoint y: 216, distance: 90.5
click at [255, 216] on ul "Stimulates Scalp EcoTools Silicone Scalp Massager 4.5 (106) Add to Cart – $5.99…" at bounding box center [304, 231] width 178 height 220
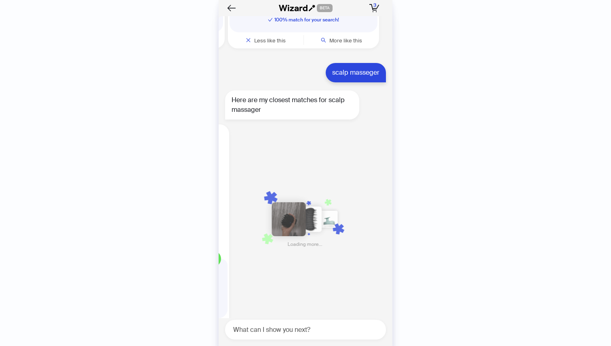
drag, startPoint x: 354, startPoint y: 223, endPoint x: 254, endPoint y: 224, distance: 99.8
click at [254, 224] on ul "Stimulates Scalp EcoTools Silicone Scalp Massager 4.5 (106) Add to Cart – $5.99…" at bounding box center [304, 231] width 178 height 220
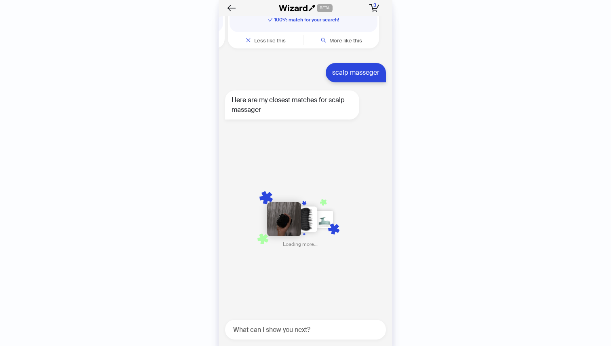
scroll to position [0, 461]
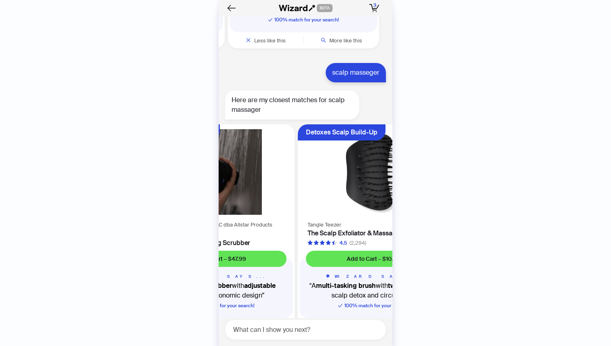
scroll to position [3195, 0]
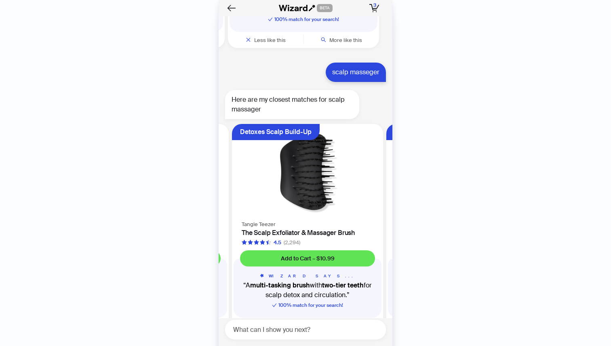
drag, startPoint x: 358, startPoint y: 222, endPoint x: 257, endPoint y: 223, distance: 100.6
click at [257, 223] on ul "Stimulates Scalp EcoTools Silicone Scalp Massager 4.5 (106) Add to Cart – $5.99…" at bounding box center [304, 231] width 178 height 220
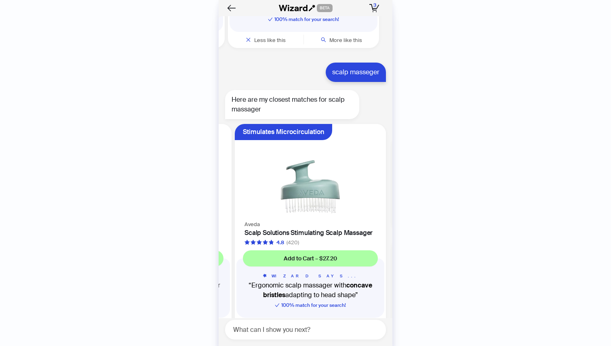
drag, startPoint x: 350, startPoint y: 213, endPoint x: 251, endPoint y: 217, distance: 98.7
click at [251, 217] on ul "Stimulates Scalp EcoTools Silicone Scalp Massager 4.5 (106) Add to Cart – $5.99…" at bounding box center [304, 231] width 178 height 220
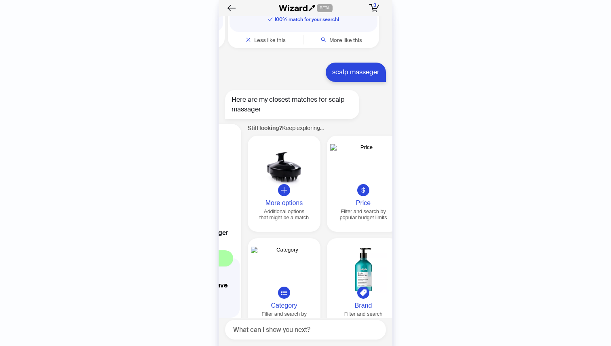
drag, startPoint x: 335, startPoint y: 208, endPoint x: 243, endPoint y: 211, distance: 91.8
click at [243, 211] on ul "Stimulates Scalp EcoTools Silicone Scalp Massager 4.5 (106) Add to Cart – $5.99…" at bounding box center [304, 231] width 178 height 220
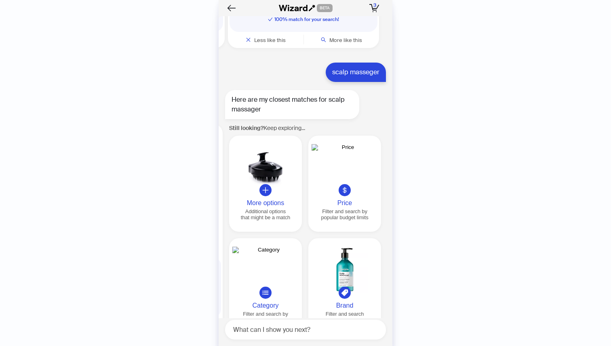
click at [268, 208] on div "Additional options that might be a match" at bounding box center [265, 214] width 66 height 12
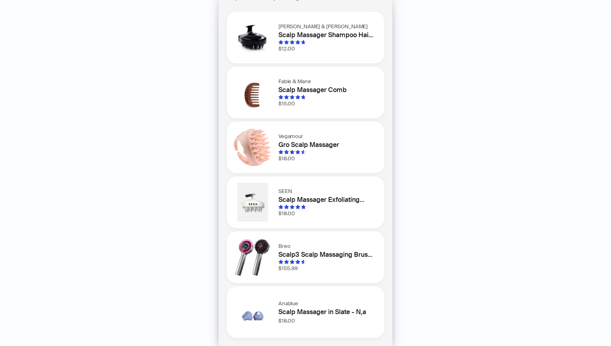
scroll to position [0, 0]
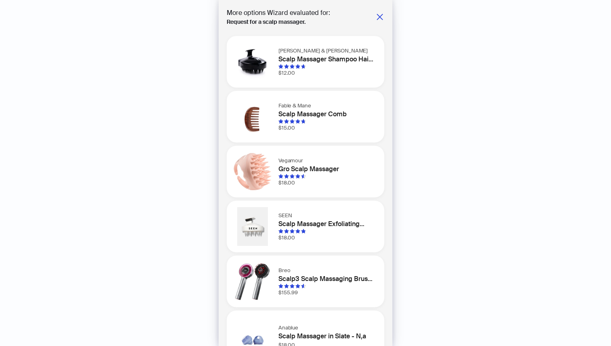
click at [376, 37] on div "Pete & Pedro Scalp Massager Shampoo Hair Brush $12.00 Fable & Mane Scalp Massag…" at bounding box center [306, 199] width 158 height 326
click at [373, 34] on div "More options Wizard evaluated for: Request for a scalp massager. Pete & Pedro S…" at bounding box center [306, 173] width 174 height 346
click at [373, 38] on div "Pete & Pedro Scalp Massager Shampoo Hair Brush $12.00" at bounding box center [306, 62] width 158 height 52
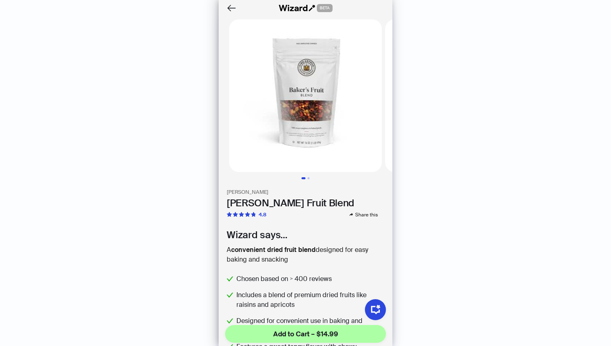
click at [230, 32] on img at bounding box center [305, 95] width 153 height 153
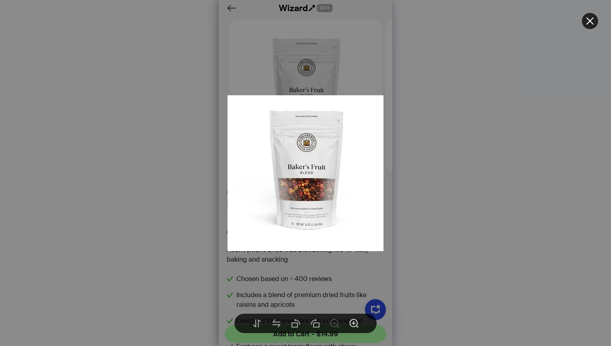
click at [348, 327] on div at bounding box center [354, 324] width 16 height 16
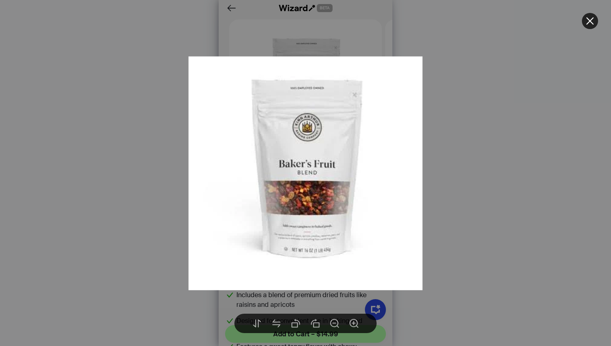
click at [594, 42] on div at bounding box center [305, 173] width 611 height 346
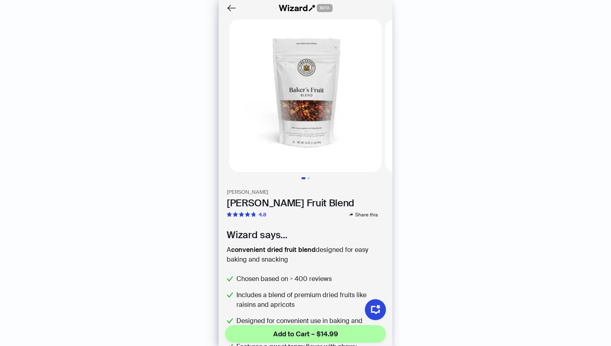
scroll to position [1931, 0]
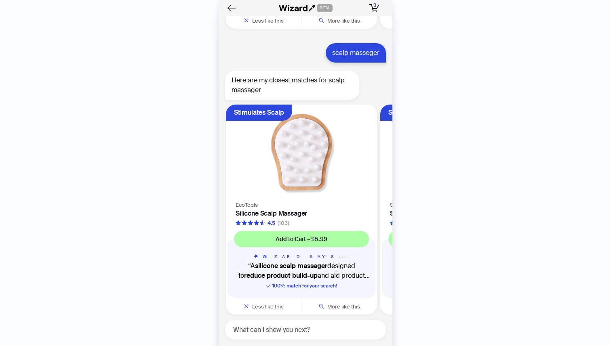
click at [303, 184] on img at bounding box center [301, 153] width 141 height 86
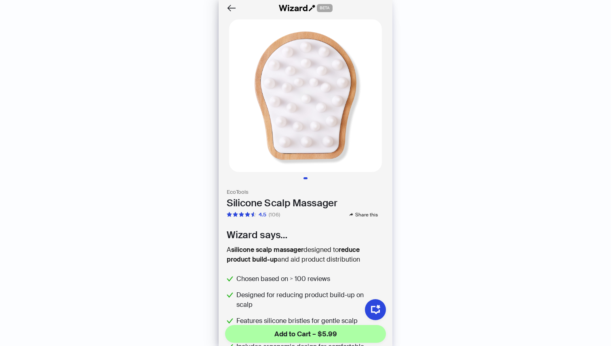
drag, startPoint x: 321, startPoint y: 156, endPoint x: 273, endPoint y: 153, distance: 47.8
click at [273, 153] on img at bounding box center [305, 95] width 153 height 153
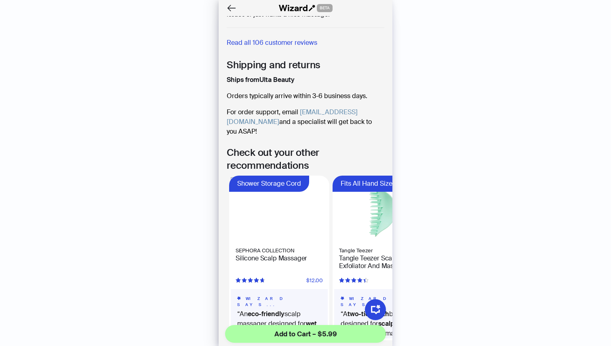
scroll to position [613, 0]
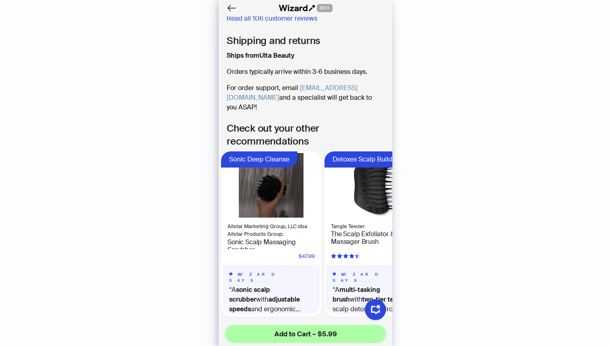
drag, startPoint x: 365, startPoint y: 236, endPoint x: 219, endPoint y: 244, distance: 146.1
click at [219, 244] on ul "Shower Storage Cord SEPHORA COLLECTION Silicone Scalp Massager $12.00 WIZARD SA…" at bounding box center [306, 234] width 174 height 165
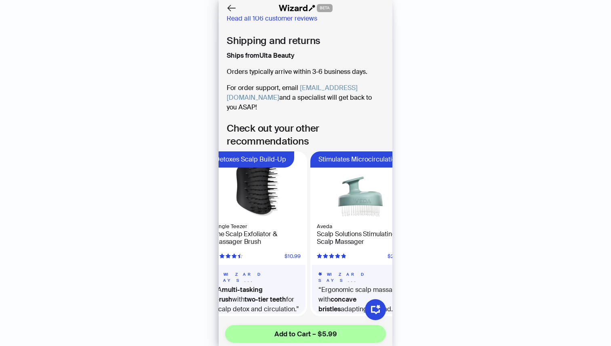
drag, startPoint x: 343, startPoint y: 231, endPoint x: 230, endPoint y: 229, distance: 112.8
click at [234, 229] on ul "Shower Storage Cord SEPHORA COLLECTION Silicone Scalp Massager $12.00 WIZARD SA…" at bounding box center [306, 234] width 174 height 165
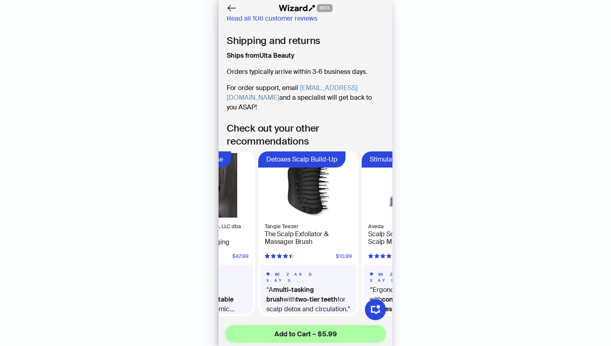
drag, startPoint x: 312, startPoint y: 224, endPoint x: 390, endPoint y: 220, distance: 78.1
click at [390, 220] on div "BETA EcoTools Silicone Scalp Massager 4.5 (106) Share this Wizard says… A silic…" at bounding box center [306, 173] width 174 height 346
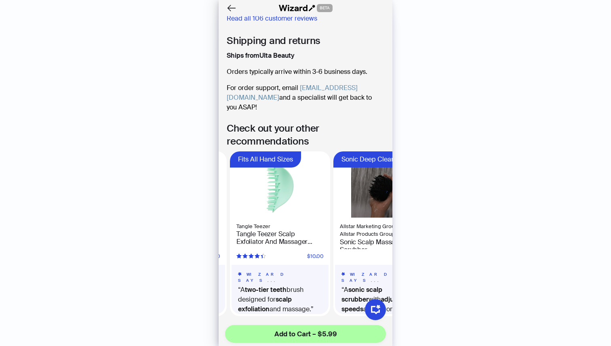
drag, startPoint x: 272, startPoint y: 238, endPoint x: 395, endPoint y: 230, distance: 123.5
click at [395, 230] on body "History Sign Out BETA Hi, I’m Your superpowered shopping agent I scour websites…" at bounding box center [305, 173] width 611 height 346
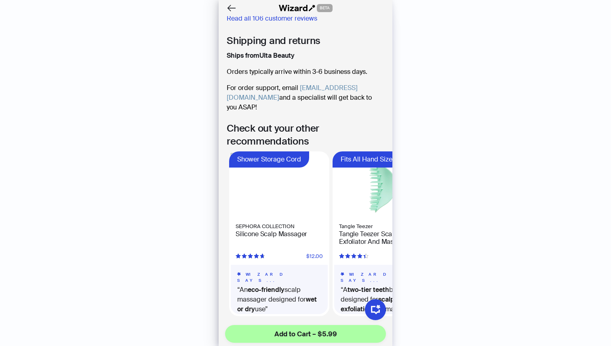
drag, startPoint x: 261, startPoint y: 244, endPoint x: 349, endPoint y: 238, distance: 88.3
click at [349, 238] on div "Tangle Teezer Tangle Teezer Scalp Exfoliator And Massager Brush" at bounding box center [382, 235] width 87 height 35
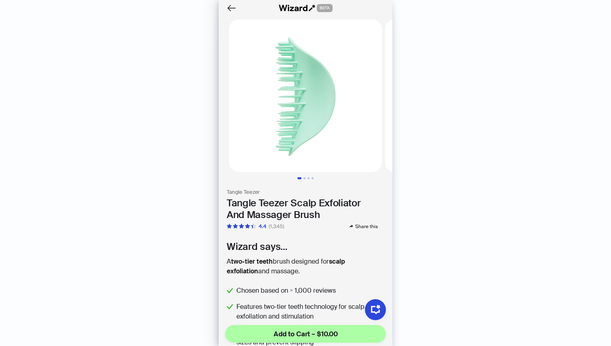
click at [229, 33] on img at bounding box center [305, 95] width 153 height 153
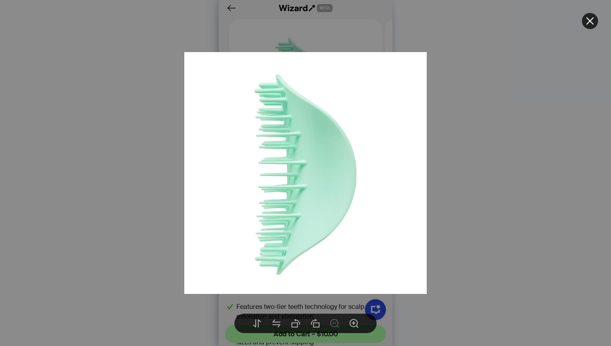
click at [587, 46] on div at bounding box center [305, 173] width 611 height 346
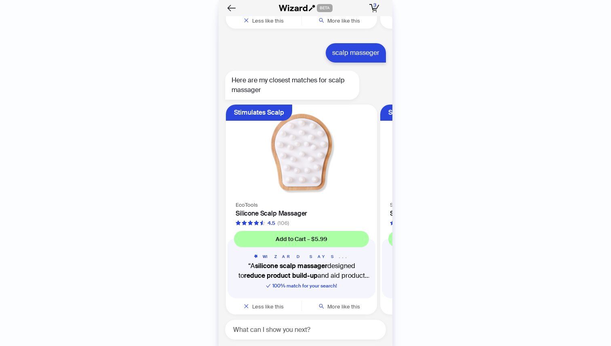
click at [270, 346] on html "History Sign Out BETA Hi, I’m Your superpowered shopping agent I scour websites…" at bounding box center [305, 173] width 611 height 346
click at [237, 346] on div "customized name mechanical watch men Here are my closest matches for Customized…" at bounding box center [306, 181] width 174 height 330
click at [247, 346] on html "History Sign Out BETA Hi, I’m Your superpowered shopping agent I scour websites…" at bounding box center [305, 173] width 611 height 346
click at [236, 343] on div "customized name mechanical watch men Here are my closest matches for Customized…" at bounding box center [306, 181] width 174 height 330
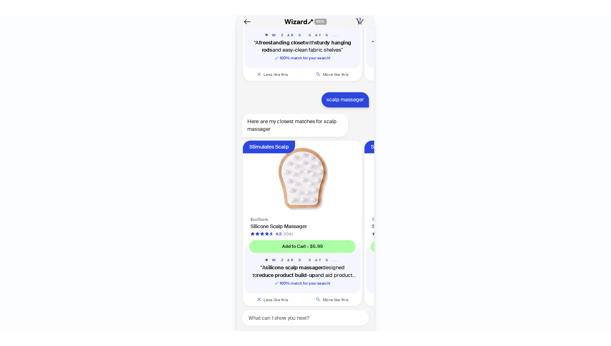
scroll to position [1931, 0]
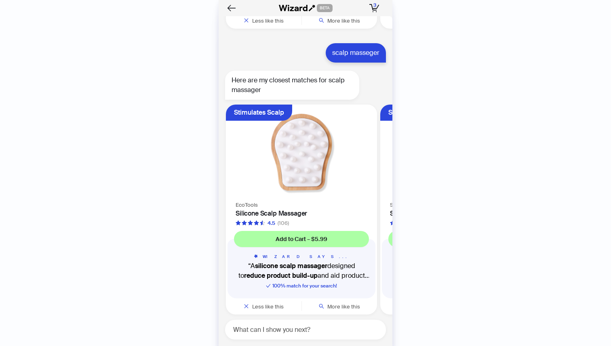
click at [244, 346] on html "History Sign Out BETA Hi, I’m Your superpowered shopping agent I scour websites…" at bounding box center [305, 173] width 611 height 346
click at [231, 346] on html "History Sign Out BETA Hi, I’m Your superpowered shopping agent I scour websites…" at bounding box center [305, 173] width 611 height 346
click at [228, 346] on html "History Sign Out BETA Hi, I’m Your superpowered shopping agent I scour websites…" at bounding box center [305, 173] width 611 height 346
click at [233, 343] on div "customized name mechanical watch men Here are my closest matches for Customized…" at bounding box center [306, 181] width 174 height 330
drag, startPoint x: 245, startPoint y: 344, endPoint x: 257, endPoint y: 344, distance: 11.7
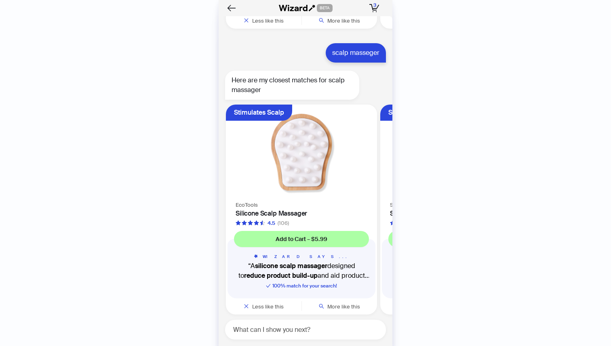
click at [245, 344] on div "customized name mechanical watch men Here are my closest matches for Customized…" at bounding box center [306, 181] width 174 height 330
drag, startPoint x: 390, startPoint y: 330, endPoint x: 389, endPoint y: 297, distance: 33.6
click at [389, 297] on div "customized name mechanical watch men Here are my closest matches for Customized…" at bounding box center [306, 181] width 174 height 330
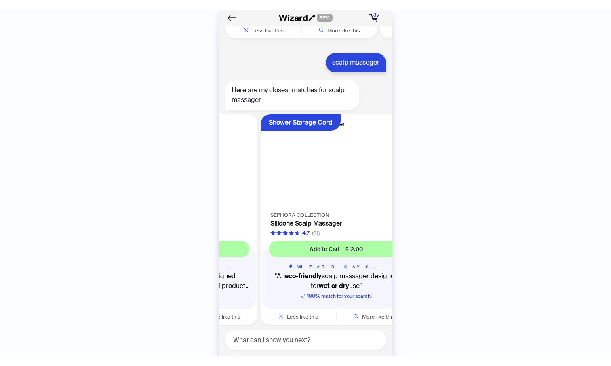
scroll to position [0, 152]
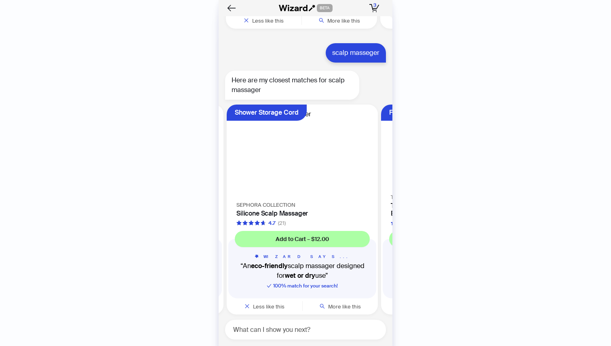
drag, startPoint x: 370, startPoint y: 248, endPoint x: 253, endPoint y: 246, distance: 117.2
click at [256, 246] on ul "Stimulates Scalp EcoTools Silicone Scalp Massager 4.5 (106) Add to Cart – $5.99…" at bounding box center [304, 211] width 178 height 220
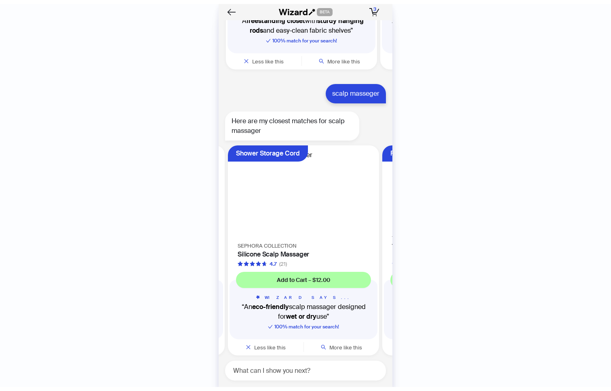
scroll to position [1886, 0]
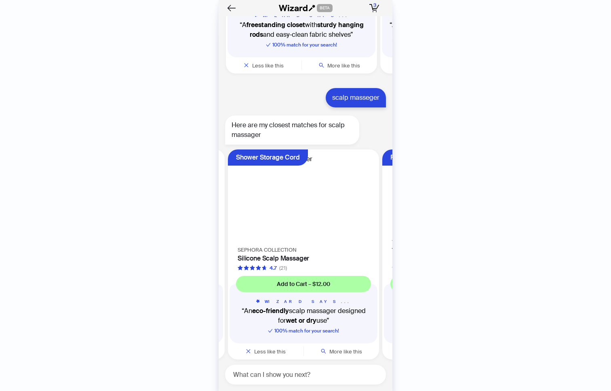
click at [237, 346] on div "customized name mechanical watch men Here are my closest matches for Customized…" at bounding box center [306, 203] width 174 height 375
click at [236, 346] on html "History Sign Out BETA Hi, I’m Your superpowered shopping agent I scour websites…" at bounding box center [305, 195] width 611 height 391
click at [241, 391] on html "History Sign Out BETA Hi, I’m Your superpowered shopping agent I scour websites…" at bounding box center [305, 195] width 611 height 391
click at [232, 390] on div "customized name mechanical watch men Here are my closest matches for Customized…" at bounding box center [306, 203] width 174 height 375
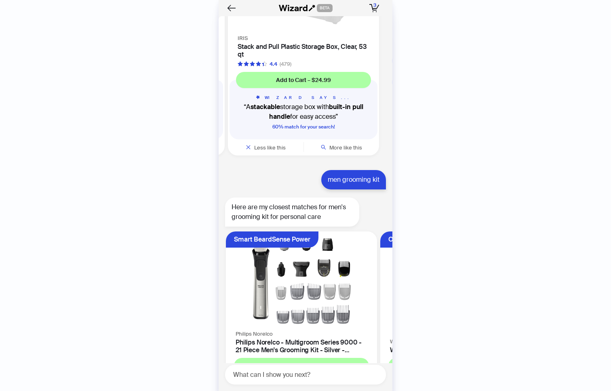
scroll to position [879, 0]
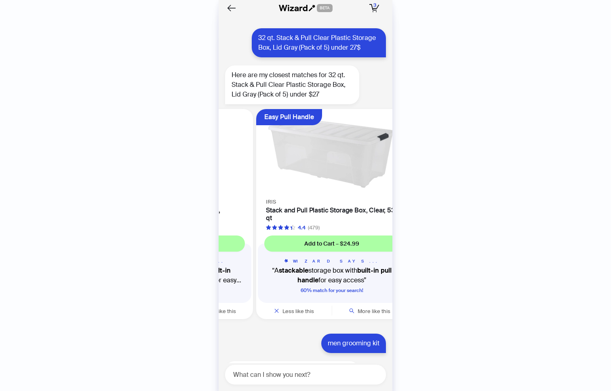
scroll to position [0, 27]
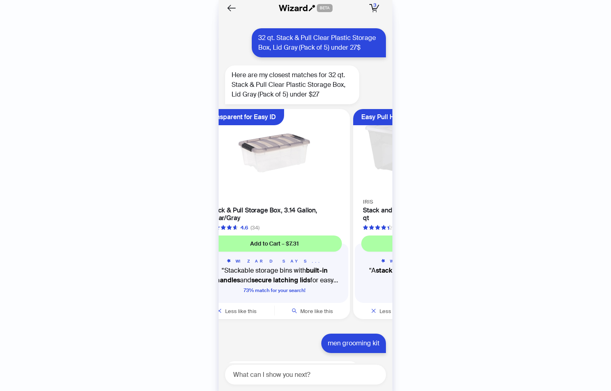
drag, startPoint x: 313, startPoint y: 222, endPoint x: 404, endPoint y: 225, distance: 91.8
click at [398, 224] on div "History Sign Out BETA Hi, I’m Your superpowered shopping agent I scour websites…" at bounding box center [305, 195] width 611 height 391
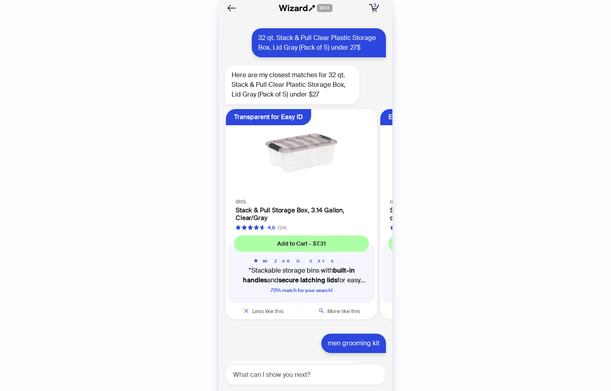
drag, startPoint x: 298, startPoint y: 222, endPoint x: 337, endPoint y: 227, distance: 39.1
click at [337, 227] on div "IRIS Stack & Pull Storage Box, 3.14 Gallon, Clear/Gray 4.6 (34)" at bounding box center [301, 214] width 151 height 35
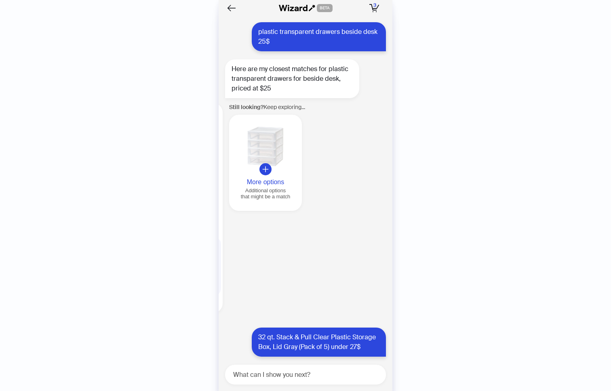
scroll to position [564, 0]
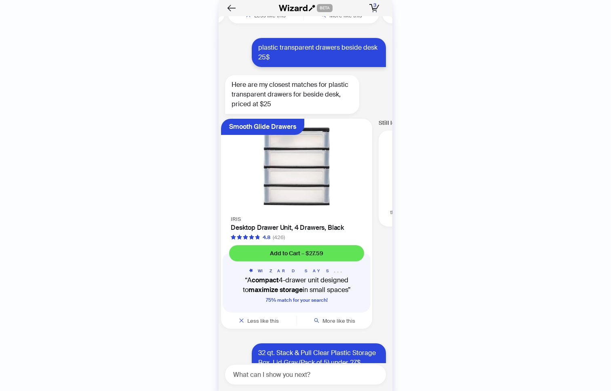
drag, startPoint x: 258, startPoint y: 242, endPoint x: 366, endPoint y: 246, distance: 108.3
click at [358, 247] on ul "Stackable Design Sterilite White & Clear Countertop 3-Drawer Desktop Storage Un…" at bounding box center [304, 226] width 178 height 220
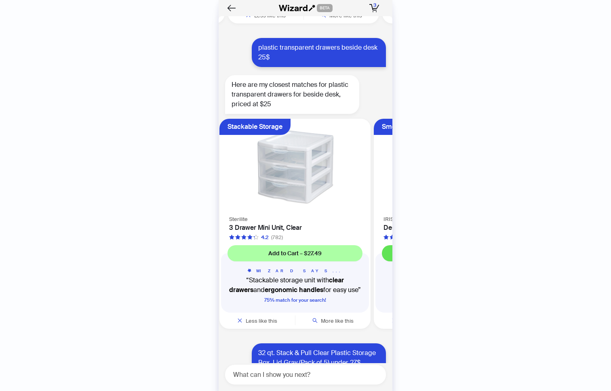
drag, startPoint x: 265, startPoint y: 253, endPoint x: 377, endPoint y: 257, distance: 111.2
click at [371, 258] on ul "Stackable Design Sterilite White & Clear Countertop 3-Drawer Desktop Storage Un…" at bounding box center [304, 226] width 178 height 220
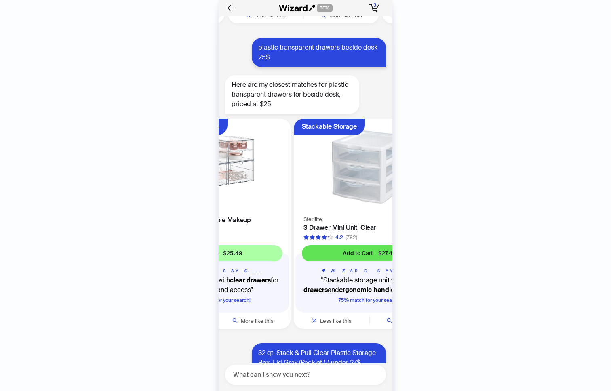
drag, startPoint x: 274, startPoint y: 255, endPoint x: 379, endPoint y: 252, distance: 105.5
click at [373, 253] on ul "Stackable Design Sterilite White & Clear Countertop 3-Drawer Desktop Storage Un…" at bounding box center [304, 226] width 178 height 220
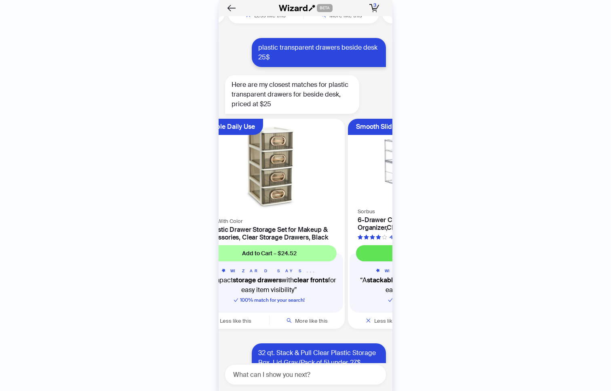
drag, startPoint x: 280, startPoint y: 251, endPoint x: 374, endPoint y: 249, distance: 93.8
click at [373, 249] on div "Add to Cart – $25.49" at bounding box center [423, 251] width 151 height 20
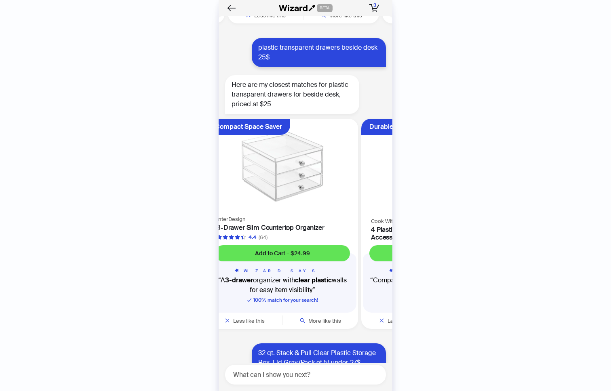
drag, startPoint x: 277, startPoint y: 252, endPoint x: 366, endPoint y: 251, distance: 89.3
click at [366, 251] on div "Add to Cart – $24.52" at bounding box center [436, 251] width 151 height 20
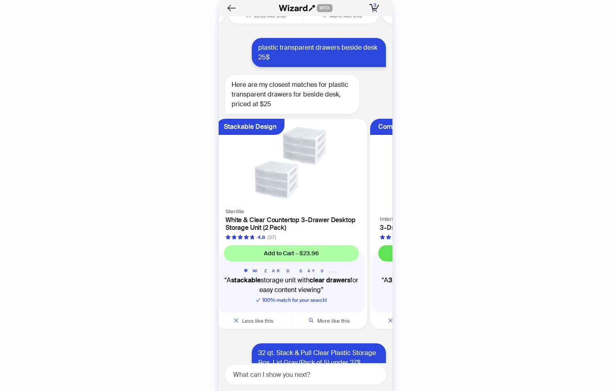
scroll to position [0, 8]
drag, startPoint x: 272, startPoint y: 252, endPoint x: 369, endPoint y: 244, distance: 96.9
click at [369, 244] on ul "Stackable Design Sterilite White & Clear Countertop 3-Drawer Desktop Storage Un…" at bounding box center [304, 226] width 178 height 220
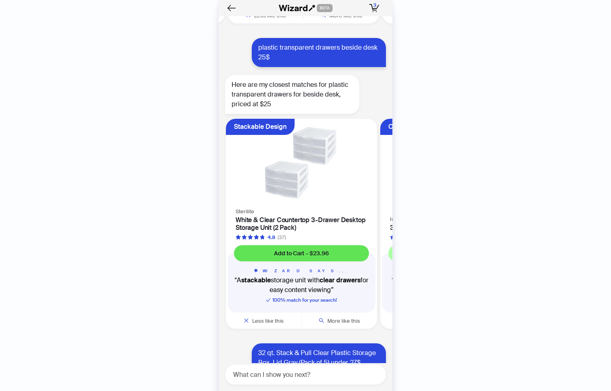
drag, startPoint x: 269, startPoint y: 248, endPoint x: 380, endPoint y: 245, distance: 111.2
click at [380, 245] on ul "Stackable Design Sterilite White & Clear Countertop 3-Drawer Desktop Storage Un…" at bounding box center [304, 226] width 178 height 220
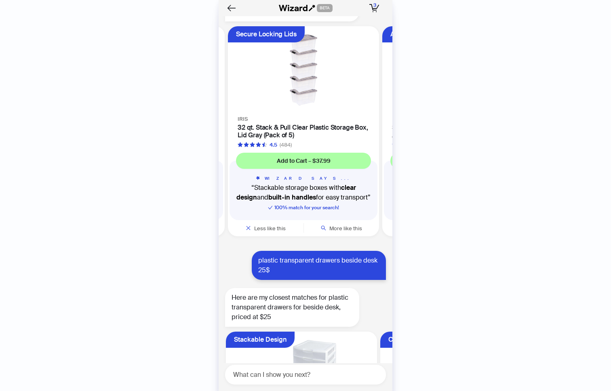
scroll to position [340, 0]
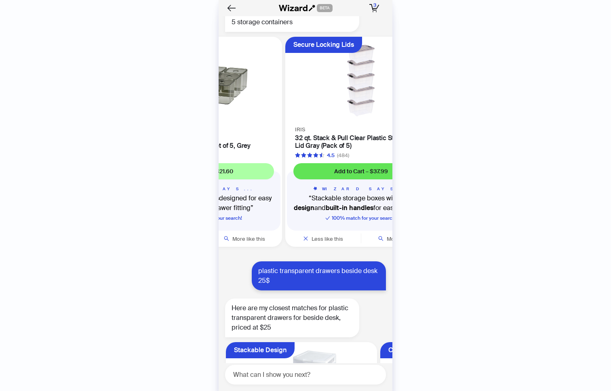
scroll to position [0, 34]
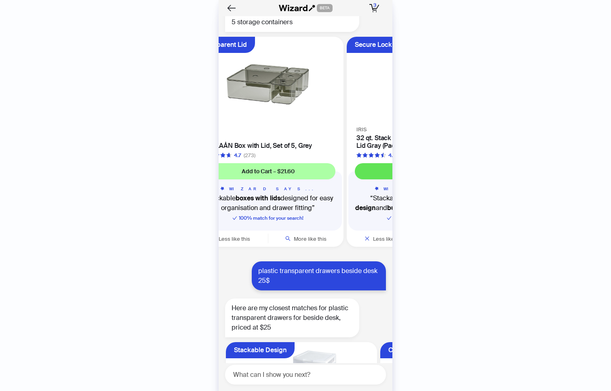
drag, startPoint x: 298, startPoint y: 179, endPoint x: 377, endPoint y: 177, distance: 79.2
click at [378, 179] on button "Add to Cart – $37.99" at bounding box center [422, 171] width 135 height 16
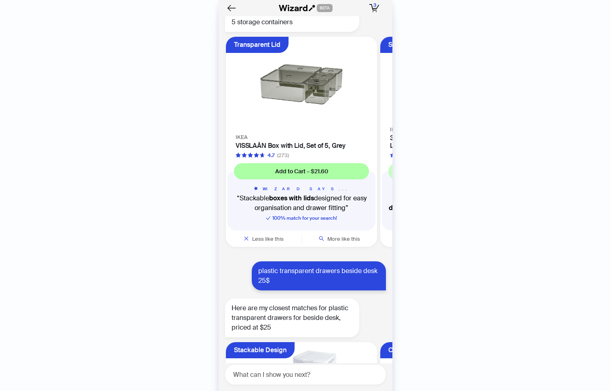
click at [358, 177] on body "History Sign Out BETA Hi, I’m Your superpowered shopping agent I scour websites…" at bounding box center [305, 195] width 611 height 391
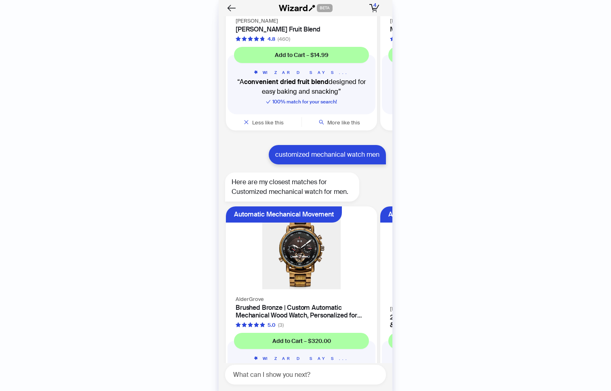
scroll to position [2911, 0]
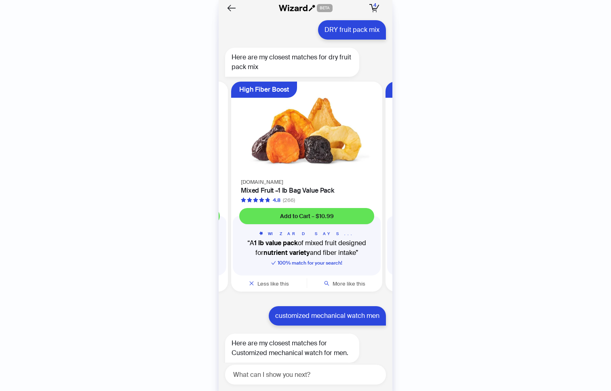
drag, startPoint x: 346, startPoint y: 179, endPoint x: 250, endPoint y: 177, distance: 95.8
click at [250, 177] on ul "Chewy Texture Boost King Arthur Baking Baker's Fruit Blend 4.8 (460) Add to Car…" at bounding box center [304, 188] width 178 height 220
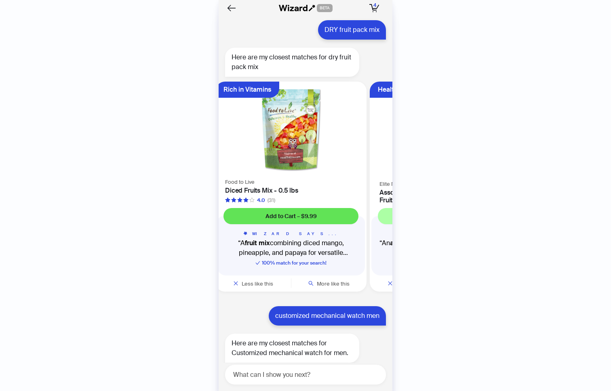
drag, startPoint x: 337, startPoint y: 179, endPoint x: 225, endPoint y: 182, distance: 111.6
click at [225, 182] on ul "Chewy Texture Boost King Arthur Baking Baker's Fruit Blend 4.8 (460) Add to Car…" at bounding box center [304, 188] width 178 height 220
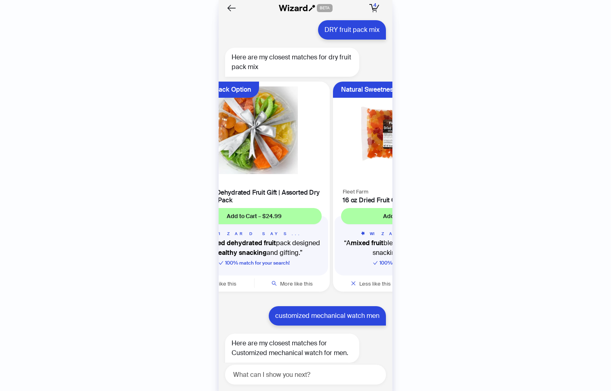
drag, startPoint x: 351, startPoint y: 176, endPoint x: 215, endPoint y: 190, distance: 136.5
click at [215, 190] on div "History Sign Out BETA Hi, I’m Your superpowered shopping agent I scour websites…" at bounding box center [305, 195] width 611 height 391
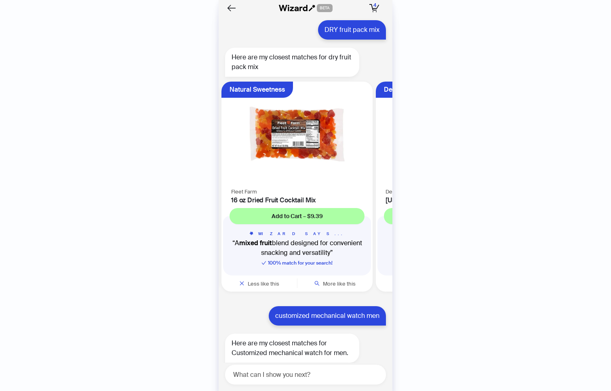
drag, startPoint x: 343, startPoint y: 189, endPoint x: 236, endPoint y: 196, distance: 107.3
click at [236, 196] on ul "Chewy Texture Boost King Arthur Baking Baker's Fruit Blend 4.8 (460) Add to Car…" at bounding box center [304, 188] width 178 height 220
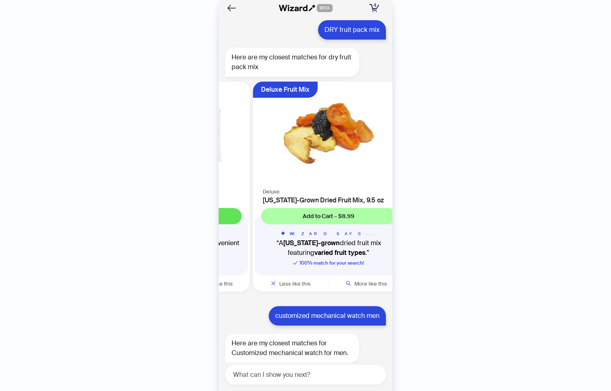
drag, startPoint x: 298, startPoint y: 187, endPoint x: 245, endPoint y: 191, distance: 53.1
click at [245, 191] on div "Natural Sweetness Fleet Farm 16 oz Dried Fruit Cocktail Mix Add to Cart – $9.39…" at bounding box center [174, 187] width 151 height 210
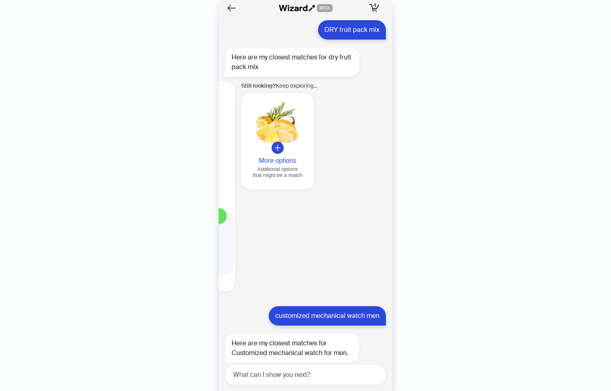
drag, startPoint x: 358, startPoint y: 182, endPoint x: 261, endPoint y: 183, distance: 97.0
click at [261, 183] on ul "Chewy Texture Boost King Arthur Baking Baker's Fruit Blend 4.8 (460) Add to Car…" at bounding box center [304, 188] width 178 height 220
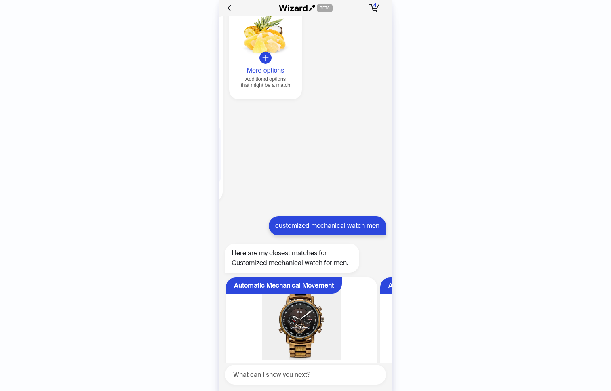
scroll to position [2842, 0]
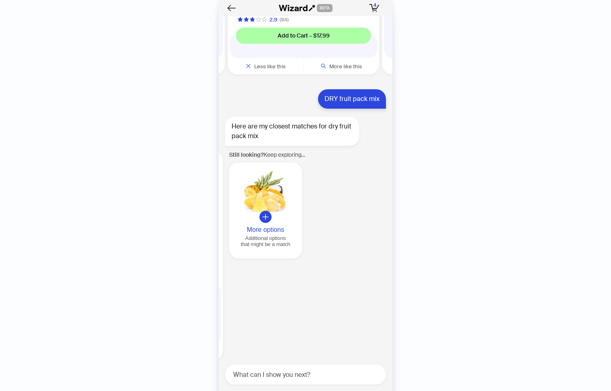
click at [274, 226] on li "Still looking? Keep exploring... More options Additional options that might be …" at bounding box center [308, 256] width 168 height 210
click at [268, 213] on button "More options Additional options that might be a match" at bounding box center [265, 210] width 73 height 96
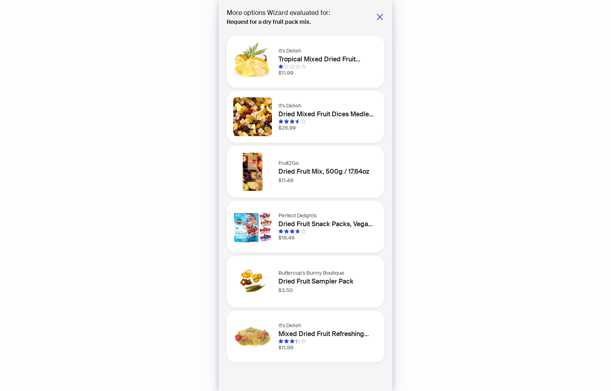
click at [377, 43] on div "It's Delish Tropical Mixed Dried Fruit Medley - 12 oz Bag | Healthy Snacks for …" at bounding box center [306, 62] width 158 height 52
click at [379, 16] on icon "close" at bounding box center [380, 17] width 6 height 6
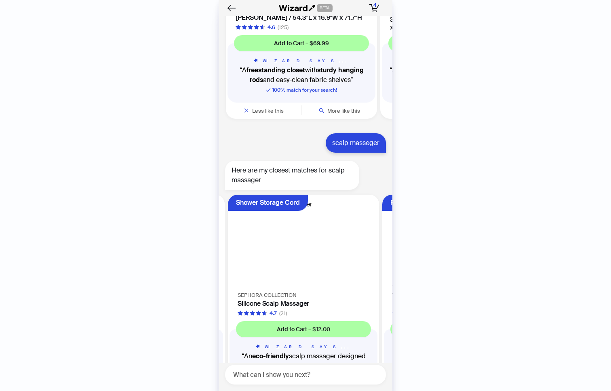
scroll to position [5321, 0]
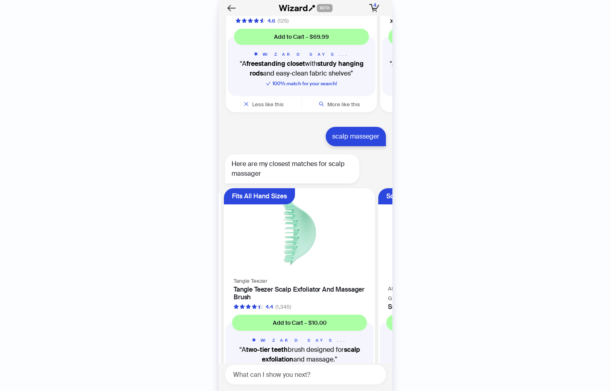
drag, startPoint x: 348, startPoint y: 234, endPoint x: 242, endPoint y: 238, distance: 105.5
click at [242, 238] on ul "Stimulates Scalp EcoTools Silicone Scalp Massager 4.5 (106) Add to Cart – $5.99…" at bounding box center [304, 295] width 178 height 220
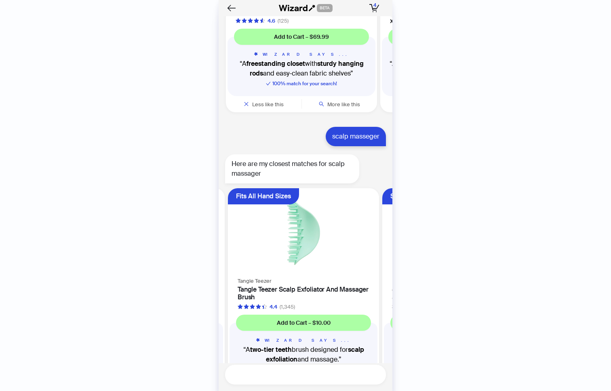
click at [243, 371] on textarea at bounding box center [309, 375] width 154 height 10
type textarea "*"
type textarea "**"
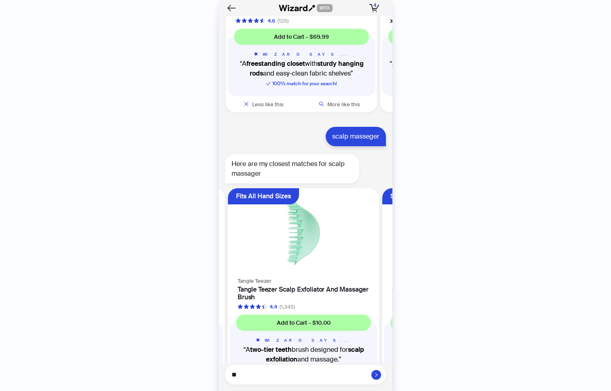
type textarea "**"
type textarea "****"
type textarea "*****"
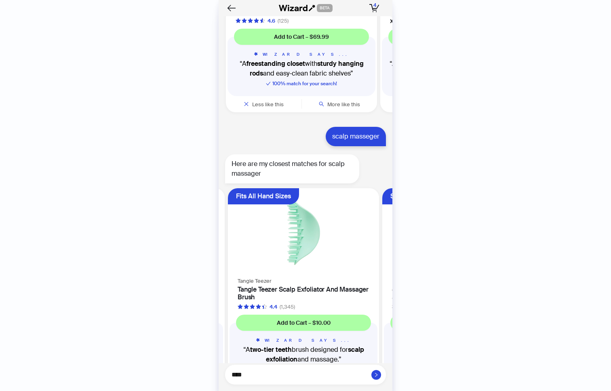
type textarea "*****"
type textarea "******"
type textarea "*******"
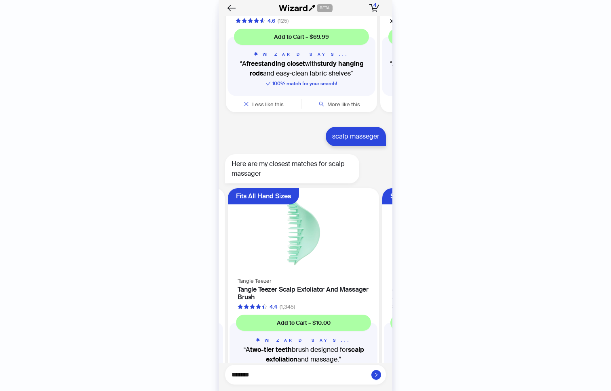
type textarea "********"
type textarea "*********"
type textarea "**********"
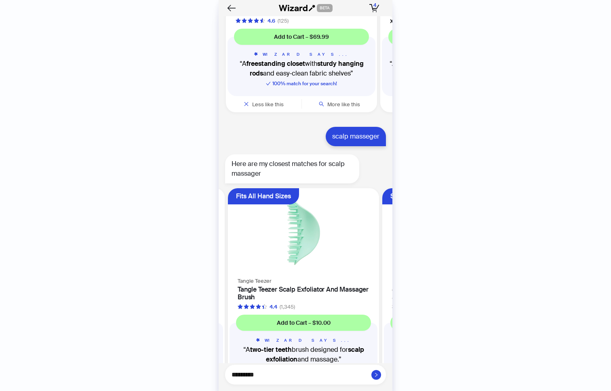
type textarea "**********"
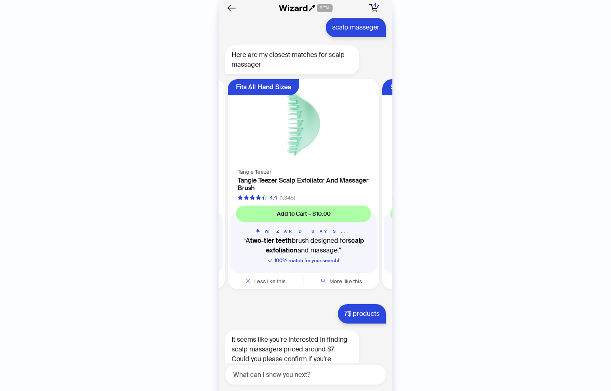
scroll to position [5431, 0]
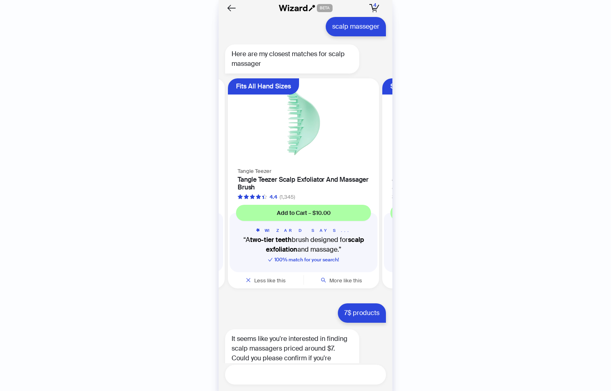
click at [238, 373] on textarea at bounding box center [309, 375] width 154 height 10
type textarea "*"
type textarea "**"
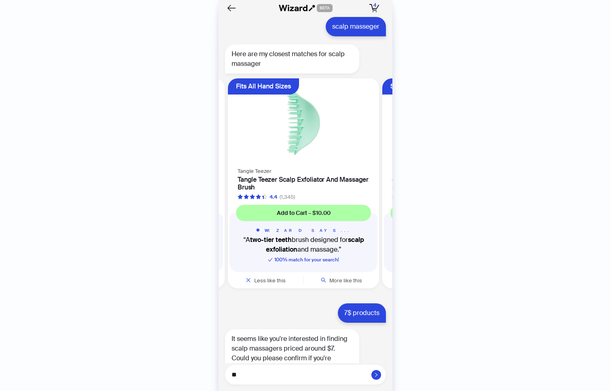
type textarea "***"
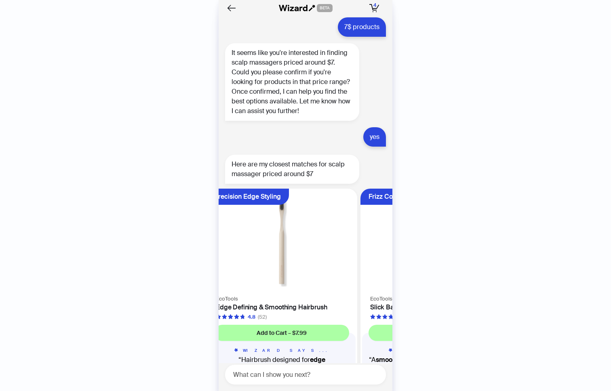
scroll to position [0, 0]
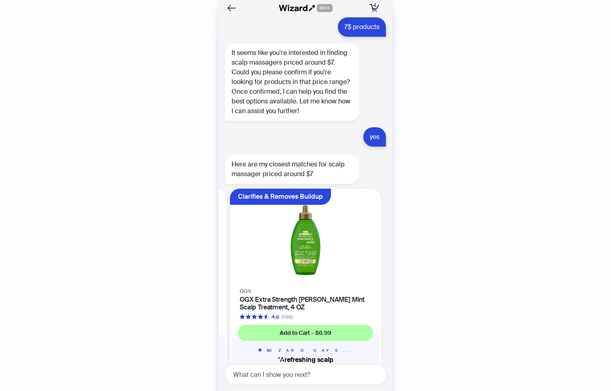
scroll to position [0, 307]
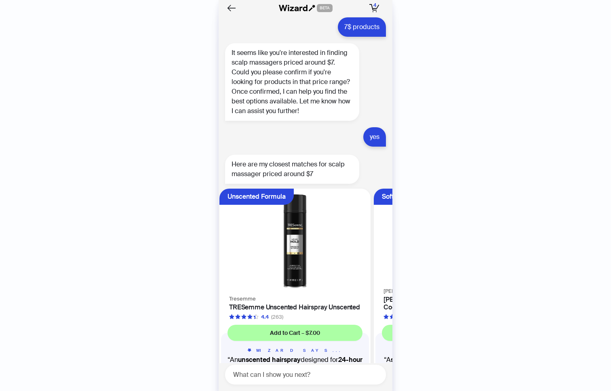
scroll to position [0, 461]
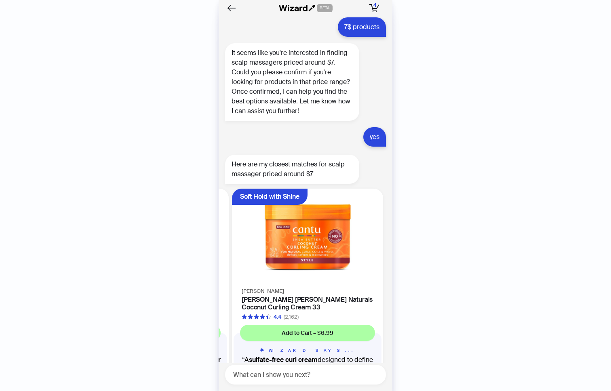
scroll to position [0, 615]
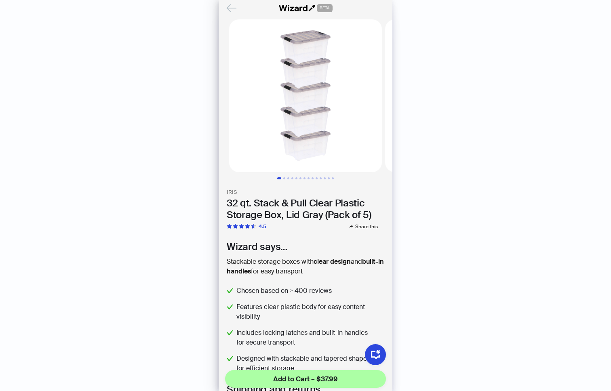
click at [233, 9] on icon "Back" at bounding box center [232, 8] width 14 height 14
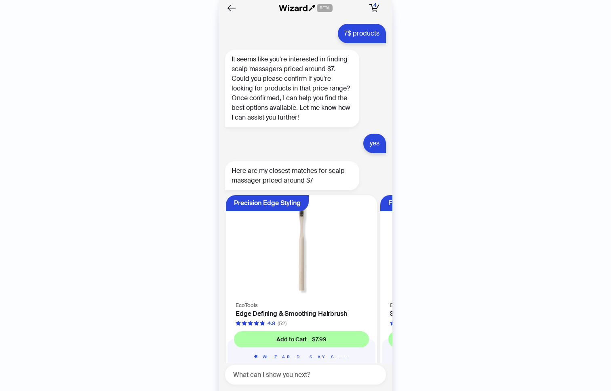
scroll to position [5717, 0]
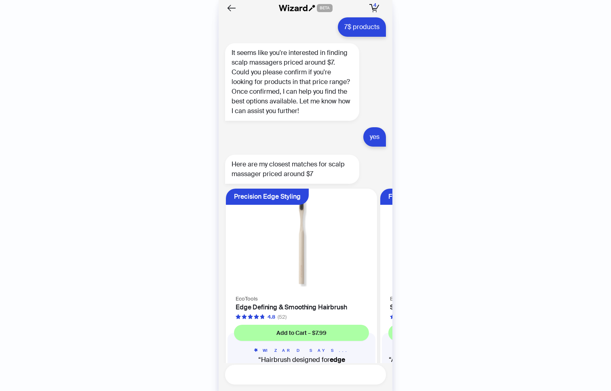
click at [265, 372] on textarea at bounding box center [309, 375] width 154 height 10
type textarea "*"
type textarea "**"
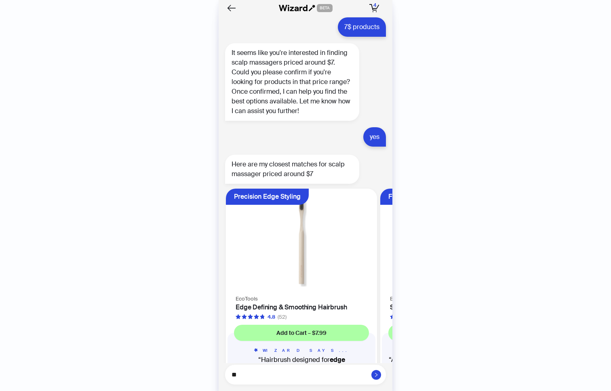
type textarea "***"
type textarea "****"
type textarea "*****"
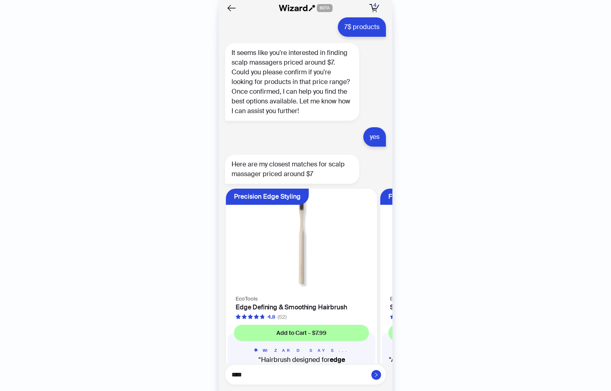
type textarea "*****"
type textarea "*******"
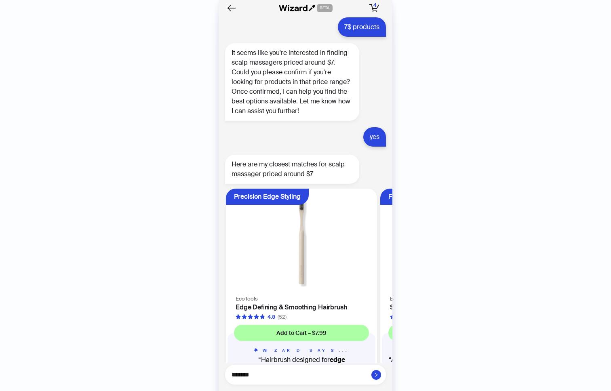
type textarea "********"
type textarea "*********"
type textarea "**********"
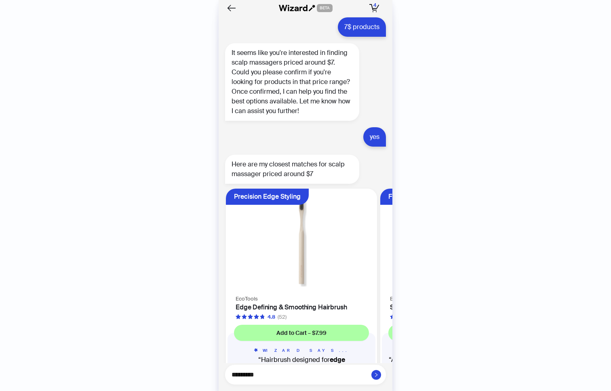
type textarea "**********"
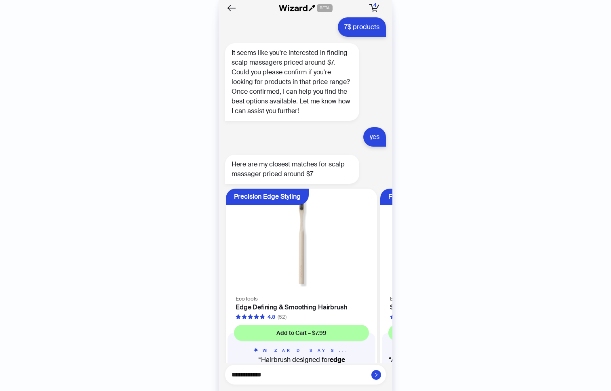
type textarea "**********"
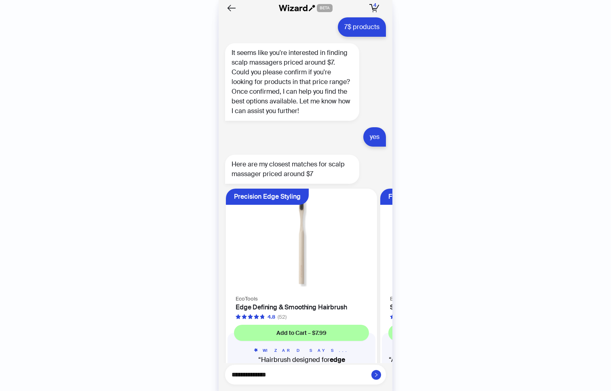
type textarea "**********"
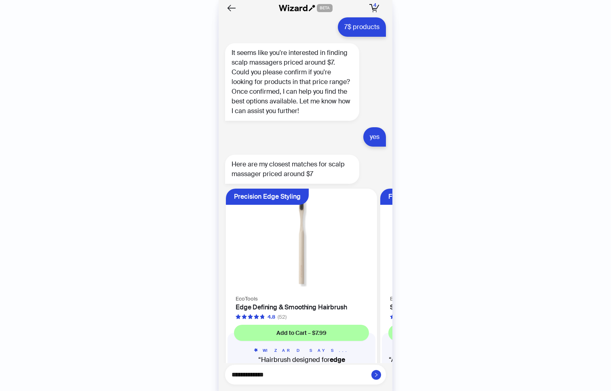
type textarea "**********"
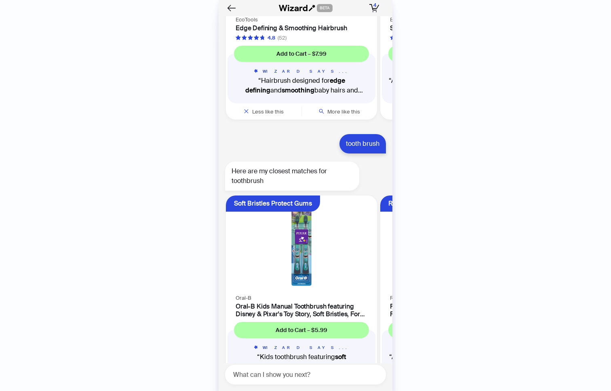
scroll to position [6004, 0]
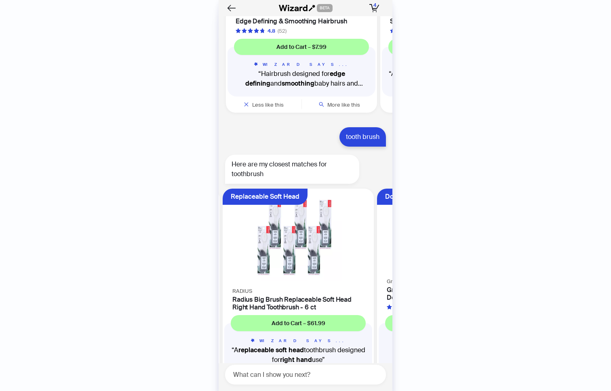
scroll to position [0, 152]
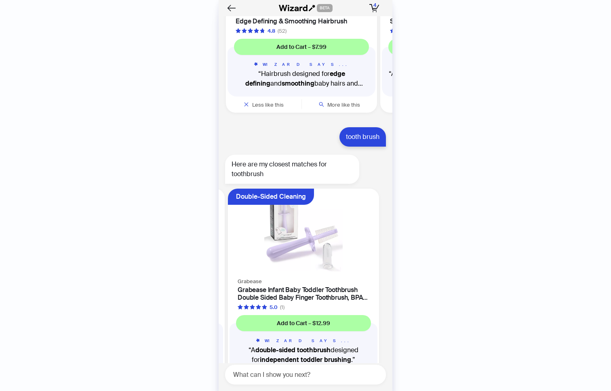
scroll to position [6002, 0]
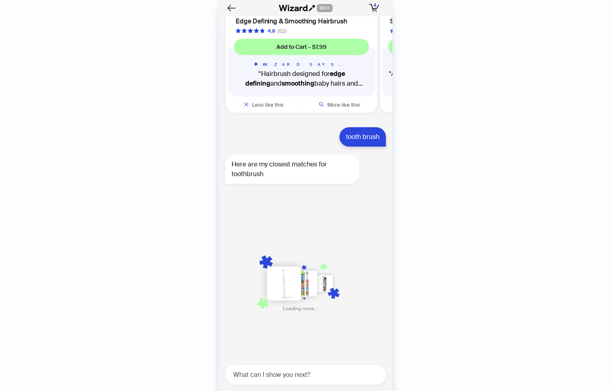
scroll to position [0, 461]
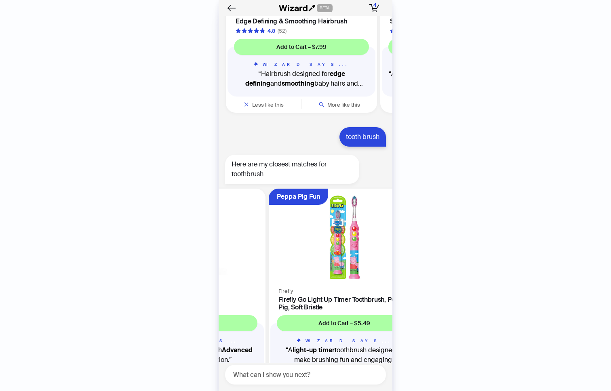
scroll to position [6004, 0]
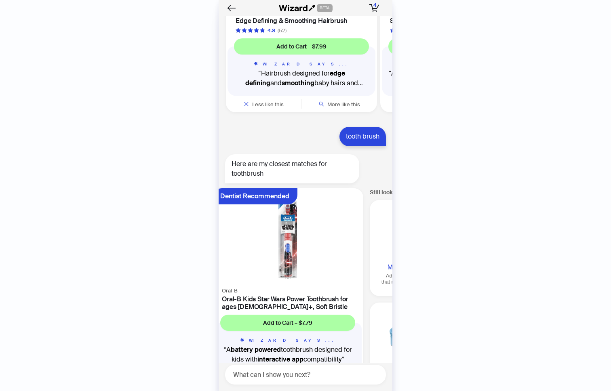
scroll to position [0, 770]
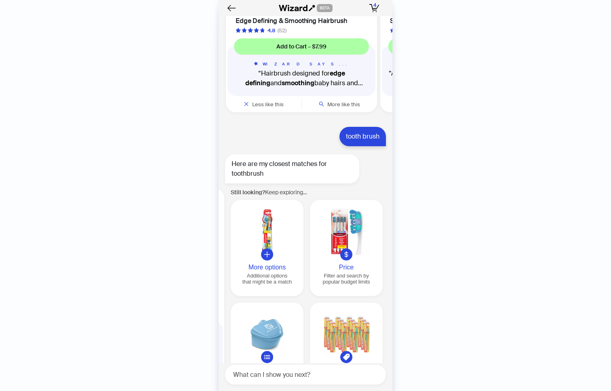
scroll to position [0, 926]
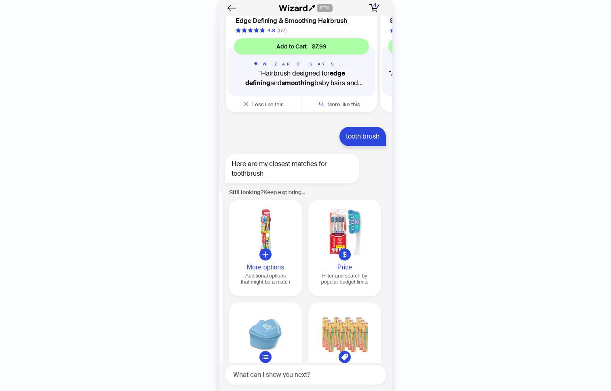
click at [337, 273] on div "Filter and search by popular budget limits" at bounding box center [345, 279] width 66 height 12
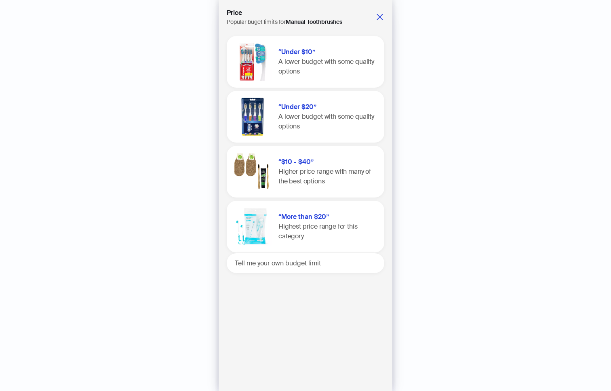
click at [333, 63] on span "A lower budget with some quality options" at bounding box center [326, 66] width 96 height 18
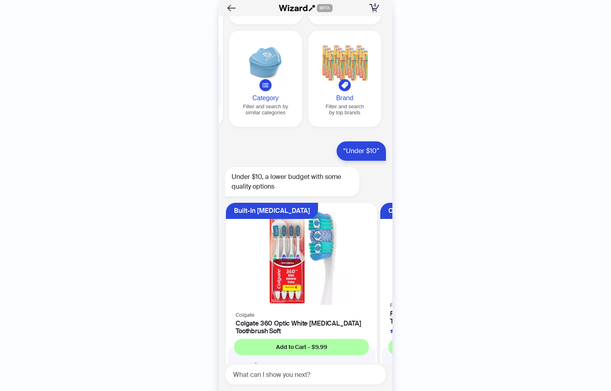
scroll to position [6290, 0]
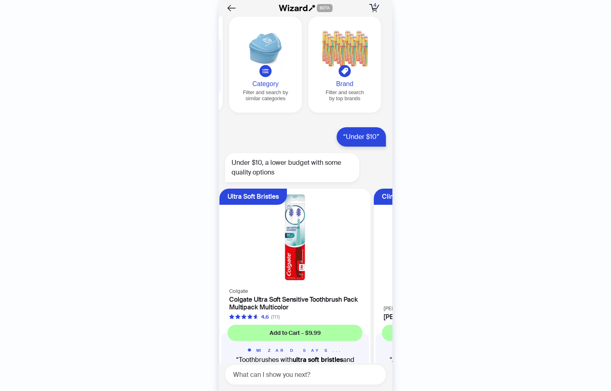
scroll to position [0, 461]
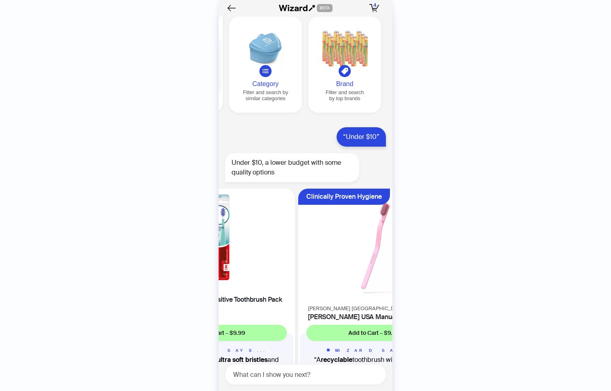
scroll to position [6290, 0]
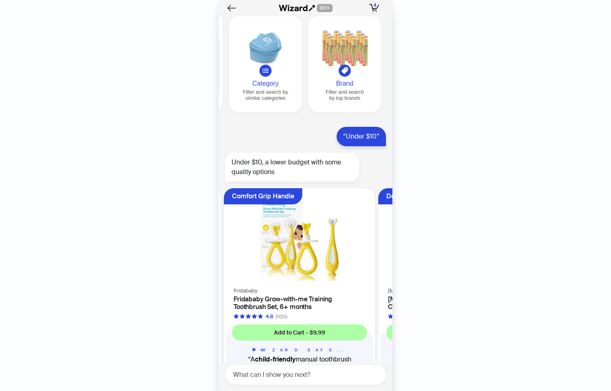
scroll to position [0, 109]
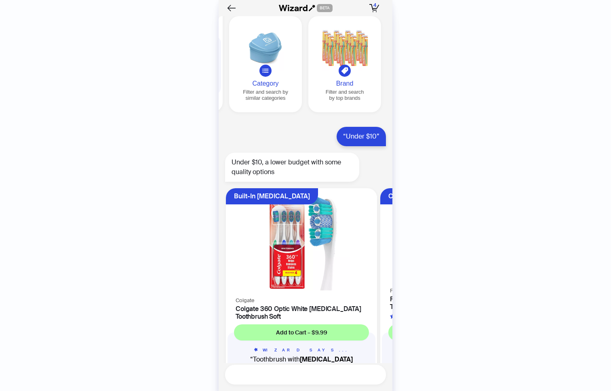
click at [275, 373] on textarea at bounding box center [309, 375] width 154 height 10
type textarea "*"
type textarea "**"
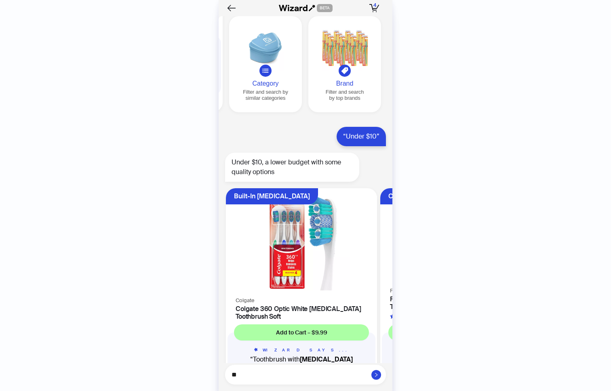
type textarea "***"
type textarea "*****"
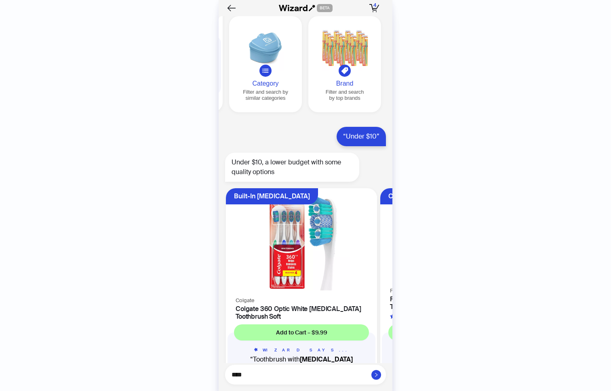
type textarea "*****"
type textarea "******"
type textarea "*******"
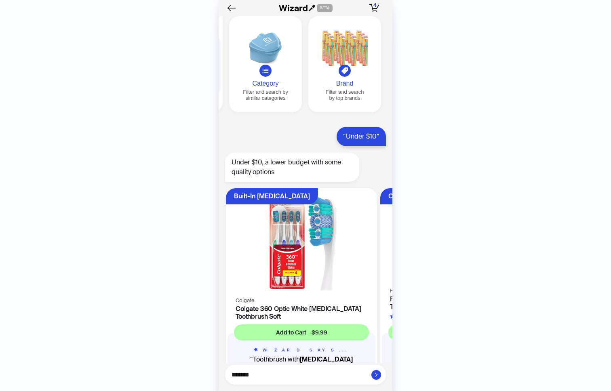
type textarea "*******"
type textarea "*********"
type textarea "**********"
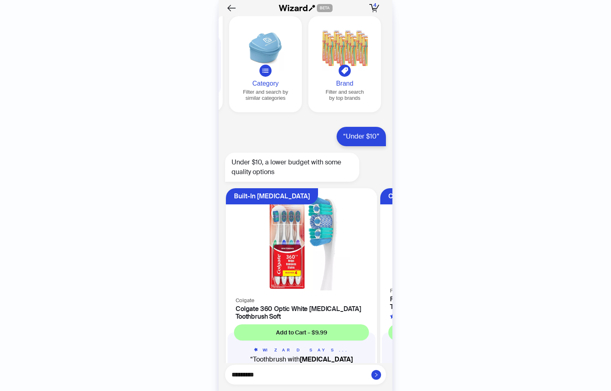
type textarea "**********"
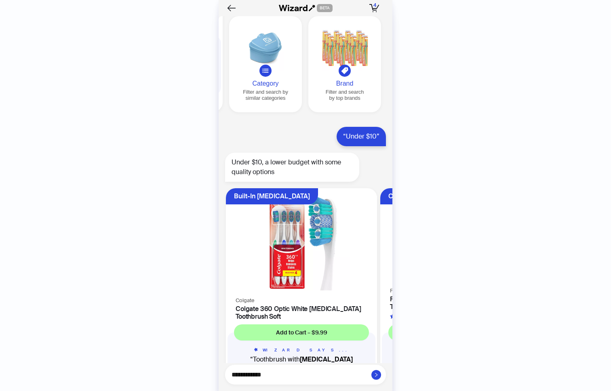
type textarea "**********"
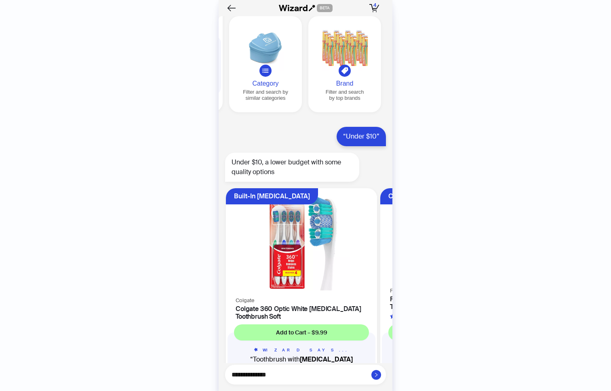
type textarea "**********"
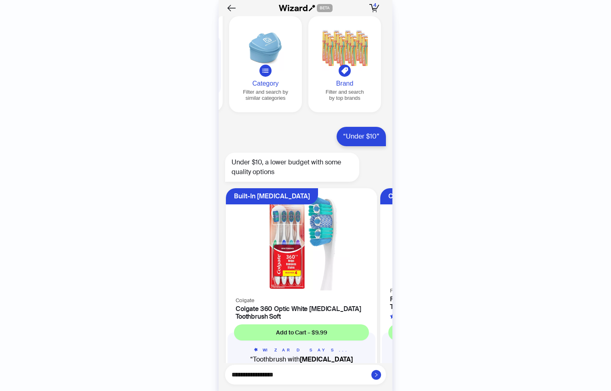
type textarea "**********"
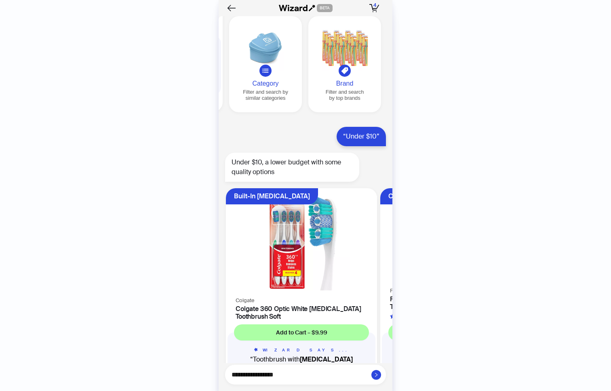
type textarea "**********"
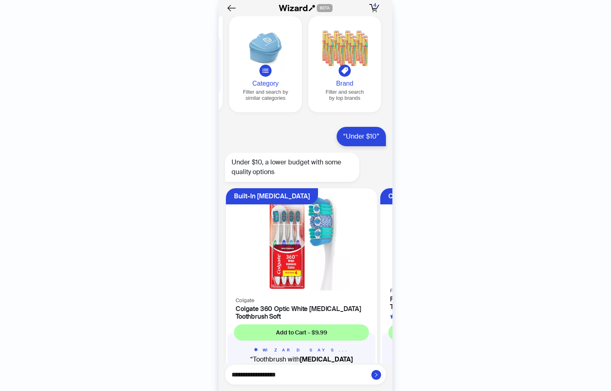
type textarea "**********"
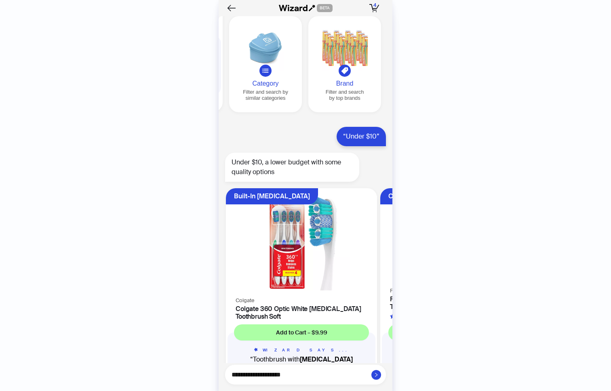
type textarea "**********"
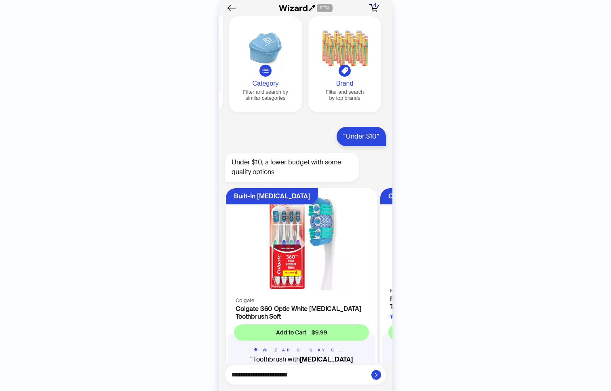
type textarea "**********"
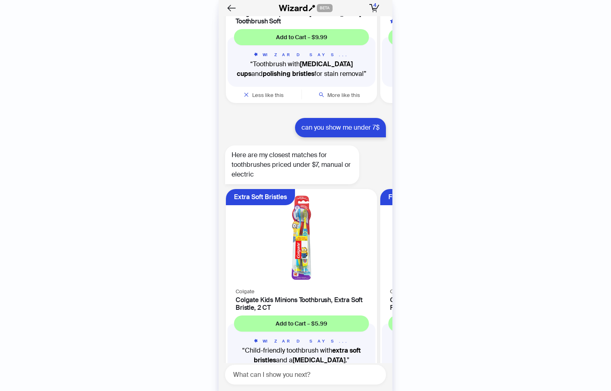
scroll to position [6586, 0]
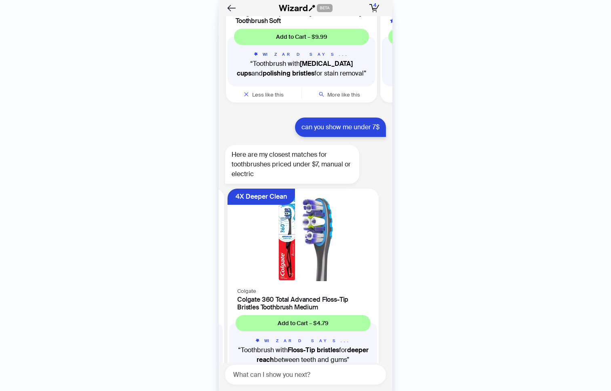
scroll to position [0, 307]
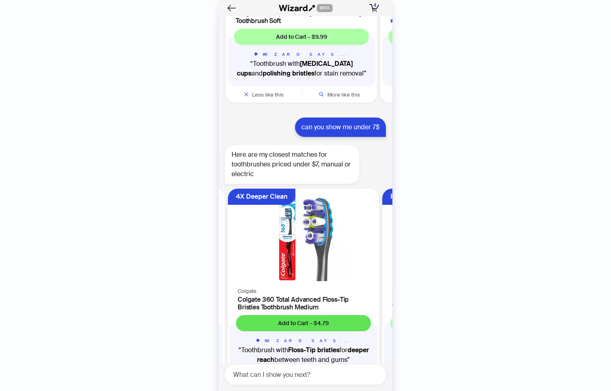
click at [276, 315] on button "Add to Cart – $4.79" at bounding box center [303, 323] width 135 height 16
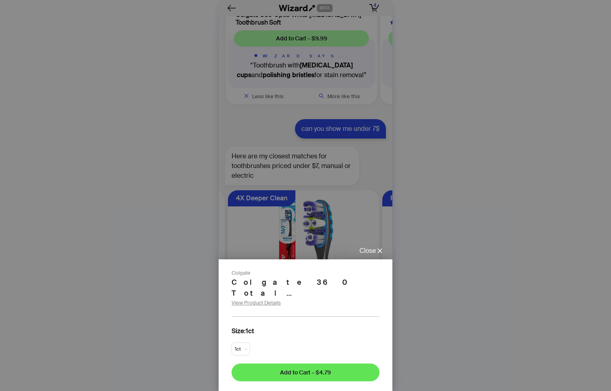
click at [299, 371] on span "Add to Cart – $4.79" at bounding box center [305, 372] width 51 height 7
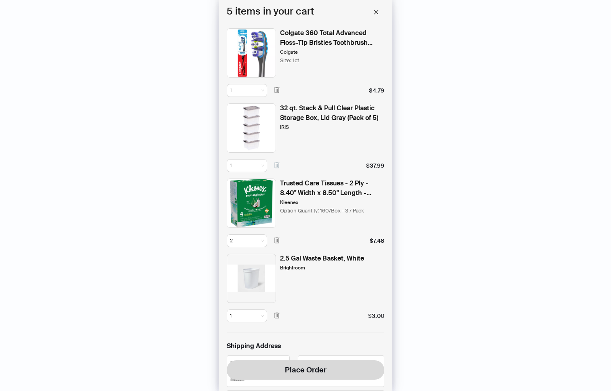
click at [278, 167] on icon "button" at bounding box center [276, 165] width 5 height 6
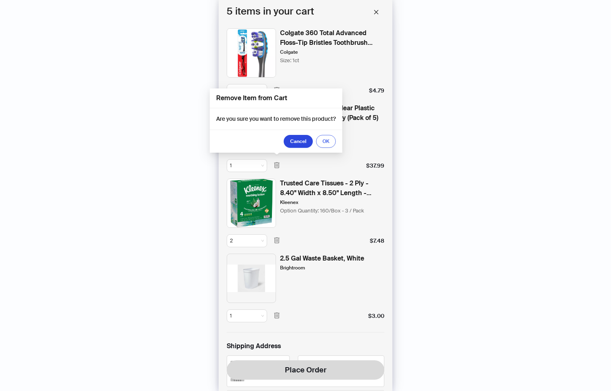
click at [325, 139] on span "OK" at bounding box center [325, 141] width 7 height 6
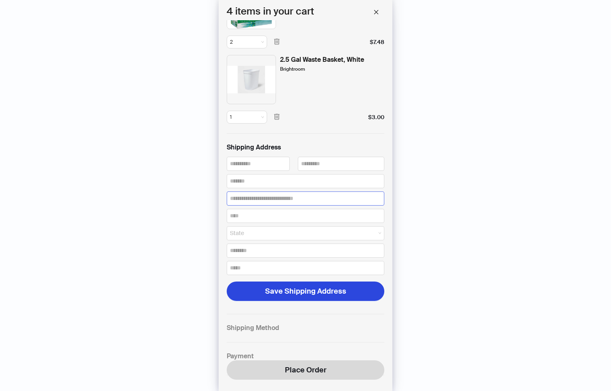
scroll to position [124, 0]
click at [256, 160] on input "text" at bounding box center [258, 163] width 63 height 14
type input "****"
type input "*******"
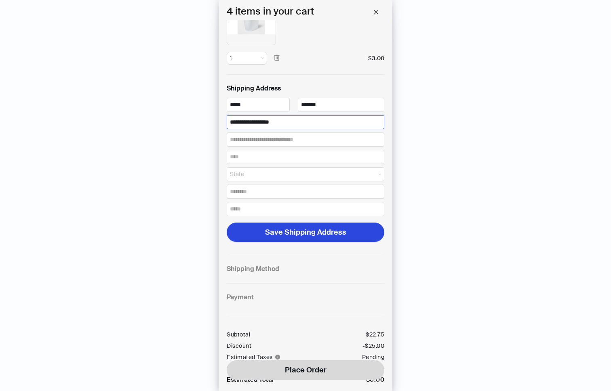
scroll to position [221, 0]
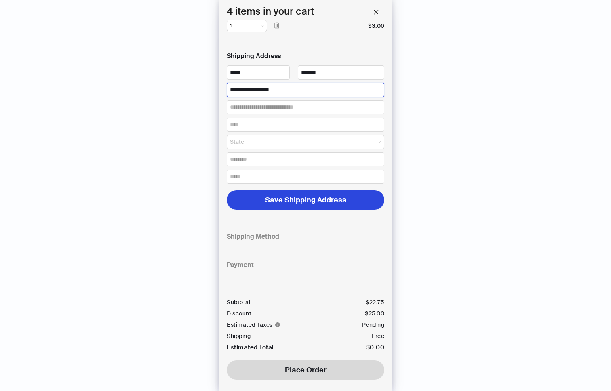
type input "**********"
click at [301, 334] on div "Subtotal $ 22.75 Discount -$ 25.00 Estimated Taxes Pending Shipping Free Estima…" at bounding box center [306, 324] width 158 height 60
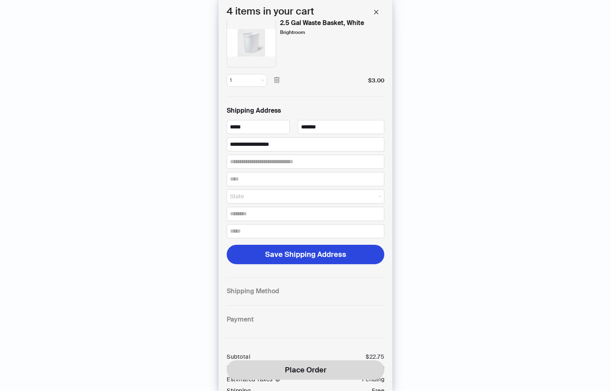
scroll to position [168, 0]
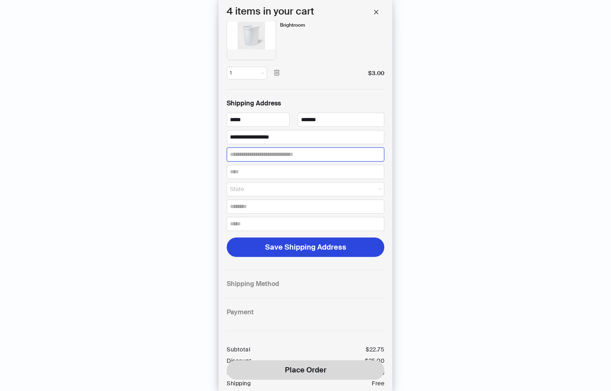
click at [272, 154] on input "text" at bounding box center [306, 154] width 158 height 14
type input "*******"
type input "******"
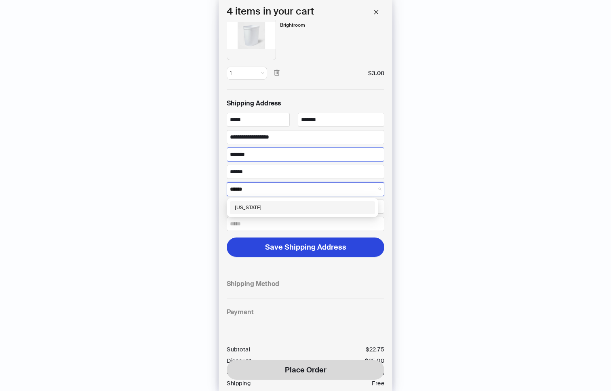
type input "*******"
click at [258, 188] on span "Florida" at bounding box center [305, 189] width 151 height 9
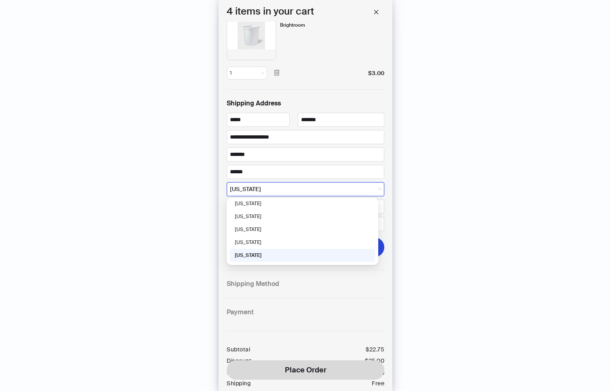
click at [257, 192] on span "Florida" at bounding box center [305, 189] width 151 height 9
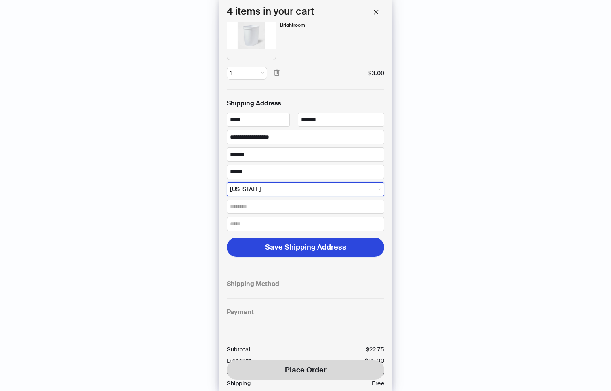
click at [246, 190] on span "Florida" at bounding box center [305, 189] width 151 height 9
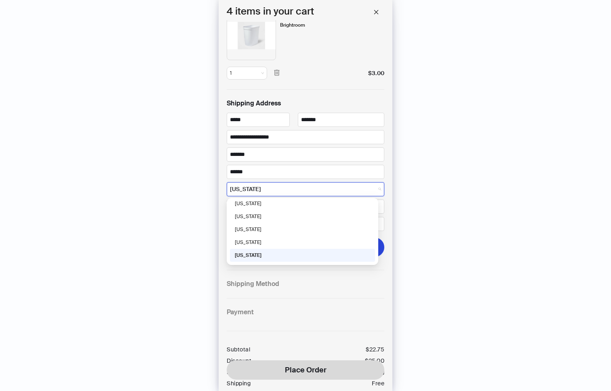
type input "*"
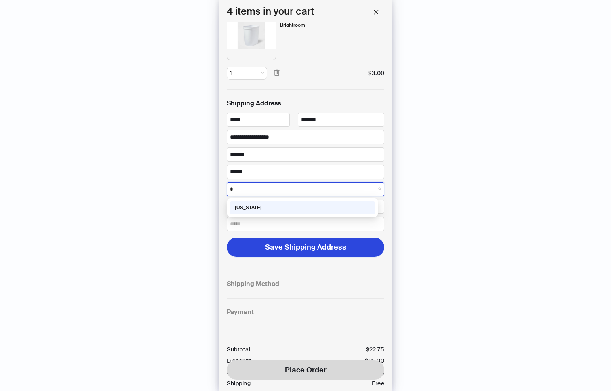
click at [290, 206] on div "Florida" at bounding box center [302, 207] width 135 height 7
click at [273, 209] on input "text" at bounding box center [306, 207] width 158 height 14
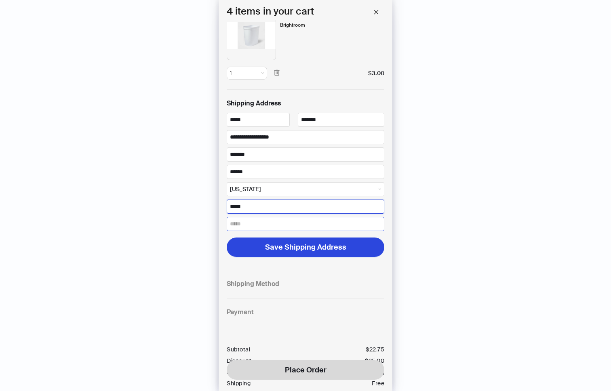
type input "*****"
click at [249, 223] on input "email" at bounding box center [306, 224] width 158 height 14
type input "**********"
click at [184, 220] on div "History Sign Out BETA Hi, I’m Your superpowered shopping agent I scour websites…" at bounding box center [305, 195] width 611 height 391
click at [160, 199] on div "History Sign Out BETA Hi, I’m Your superpowered shopping agent I scour websites…" at bounding box center [305, 195] width 611 height 391
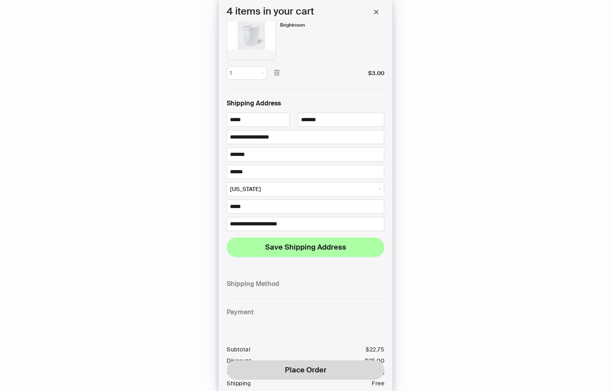
click at [278, 249] on span "Save Shipping Address" at bounding box center [305, 247] width 81 height 10
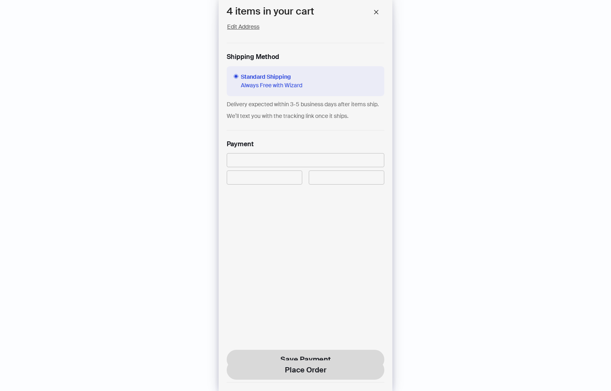
scroll to position [400, 0]
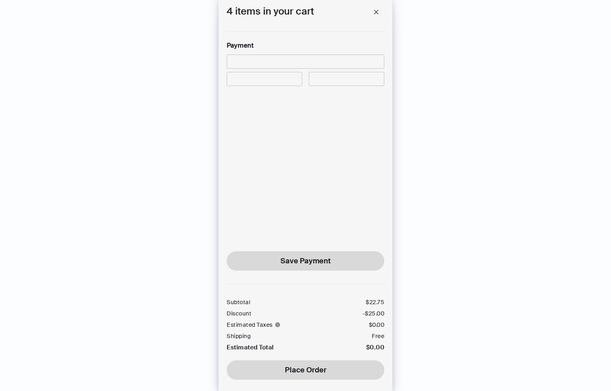
click at [314, 76] on iframe at bounding box center [346, 79] width 68 height 7
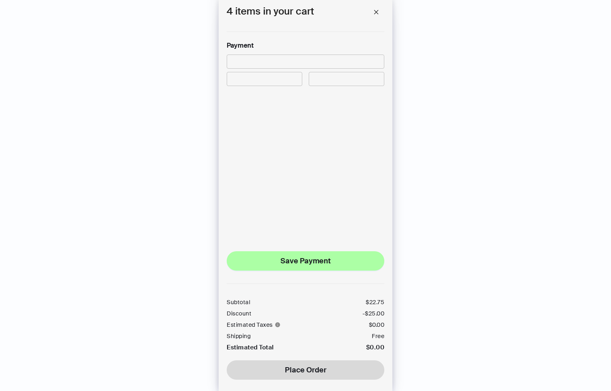
click at [300, 256] on span "Save Payment" at bounding box center [305, 261] width 50 height 10
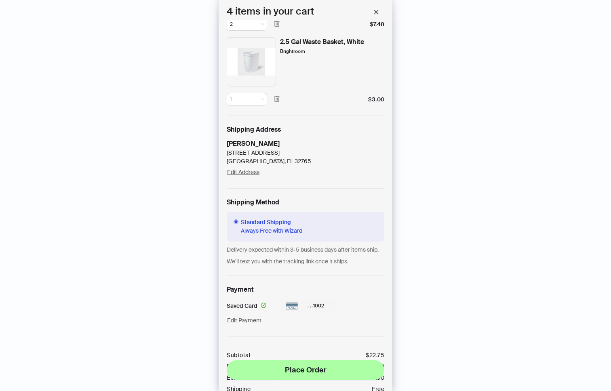
scroll to position [209, 0]
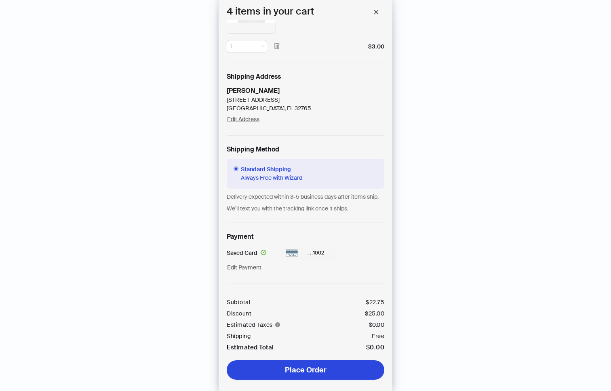
click at [310, 365] on span "Place Order" at bounding box center [306, 370] width 42 height 10
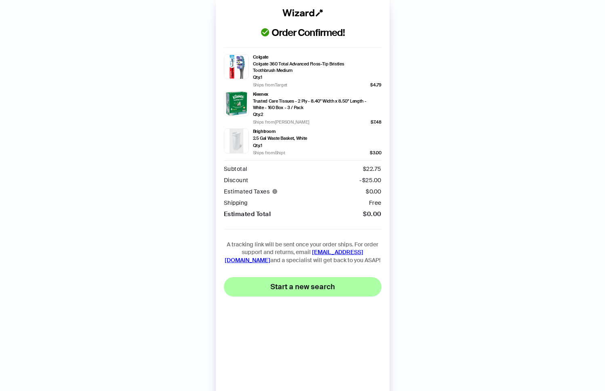
click at [313, 288] on span "Start a new search" at bounding box center [302, 287] width 65 height 10
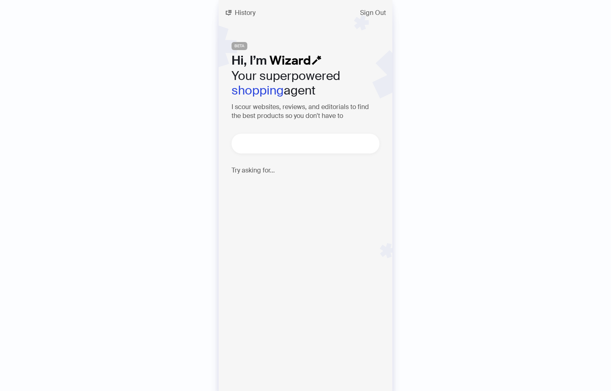
click at [304, 147] on textarea at bounding box center [308, 144] width 141 height 10
type textarea "*"
type textarea "**"
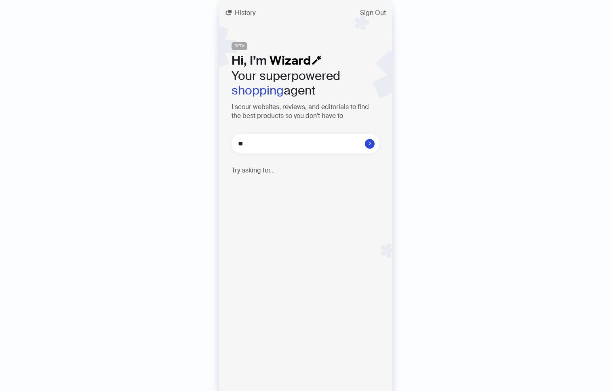
type textarea "***"
type textarea "**"
type textarea "*"
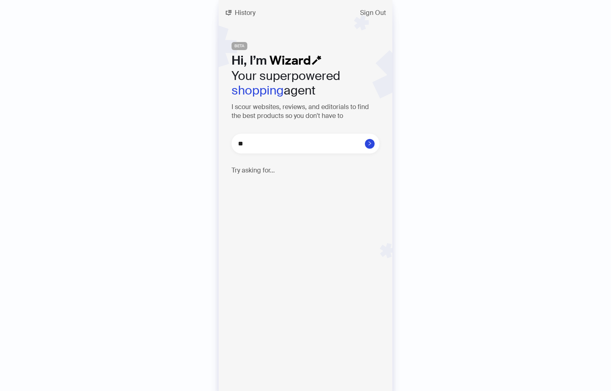
type textarea "*"
type textarea "**"
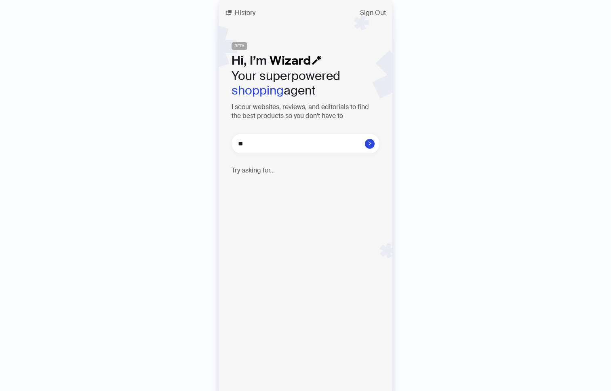
type textarea "***"
type textarea "*****"
type textarea "******"
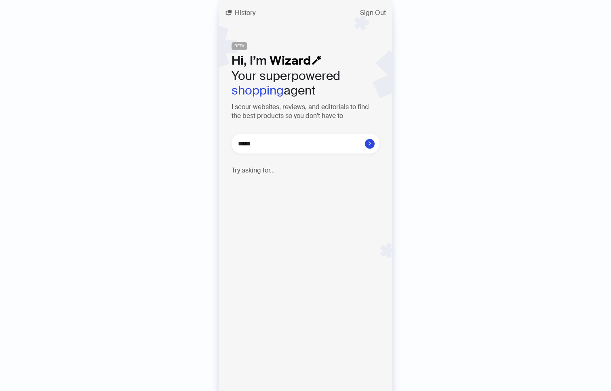
type textarea "******"
type textarea "*******"
click at [372, 142] on icon "right" at bounding box center [369, 143] width 5 height 5
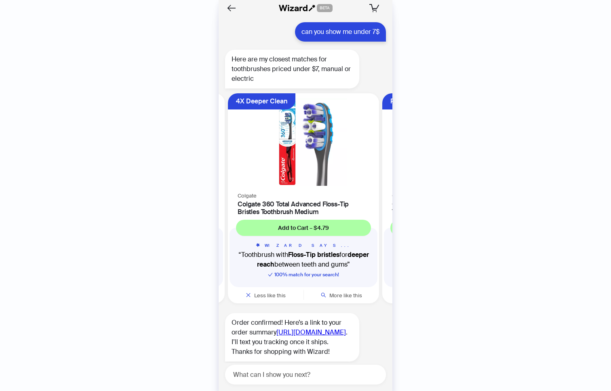
scroll to position [7003, 0]
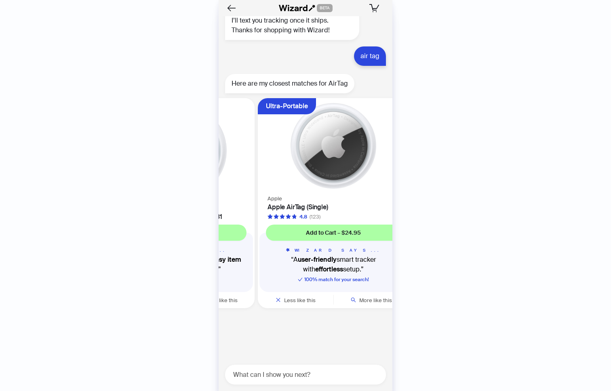
scroll to position [0, 152]
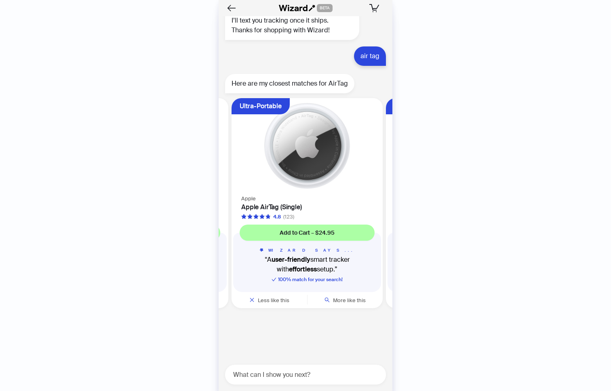
drag, startPoint x: 337, startPoint y: 167, endPoint x: 249, endPoint y: 169, distance: 87.7
click at [249, 170] on ul "Find Items Anywhere Apple Apple - AirTag - Silver - SKU:6377581 Add to Cart – $…" at bounding box center [304, 205] width 178 height 220
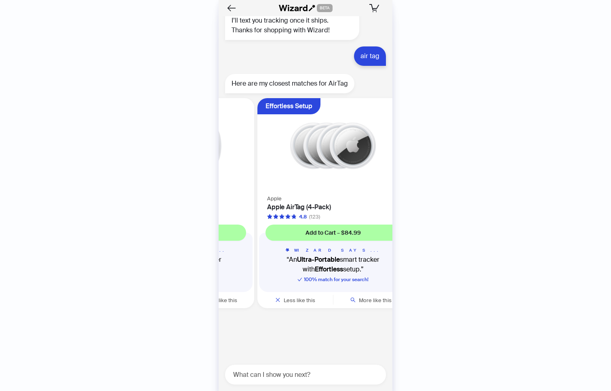
drag, startPoint x: 331, startPoint y: 167, endPoint x: 247, endPoint y: 171, distance: 83.7
click at [247, 194] on div "Apple Apple AirTag (Single) 4.8 (123)" at bounding box center [178, 207] width 151 height 27
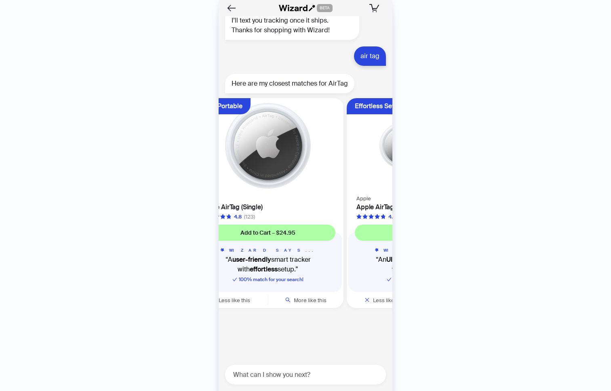
drag, startPoint x: 278, startPoint y: 171, endPoint x: 362, endPoint y: 166, distance: 84.6
click at [357, 194] on div "Apple Apple AirTag (4-Pack) 4.8 (123)" at bounding box center [422, 207] width 151 height 27
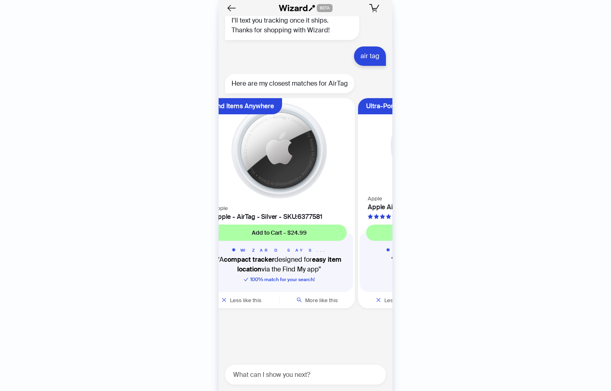
scroll to position [0, 2]
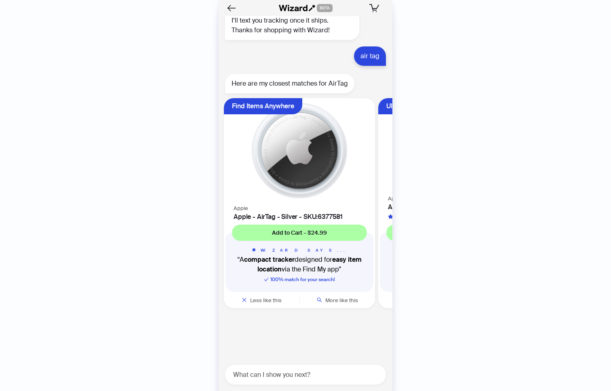
drag, startPoint x: 265, startPoint y: 178, endPoint x: 365, endPoint y: 170, distance: 100.5
click at [365, 170] on ul "Find Items Anywhere Apple Apple - AirTag - Silver - SKU:6377581 Add to Cart – $…" at bounding box center [304, 205] width 178 height 220
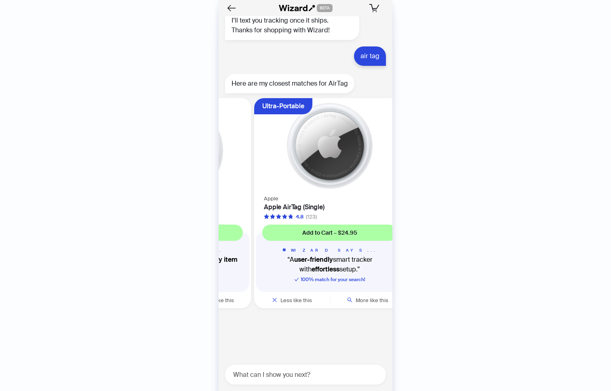
drag, startPoint x: 358, startPoint y: 170, endPoint x: 263, endPoint y: 168, distance: 94.2
click at [263, 168] on ul "Find Items Anywhere Apple Apple - AirTag - Silver - SKU:6377581 Add to Cart – $…" at bounding box center [304, 205] width 178 height 220
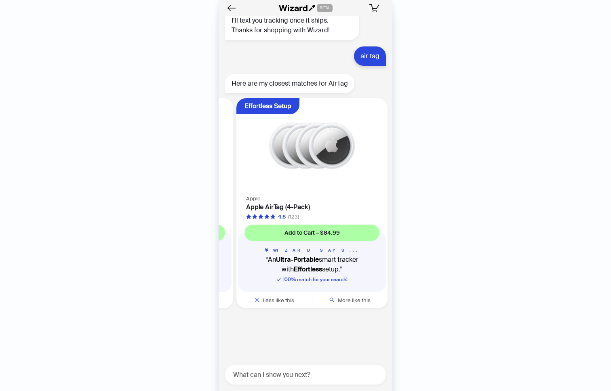
drag, startPoint x: 353, startPoint y: 166, endPoint x: 261, endPoint y: 168, distance: 91.7
click at [272, 164] on ul "Find Items Anywhere Apple Apple - AirTag - Silver - SKU:6377581 Add to Cart – $…" at bounding box center [304, 205] width 178 height 220
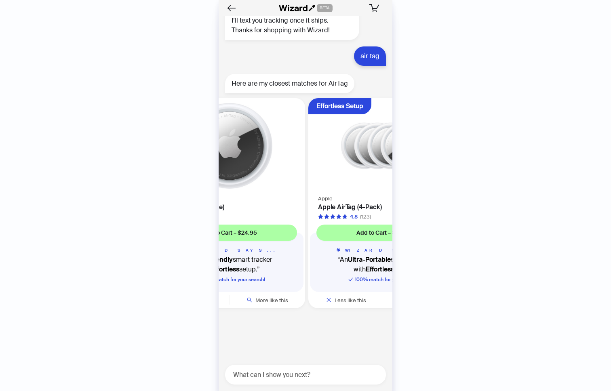
drag, startPoint x: 279, startPoint y: 174, endPoint x: 366, endPoint y: 163, distance: 88.0
click at [352, 194] on div "Apple Apple AirTag (4-Pack) 4.8 (123)" at bounding box center [383, 207] width 151 height 27
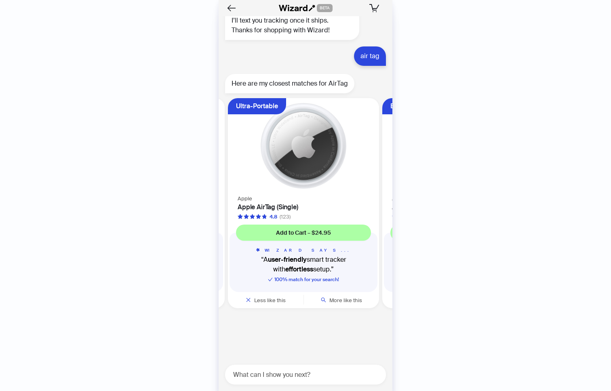
scroll to position [0, 97]
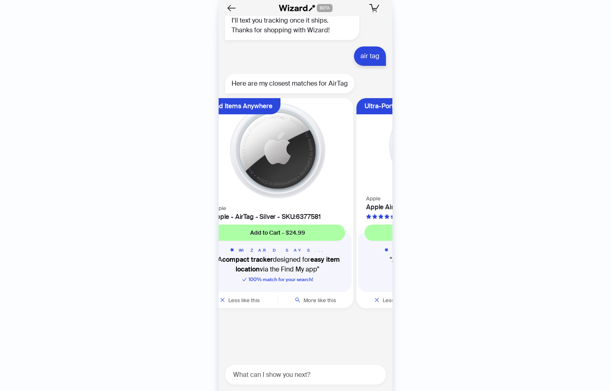
drag, startPoint x: 283, startPoint y: 156, endPoint x: 360, endPoint y: 155, distance: 76.4
click at [362, 154] on img at bounding box center [432, 146] width 141 height 86
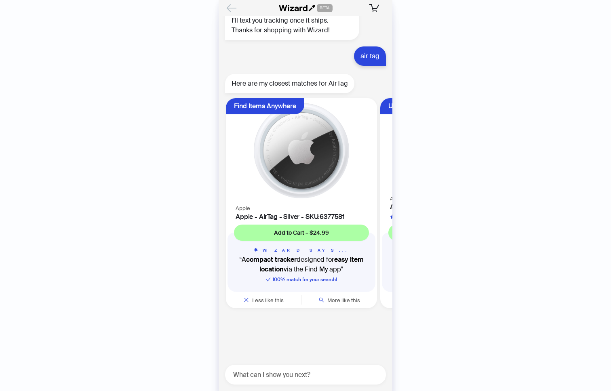
click at [234, 2] on icon "Back" at bounding box center [232, 8] width 14 height 14
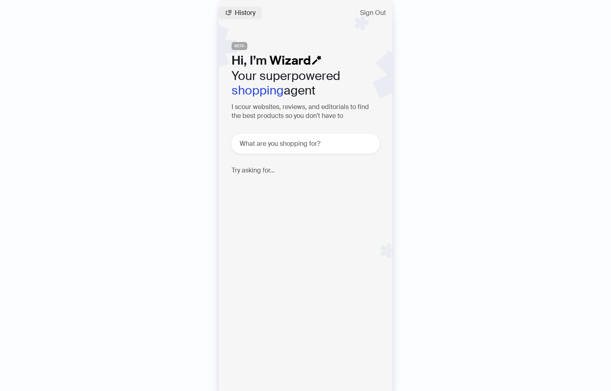
click at [227, 13] on icon "button" at bounding box center [228, 13] width 6 height 6
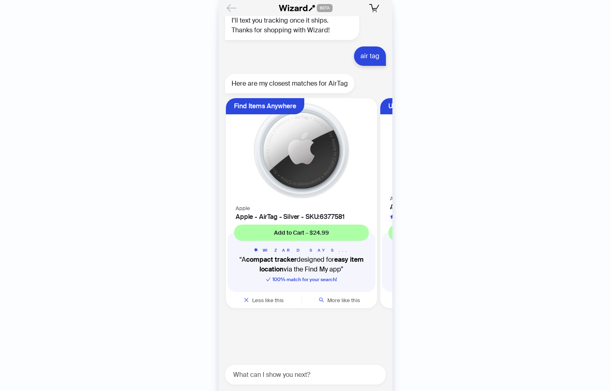
click at [233, 8] on icon "Back" at bounding box center [232, 8] width 14 height 14
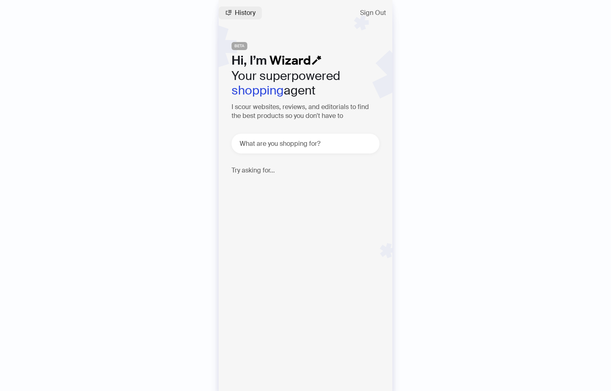
click at [245, 15] on span "History" at bounding box center [245, 13] width 21 height 6
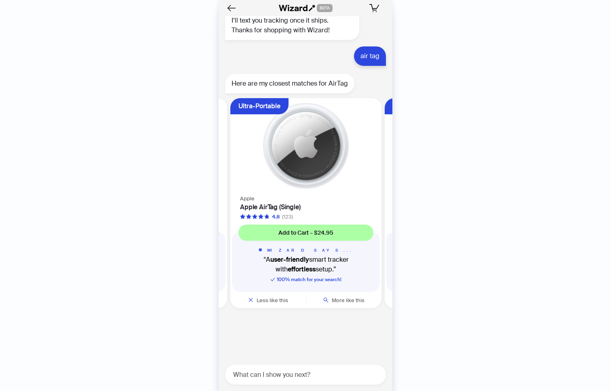
drag, startPoint x: 339, startPoint y: 171, endPoint x: 224, endPoint y: 157, distance: 115.6
click at [222, 160] on ul "Find Items Anywhere Apple Apple - AirTag - Silver - SKU:6377581 Add to Cart – $…" at bounding box center [304, 205] width 178 height 220
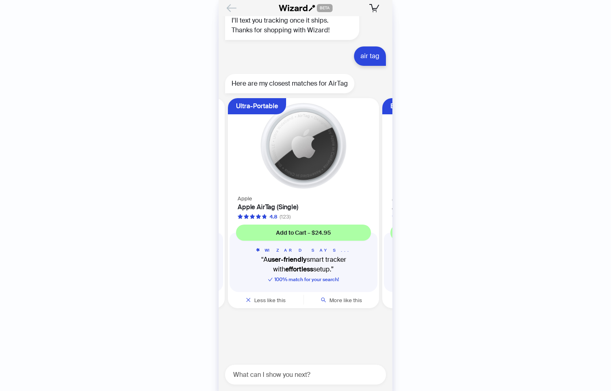
click at [235, 3] on icon "Back" at bounding box center [232, 8] width 14 height 14
